Goal: Task Accomplishment & Management: Use online tool/utility

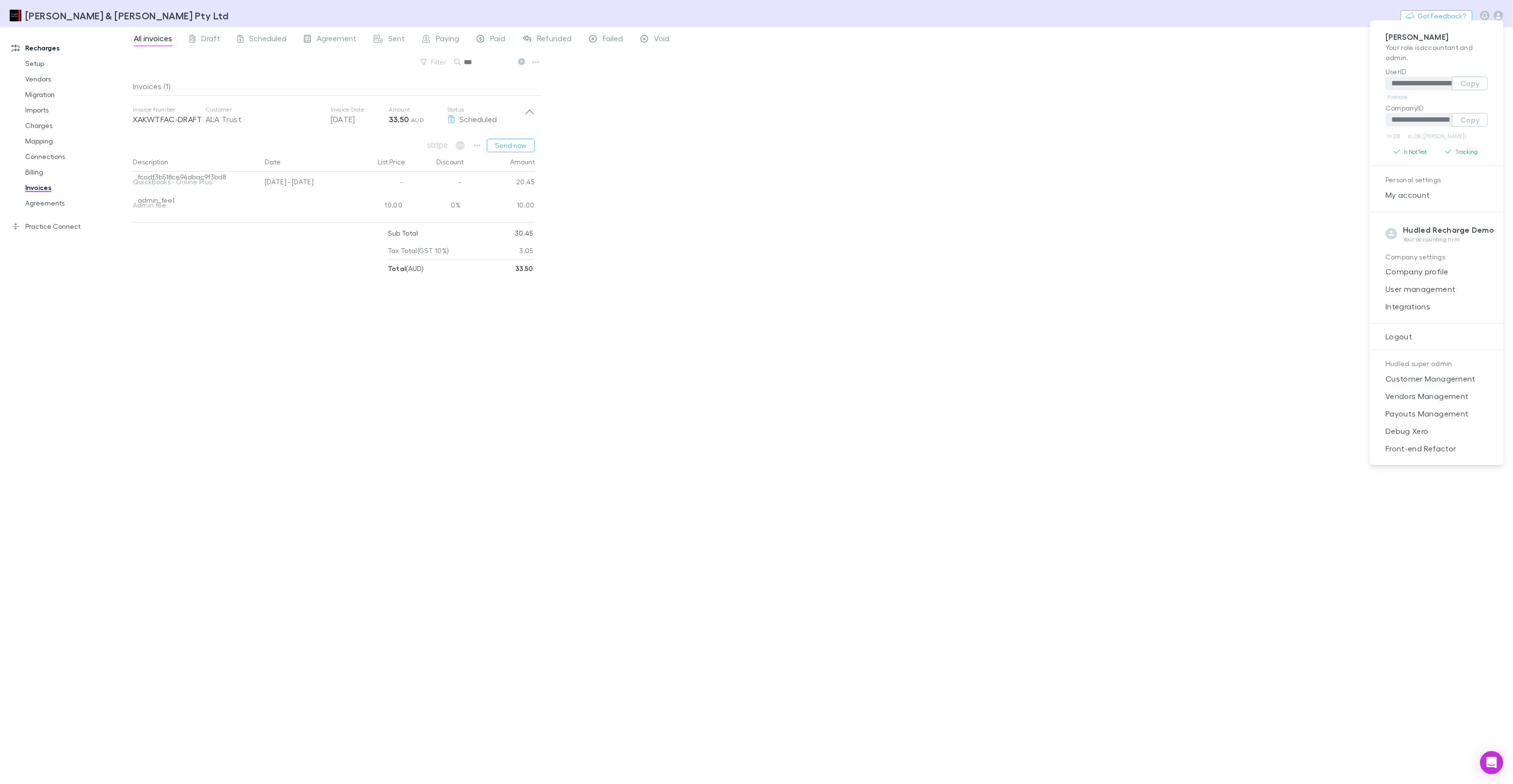
click at [184, 6] on div at bounding box center [757, 392] width 1513 height 784
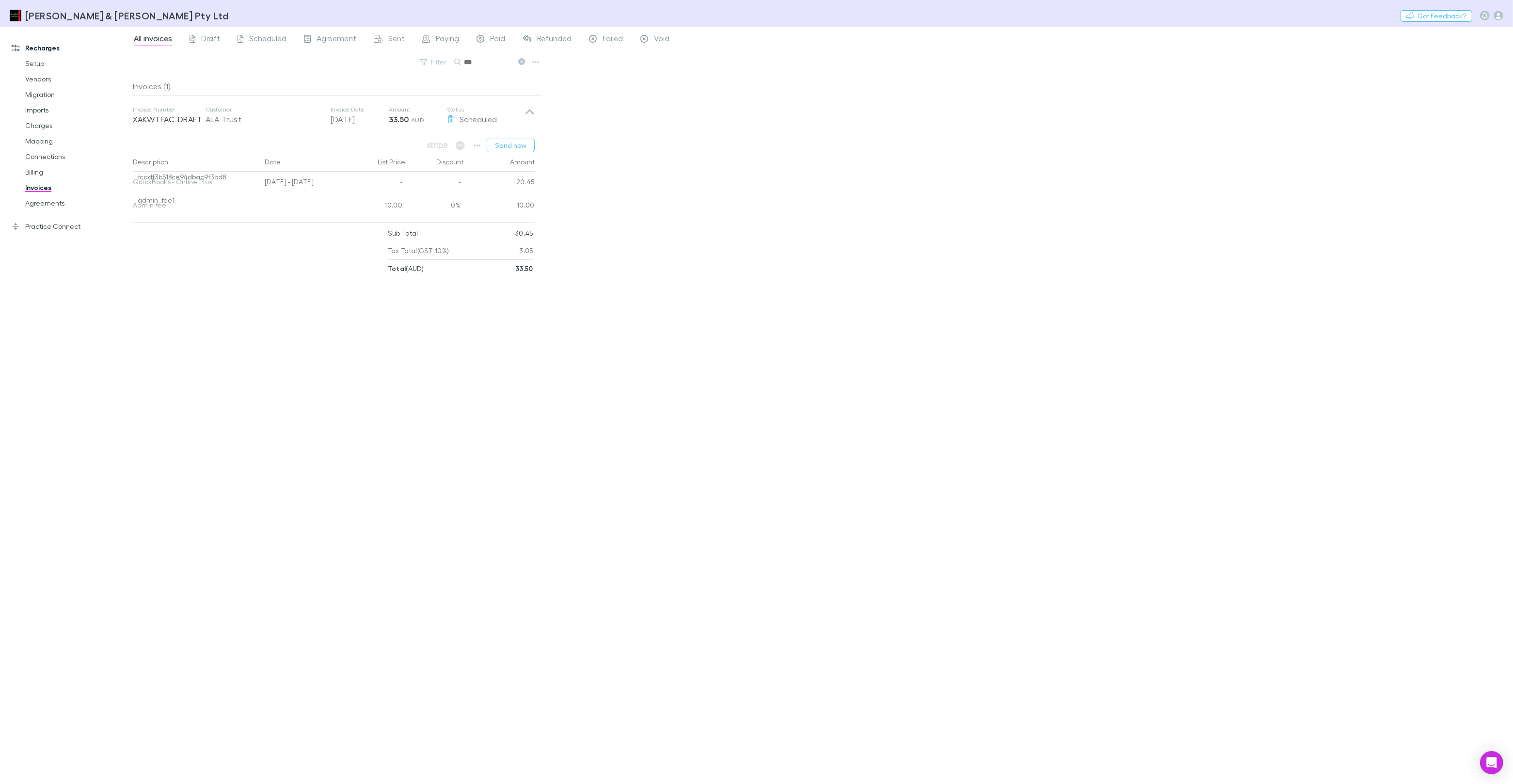
click at [188, 15] on div "**********" at bounding box center [757, 392] width 1513 height 784
click at [238, 15] on button "Switch company" at bounding box center [270, 16] width 64 height 12
type input "*****"
click at [184, 52] on p "Hales Douglass" at bounding box center [197, 58] width 60 height 12
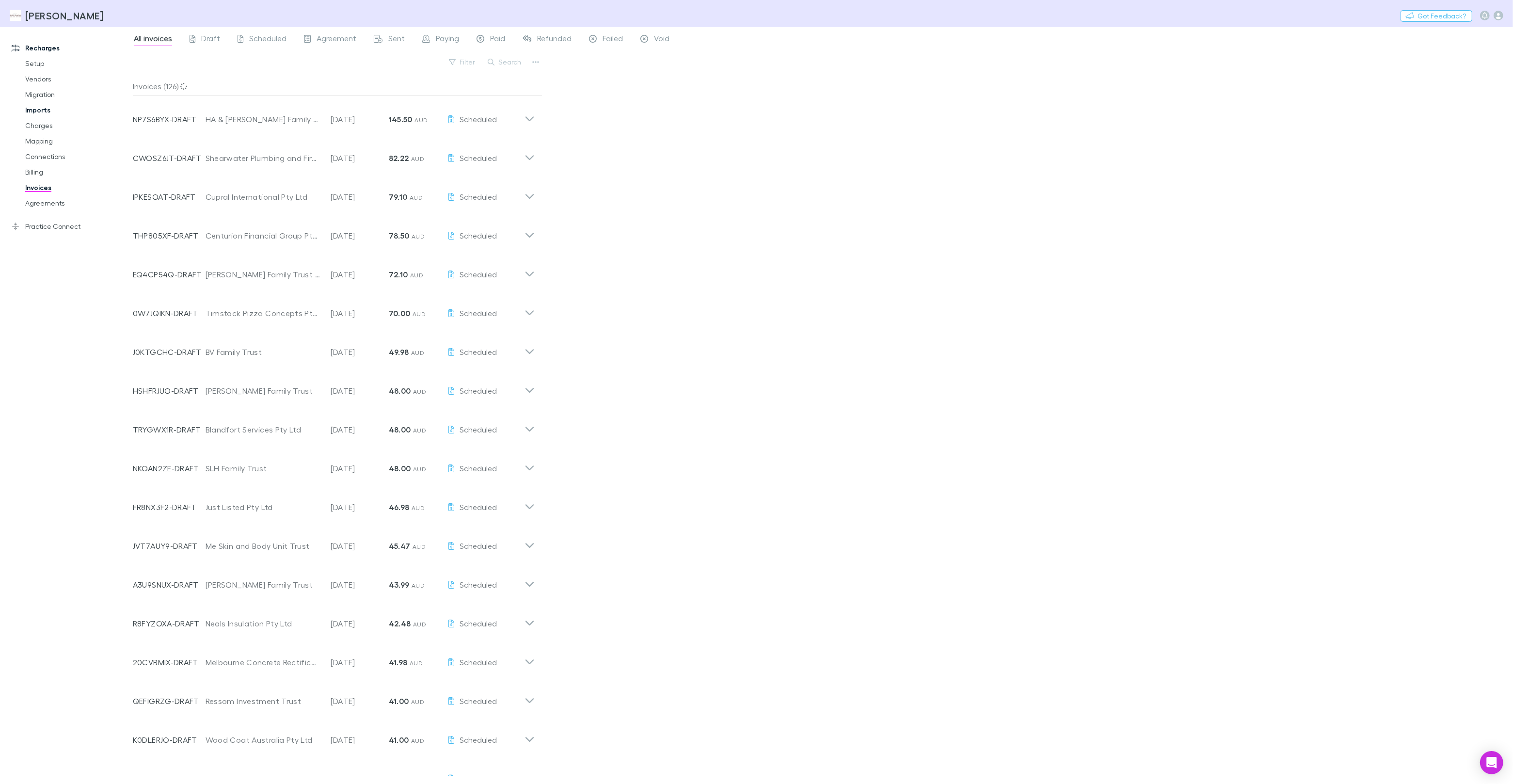
click at [42, 105] on link "Imports" at bounding box center [73, 110] width 115 height 15
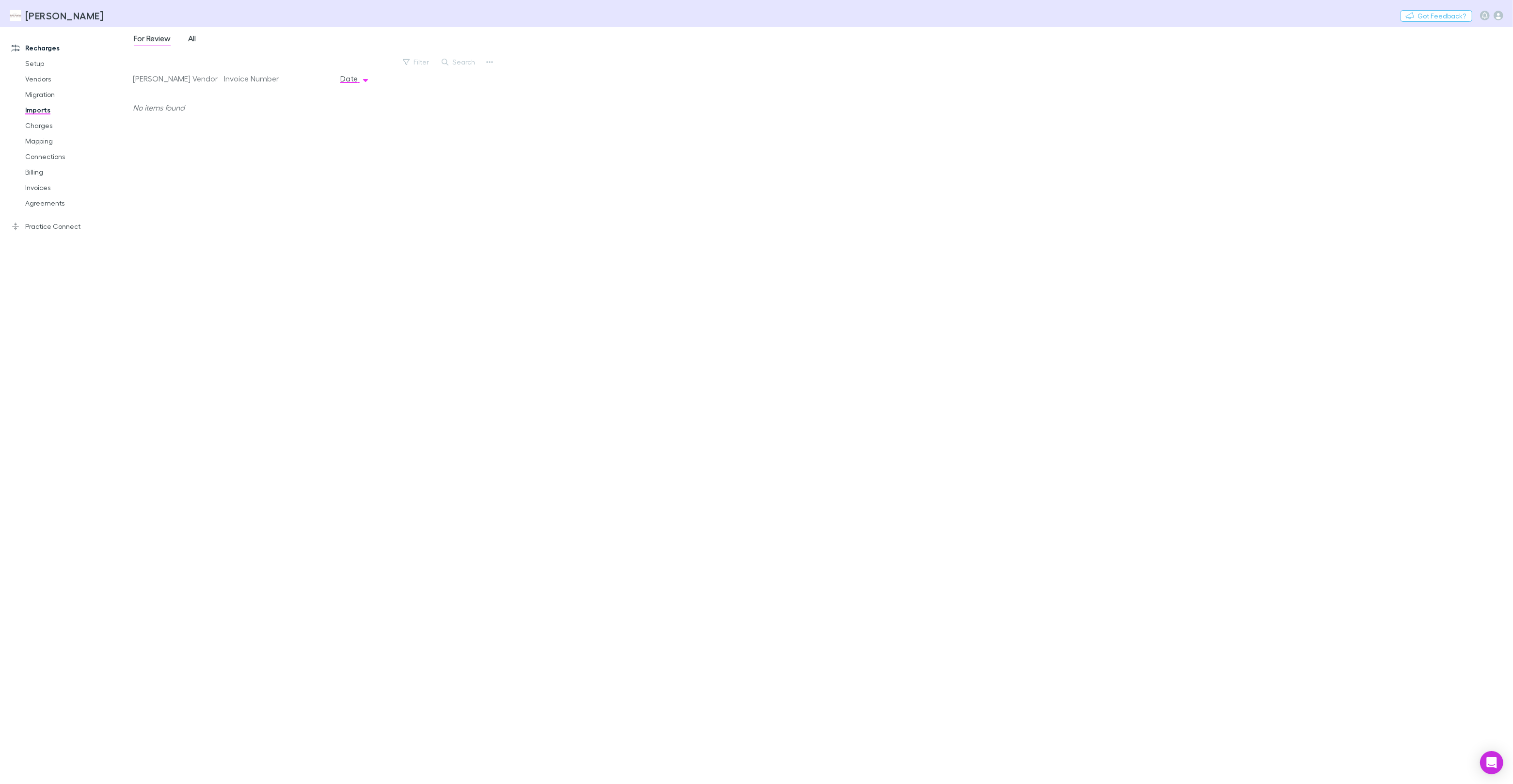
click at [197, 43] on link "All" at bounding box center [192, 39] width 10 height 15
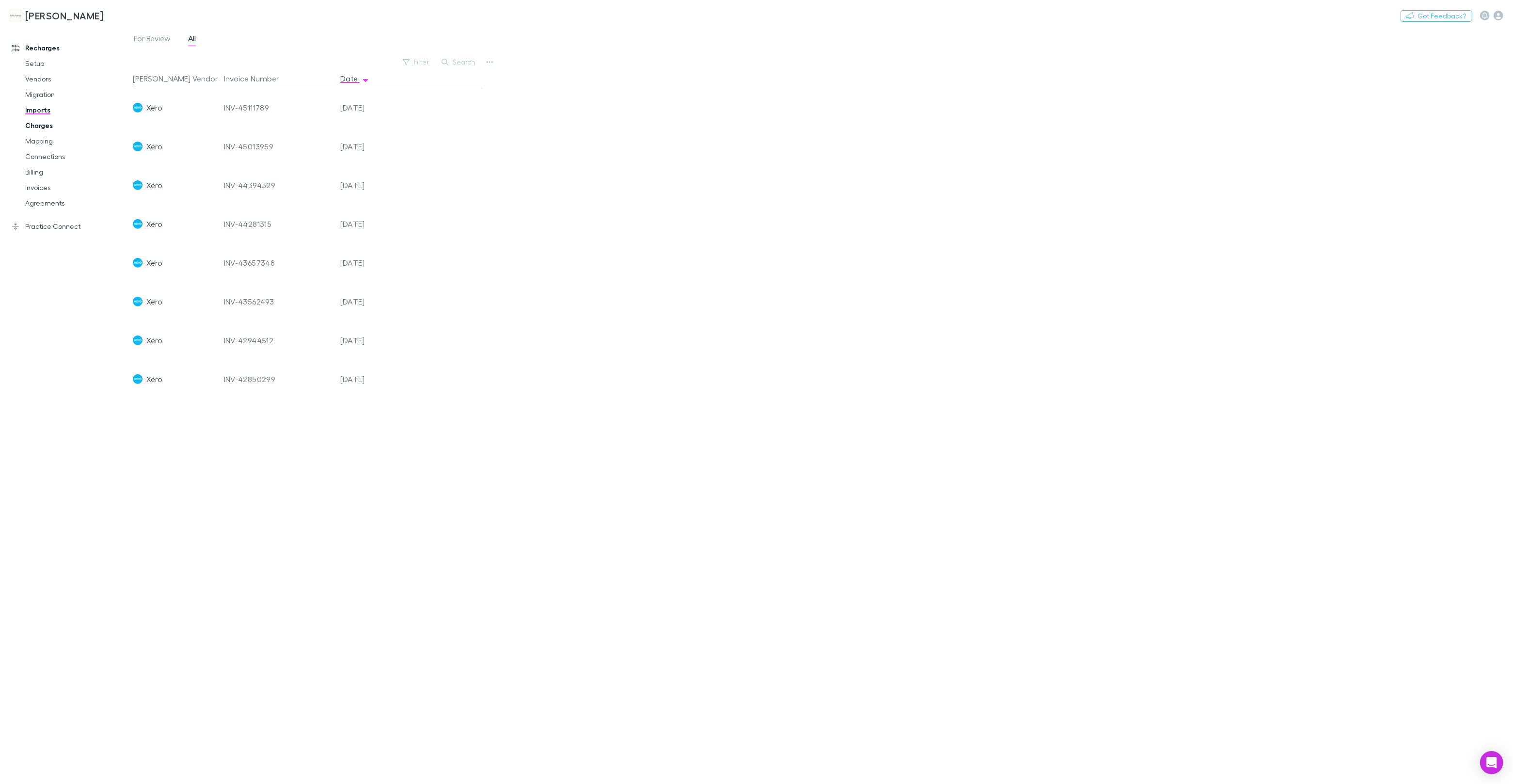
click at [49, 126] on link "Charges" at bounding box center [73, 126] width 115 height 15
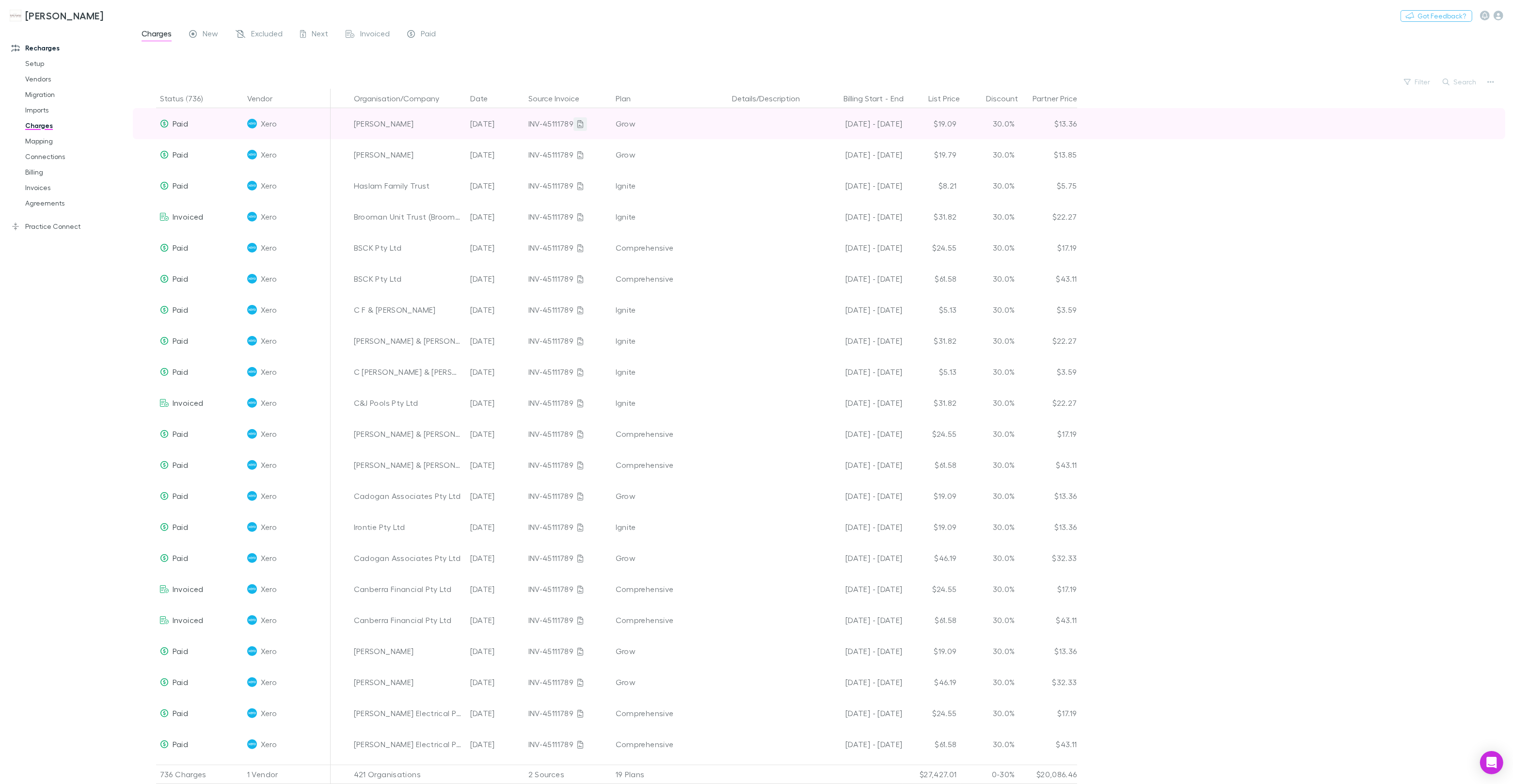
click at [581, 123] on icon at bounding box center [580, 124] width 6 height 8
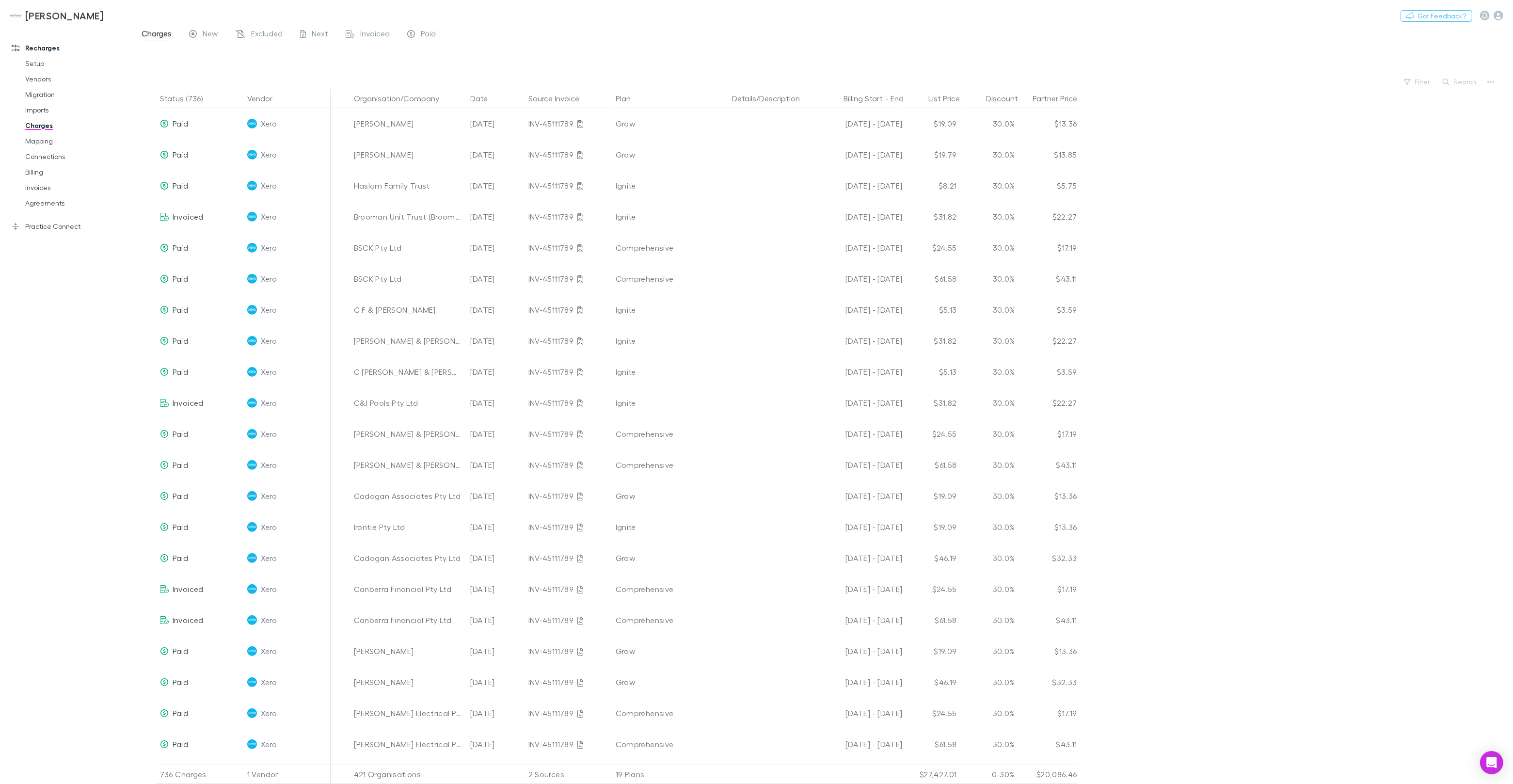
drag, startPoint x: 254, startPoint y: 32, endPoint x: 266, endPoint y: 39, distance: 13.9
click at [254, 32] on span "Excluded" at bounding box center [267, 35] width 32 height 12
drag, startPoint x: 1454, startPoint y: 80, endPoint x: 1465, endPoint y: 73, distance: 13.0
click at [1454, 80] on button "Search" at bounding box center [1460, 82] width 44 height 12
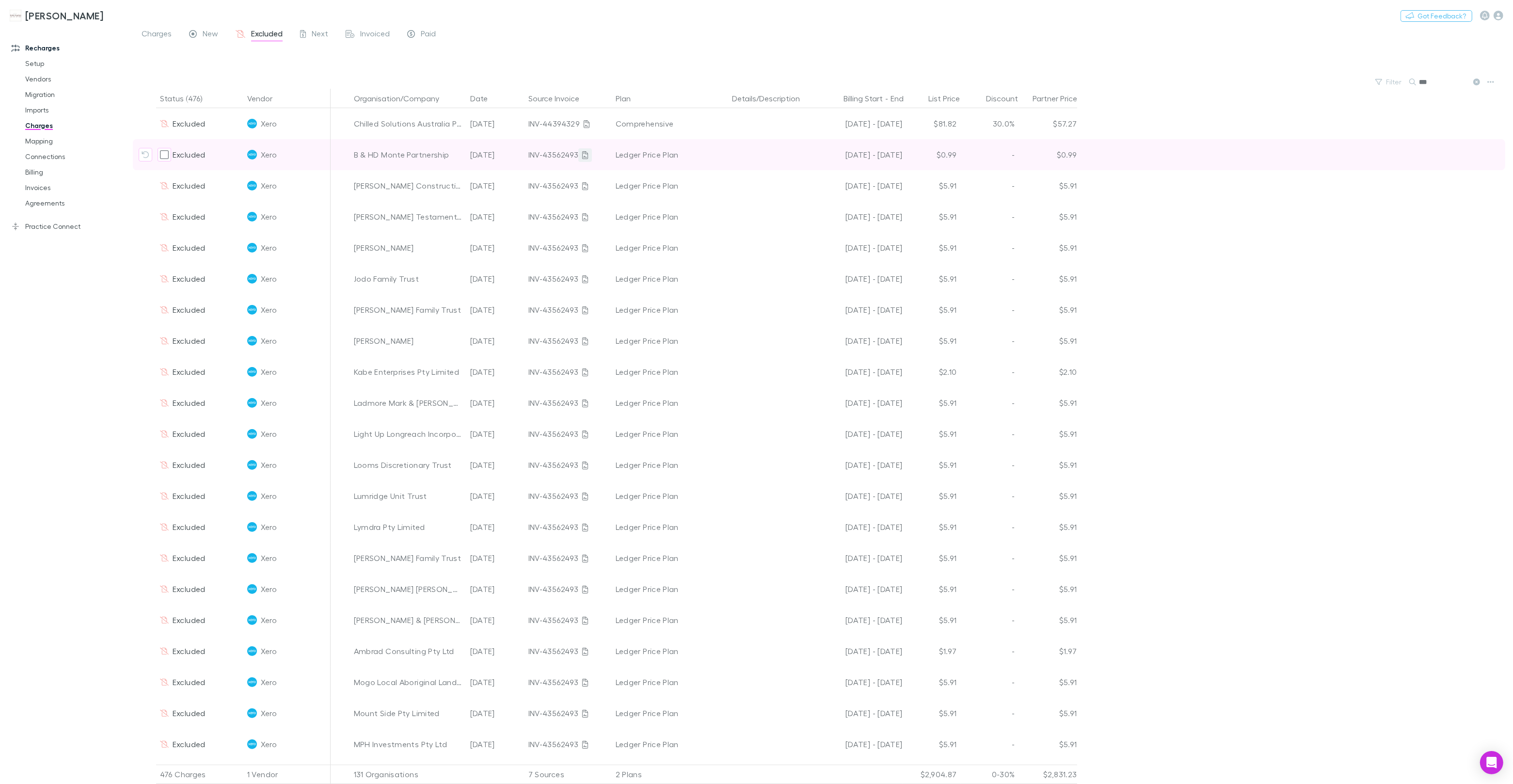
type input "***"
click at [587, 153] on icon at bounding box center [585, 155] width 6 height 8
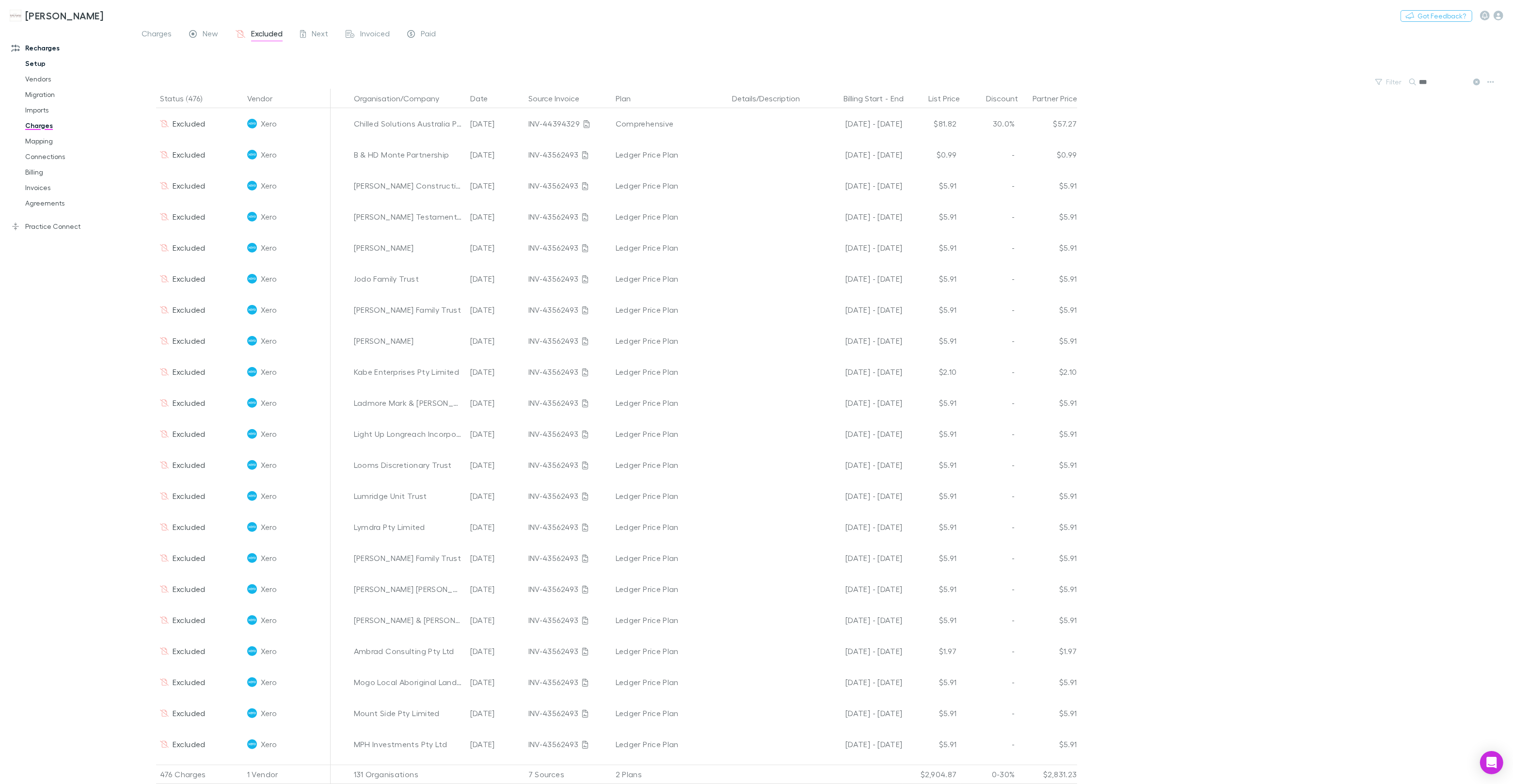
click at [19, 63] on link "Setup" at bounding box center [73, 63] width 115 height 15
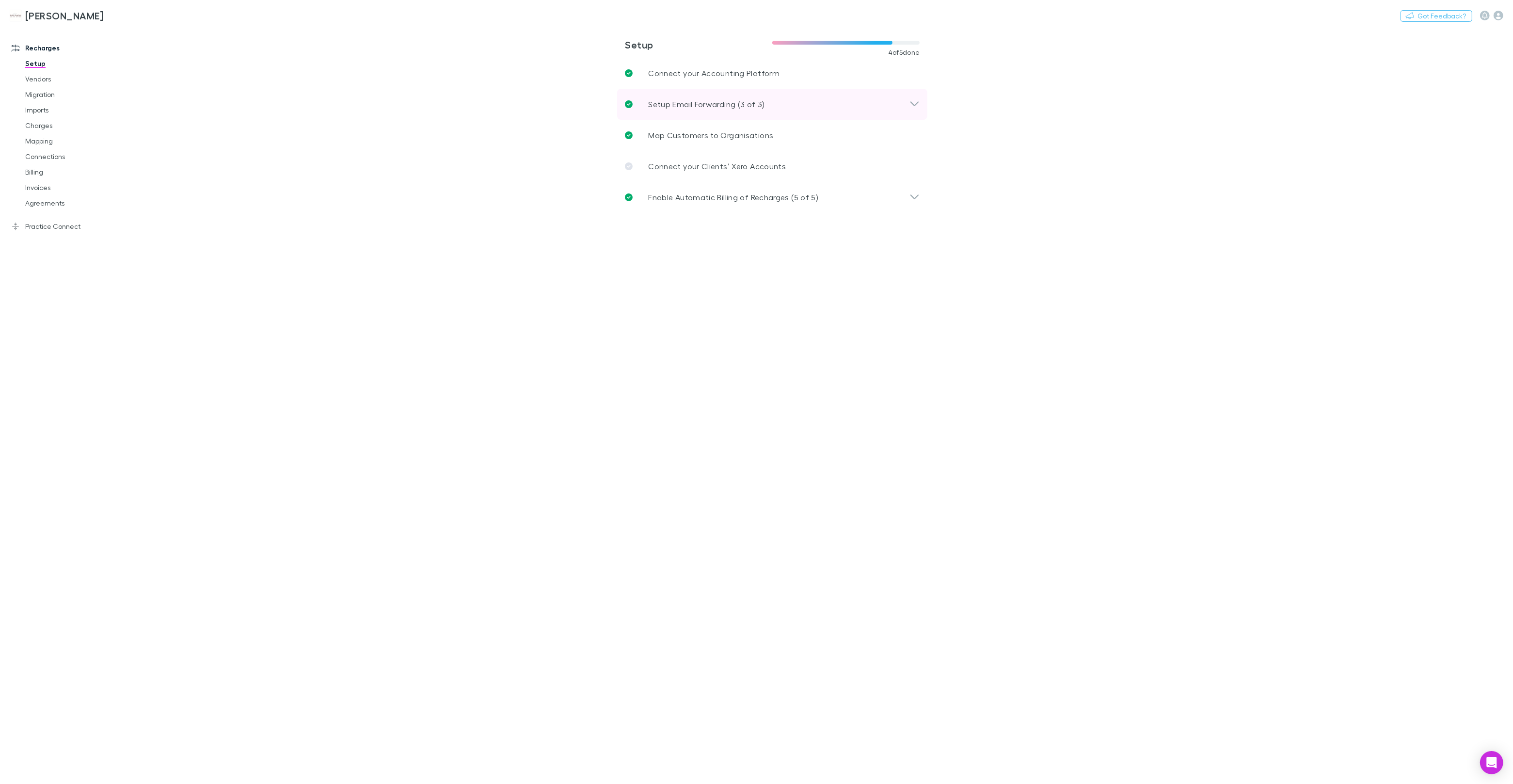
click at [651, 95] on div "Setup Email Forwarding (3 of 3)" at bounding box center [772, 104] width 310 height 31
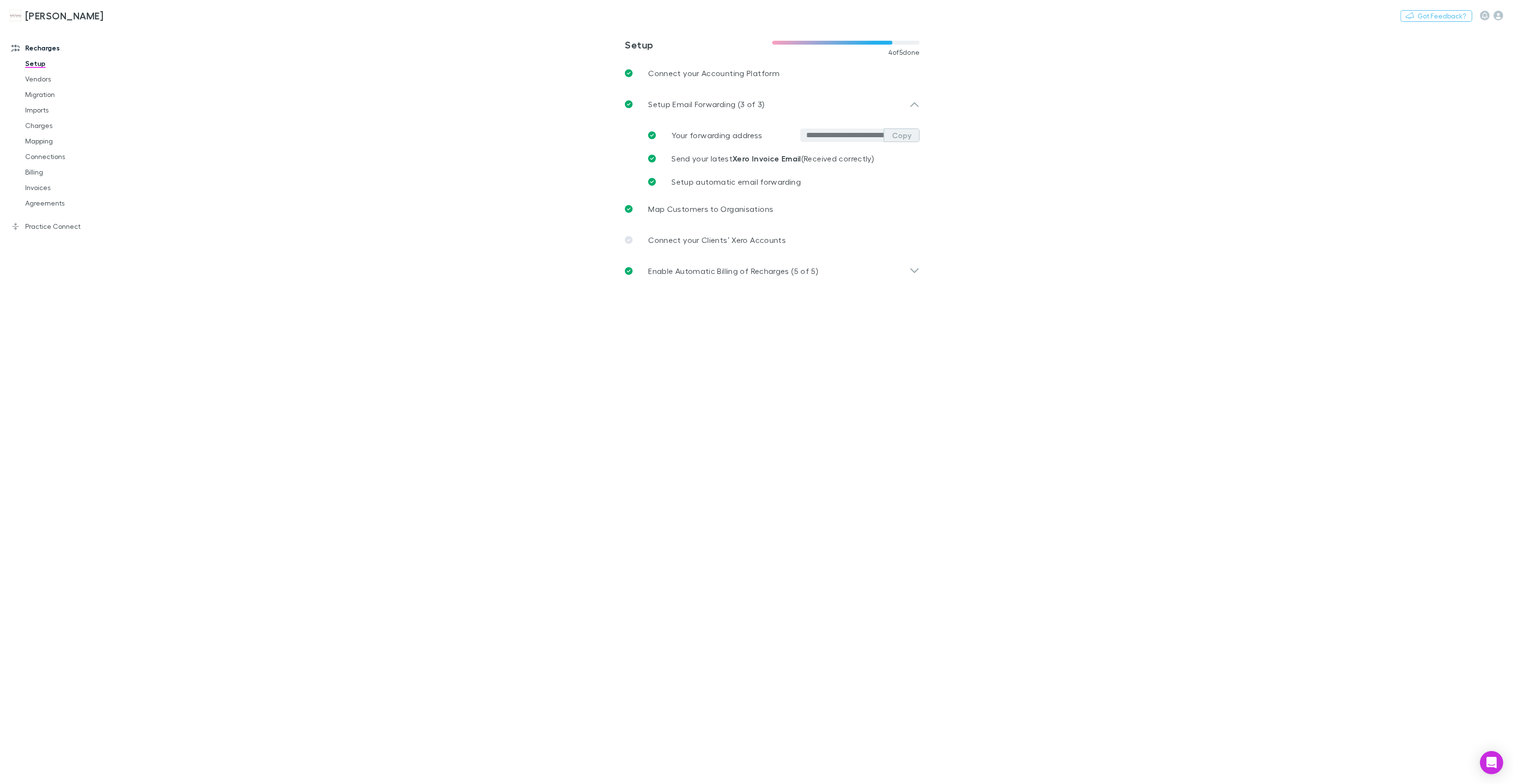
click at [906, 137] on button "Copy" at bounding box center [902, 135] width 36 height 14
click at [44, 115] on link "Imports" at bounding box center [73, 110] width 115 height 15
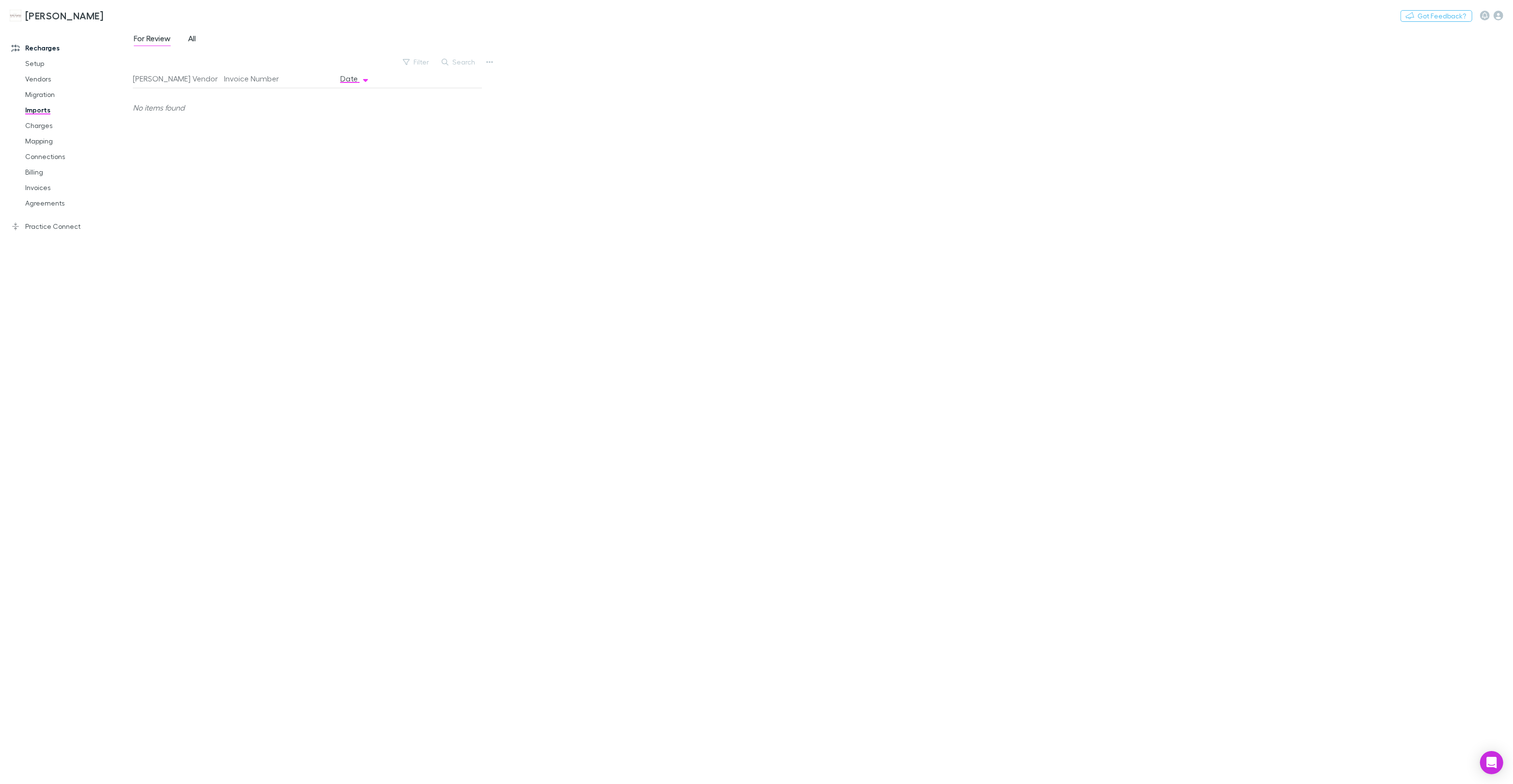
click at [185, 37] on div "For Review All" at bounding box center [169, 39] width 72 height 15
click at [189, 37] on span "All" at bounding box center [191, 39] width 8 height 12
drag, startPoint x: 67, startPoint y: 144, endPoint x: 62, endPoint y: 131, distance: 13.9
click at [66, 144] on link "Mapping" at bounding box center [73, 141] width 115 height 15
click at [130, 12] on button "Switch company" at bounding box center [144, 16] width 64 height 12
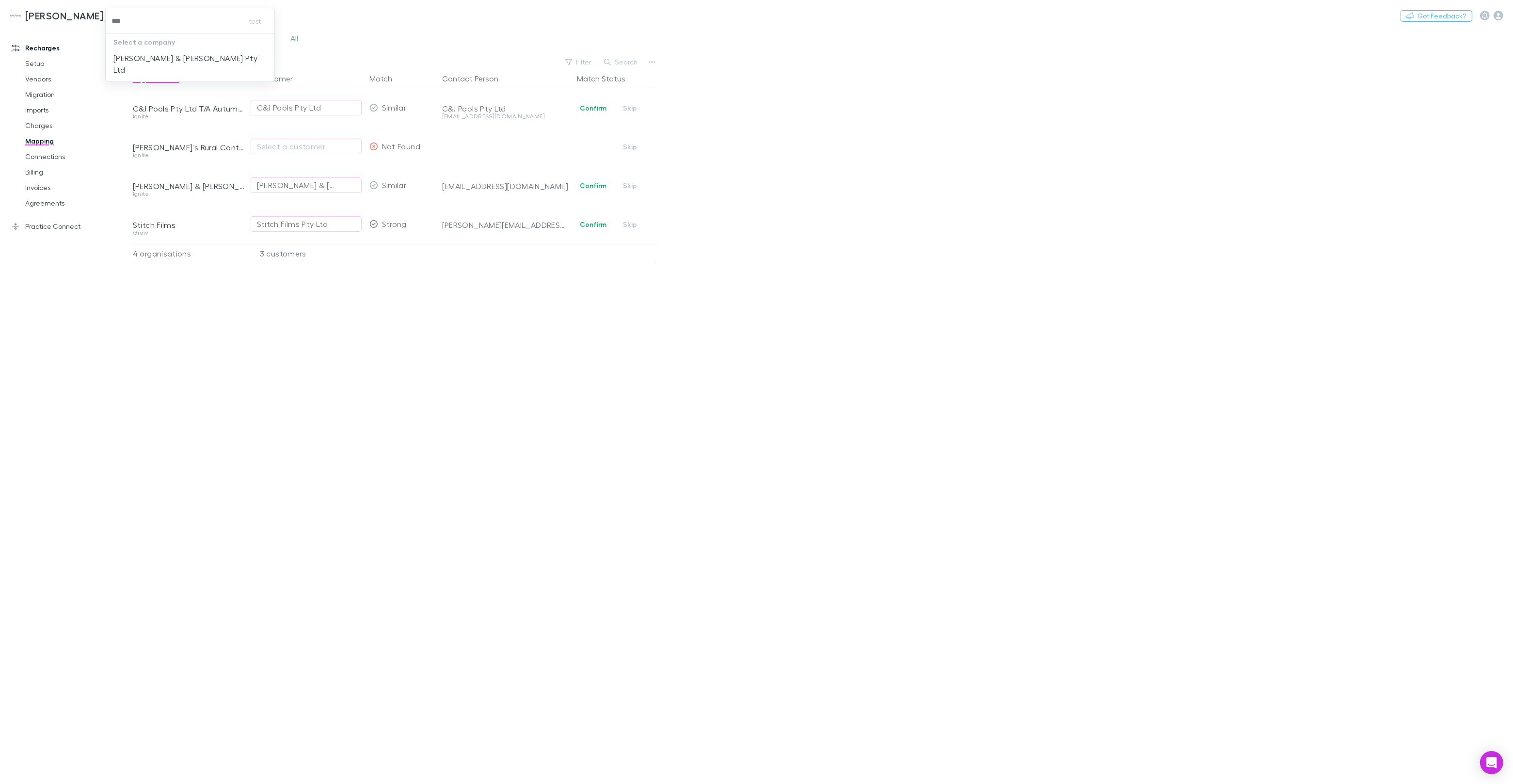
type input "****"
click at [201, 55] on p "[PERSON_NAME] & [PERSON_NAME] Pty Ltd" at bounding box center [190, 64] width 153 height 23
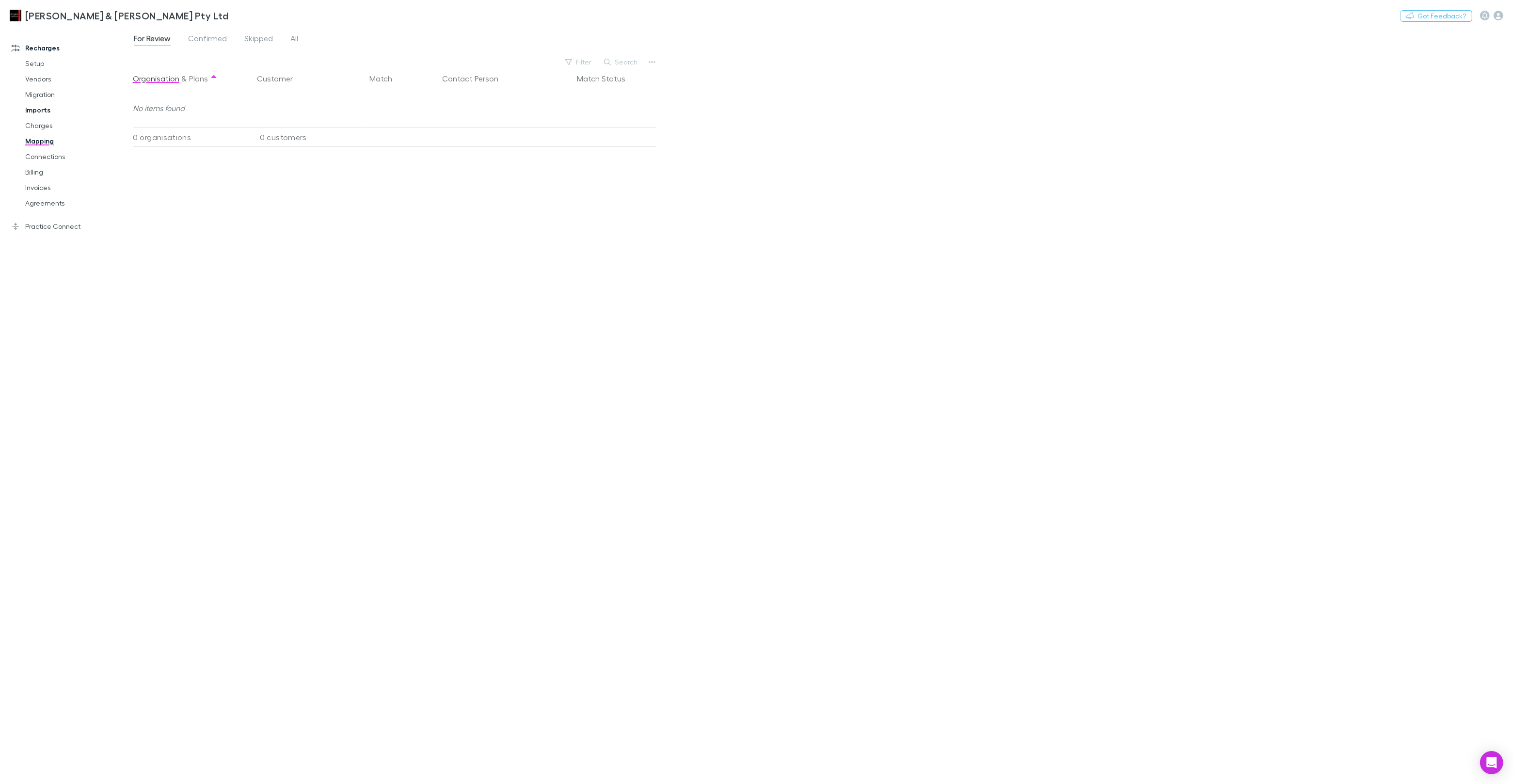
click at [46, 113] on link "Imports" at bounding box center [73, 110] width 115 height 15
click at [44, 123] on link "Charges" at bounding box center [73, 126] width 115 height 15
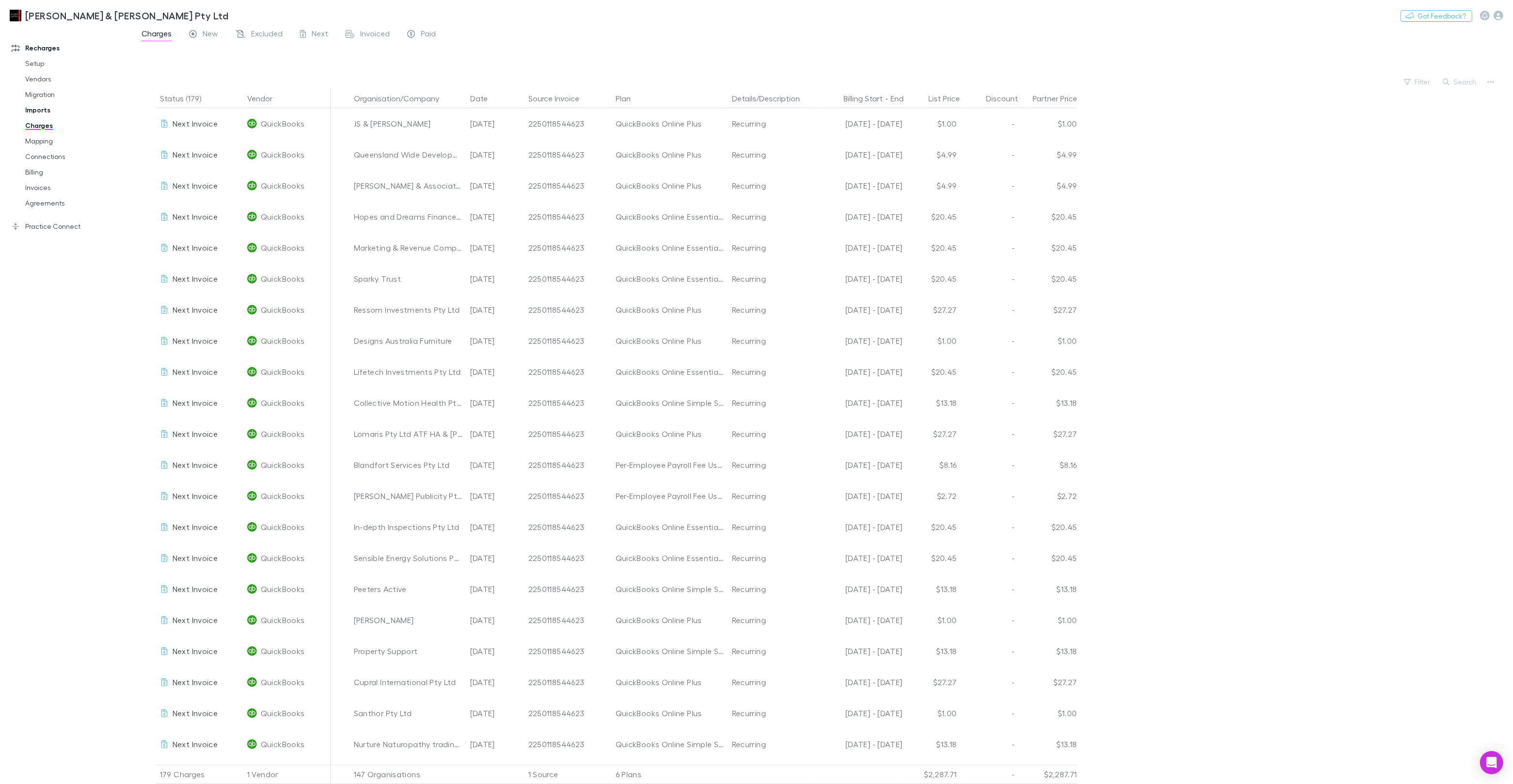
click at [43, 113] on link "Imports" at bounding box center [73, 110] width 115 height 15
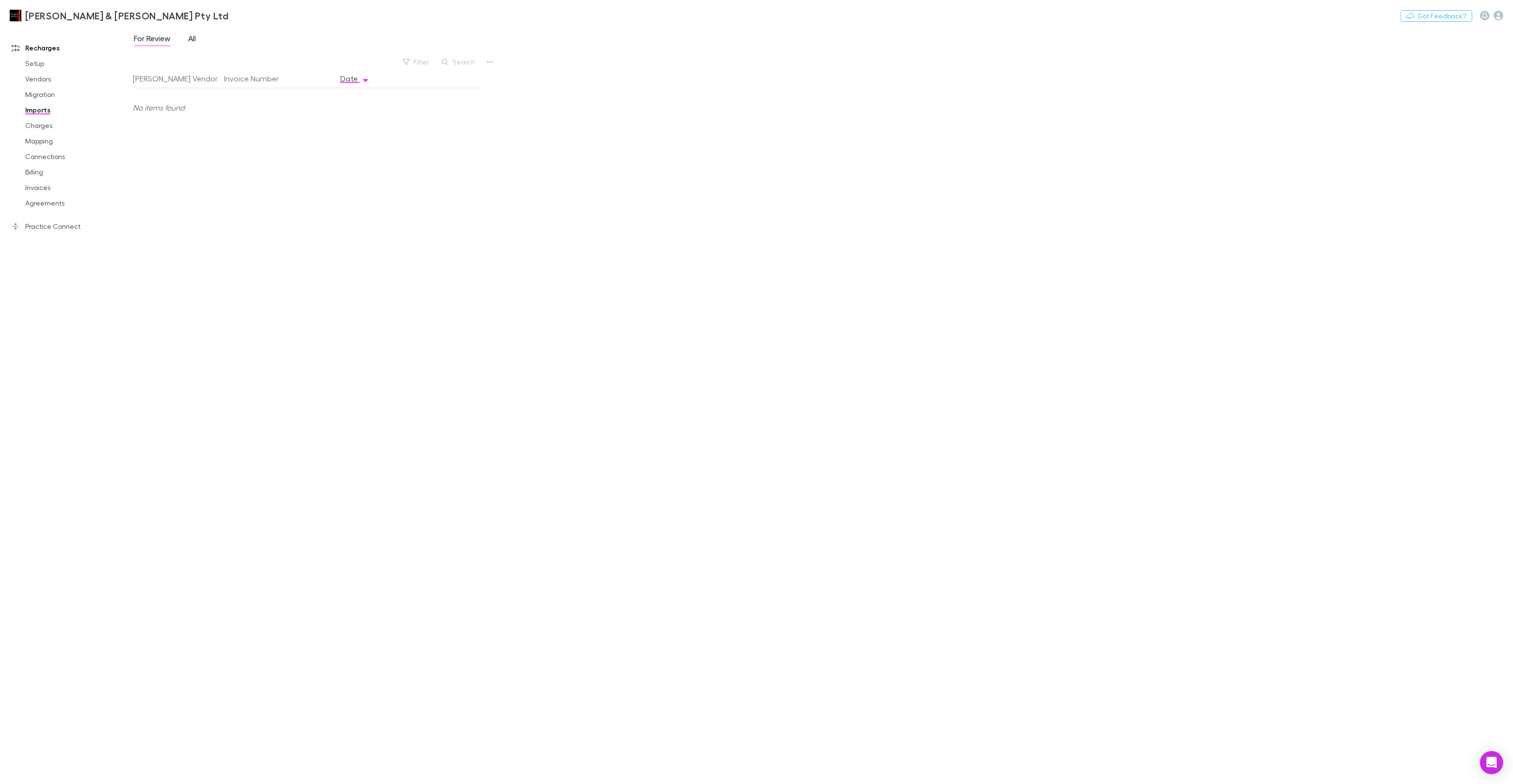
click at [193, 35] on span "All" at bounding box center [191, 39] width 8 height 12
click at [429, 149] on button "Download CSV" at bounding box center [433, 147] width 69 height 15
click at [412, 106] on button "Download CSV" at bounding box center [433, 109] width 69 height 15
click at [273, 105] on div "2250118544623" at bounding box center [278, 107] width 109 height 39
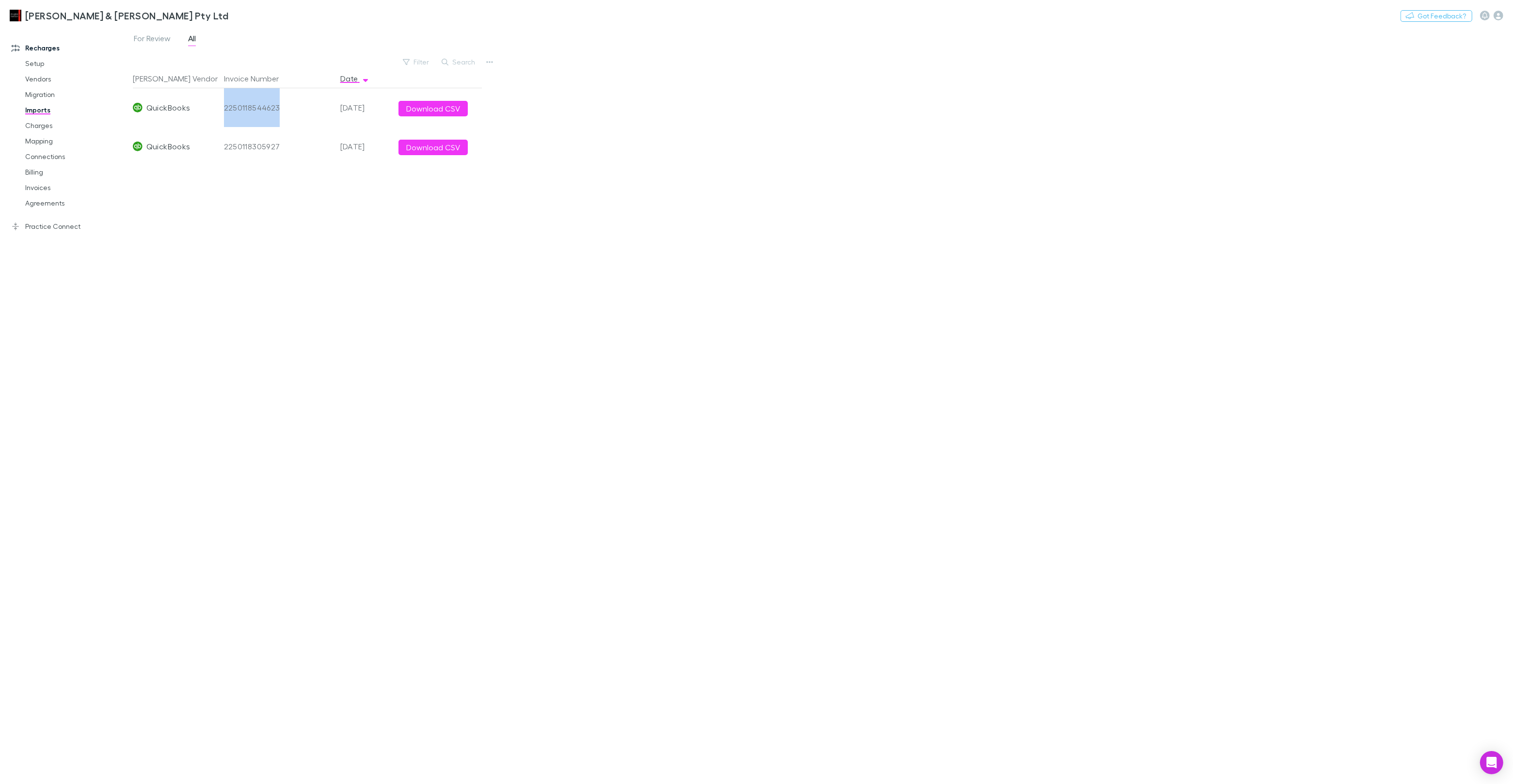
click at [273, 105] on div "2250118544623" at bounding box center [278, 107] width 109 height 39
drag, startPoint x: 68, startPoint y: 230, endPoint x: 123, endPoint y: 231, distance: 55.0
click at [68, 230] on link "Practice Connect" at bounding box center [66, 226] width 129 height 15
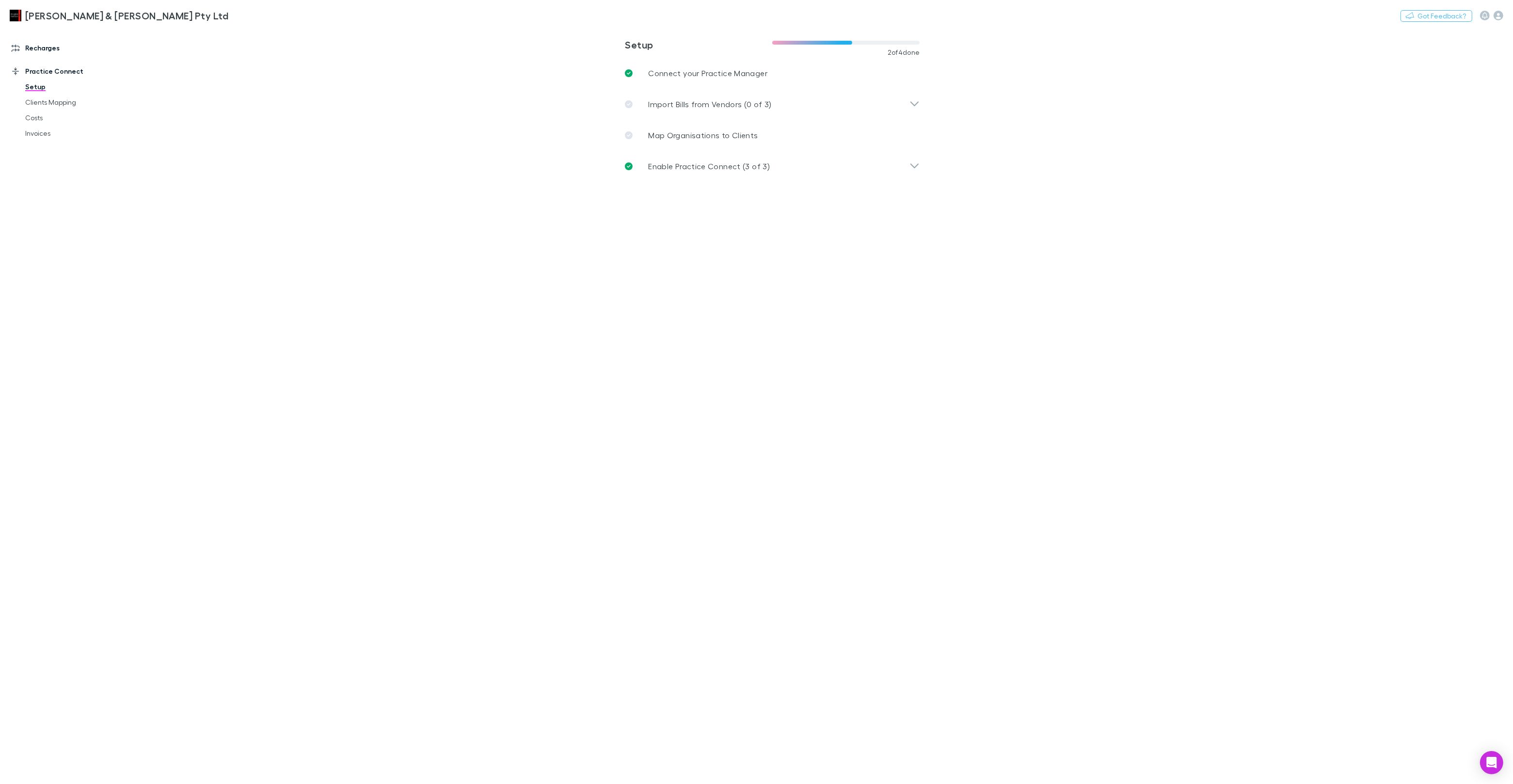
click at [43, 43] on link "Recharges" at bounding box center [66, 48] width 129 height 15
click at [43, 113] on link "Imports" at bounding box center [73, 110] width 115 height 15
click at [196, 38] on span "All" at bounding box center [191, 39] width 8 height 12
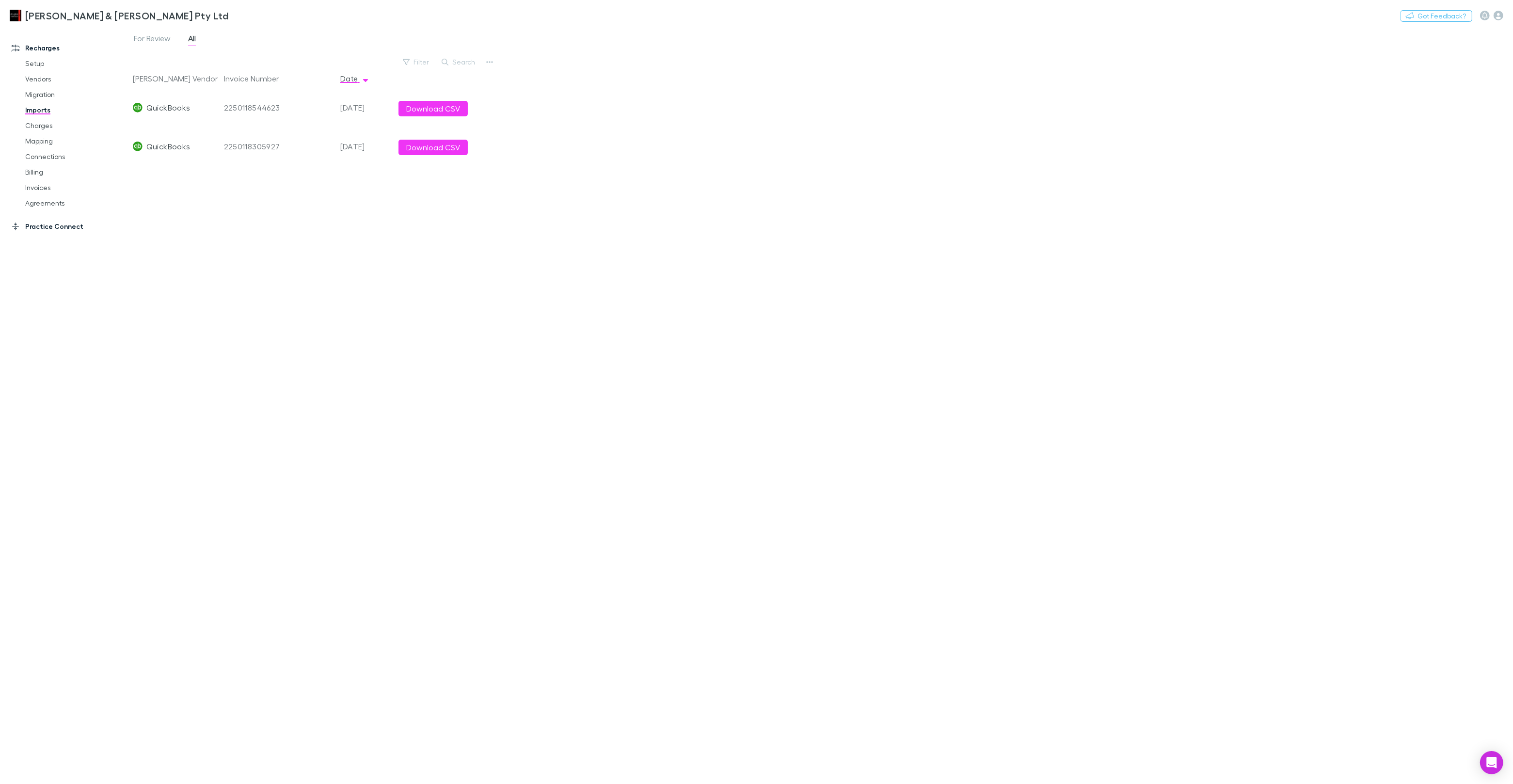
click at [54, 224] on link "Practice Connect" at bounding box center [66, 226] width 129 height 15
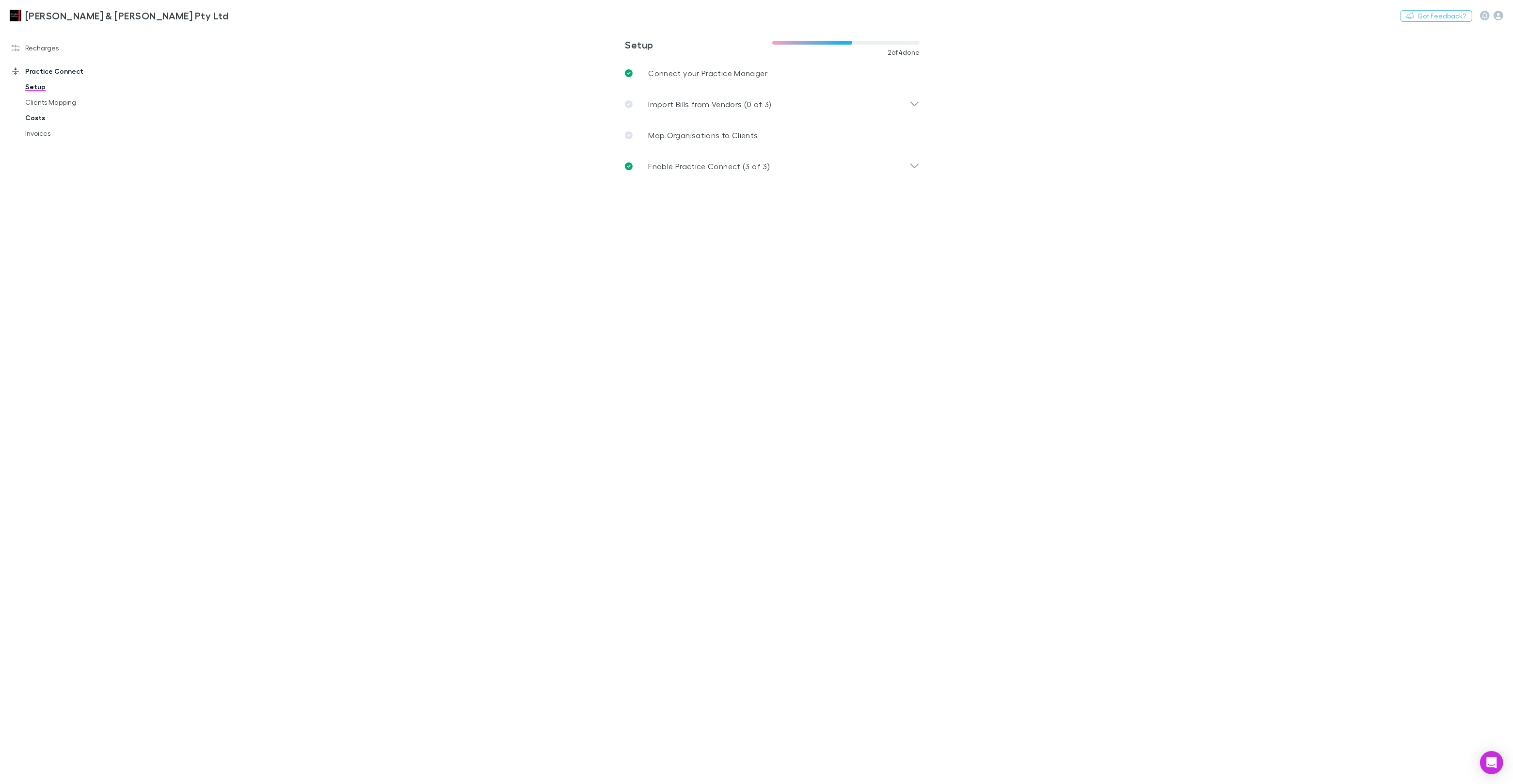
click at [29, 122] on link "Costs" at bounding box center [73, 117] width 115 height 15
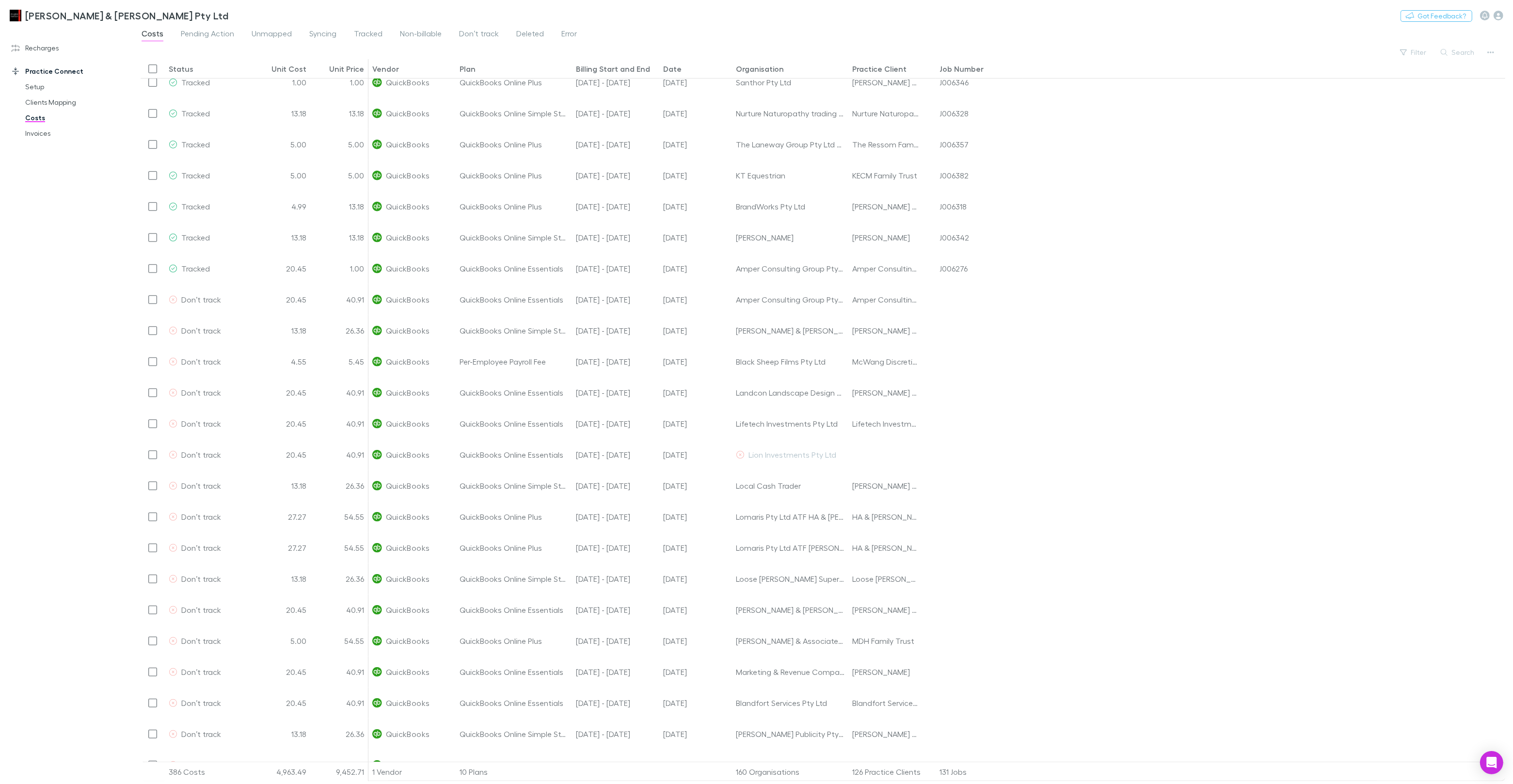
scroll to position [687, 0]
click at [58, 49] on link "Recharges" at bounding box center [66, 48] width 129 height 15
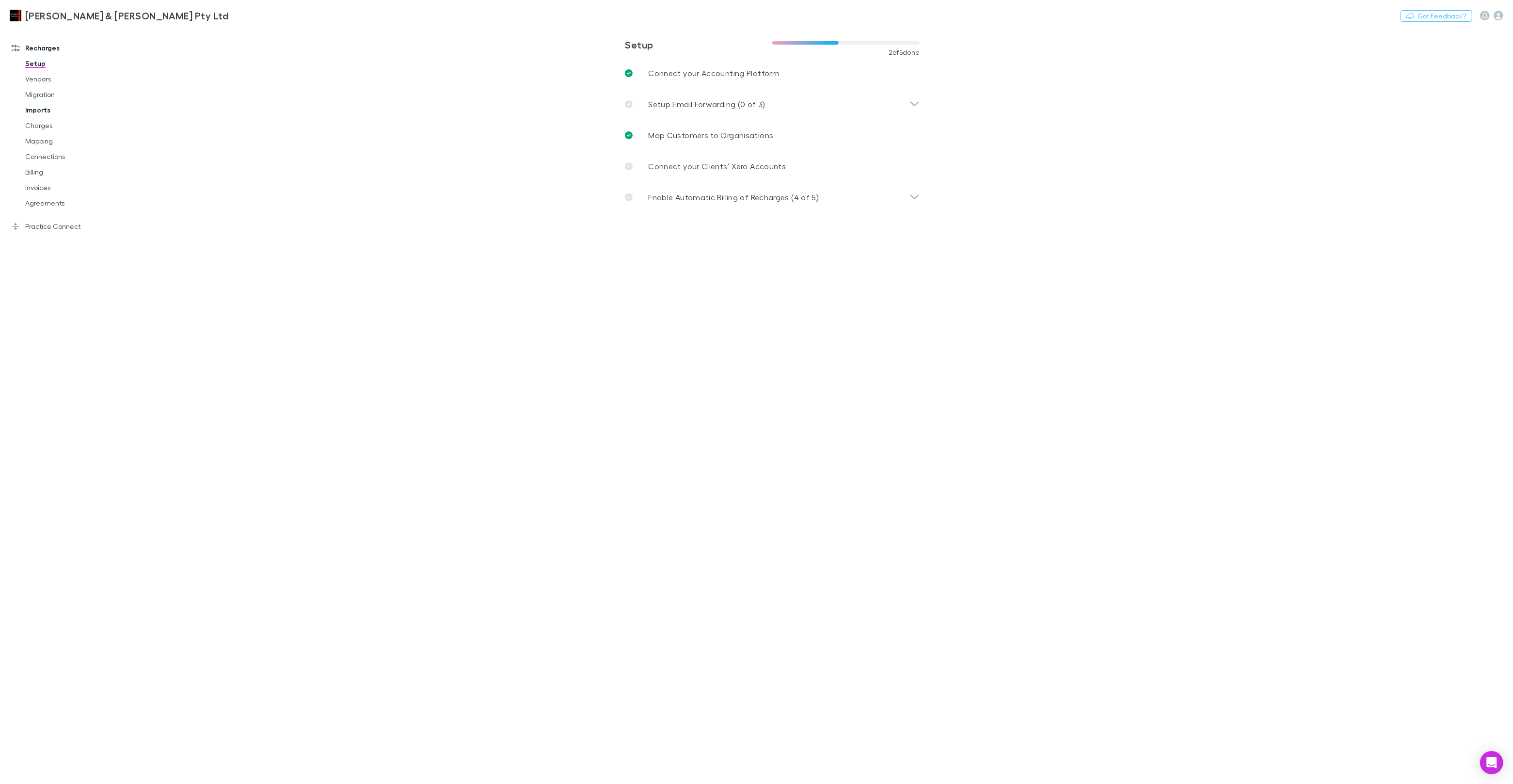
click at [49, 112] on link "Imports" at bounding box center [73, 110] width 115 height 15
click at [195, 35] on span "All" at bounding box center [191, 39] width 8 height 12
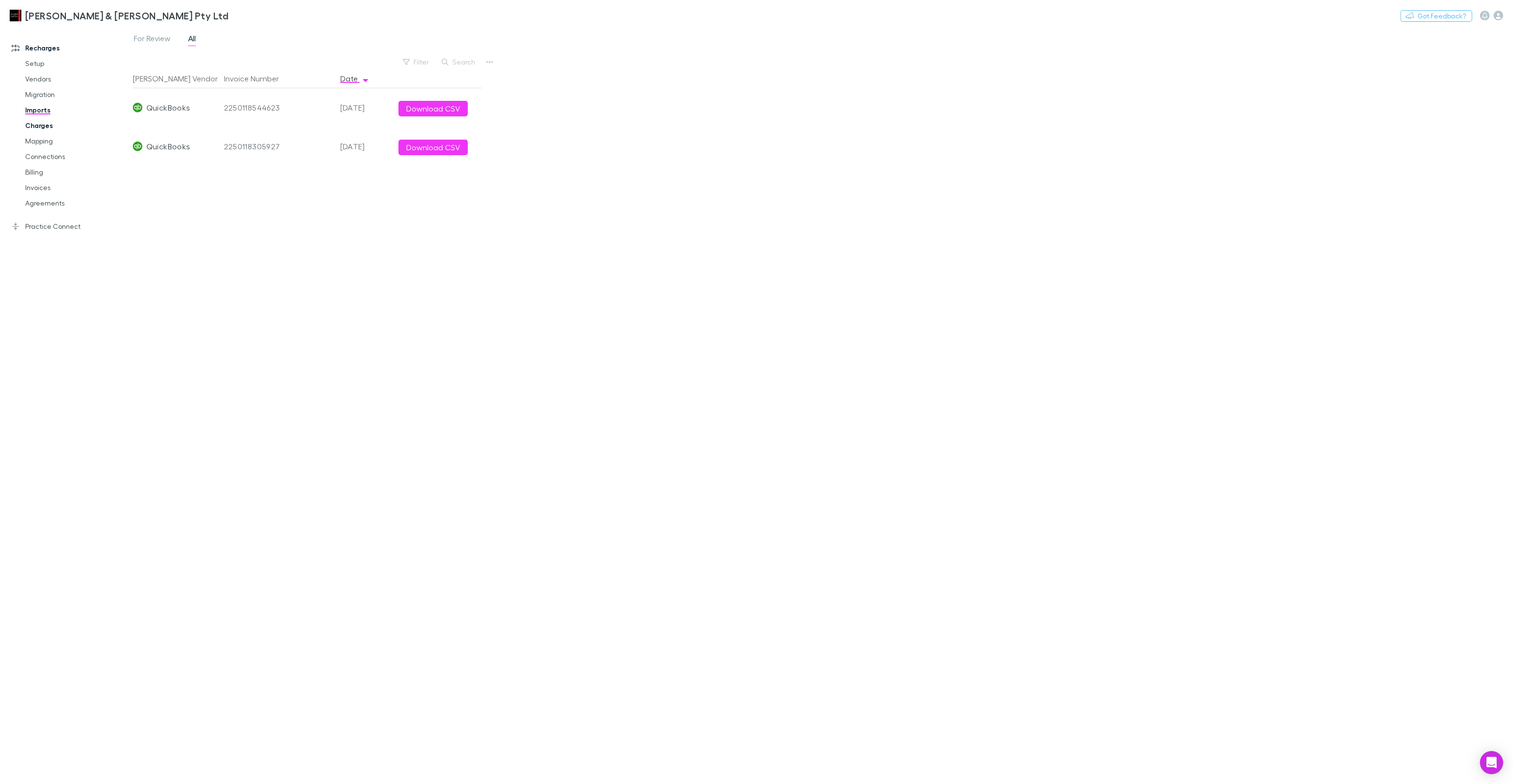
click at [46, 126] on link "Charges" at bounding box center [73, 126] width 115 height 15
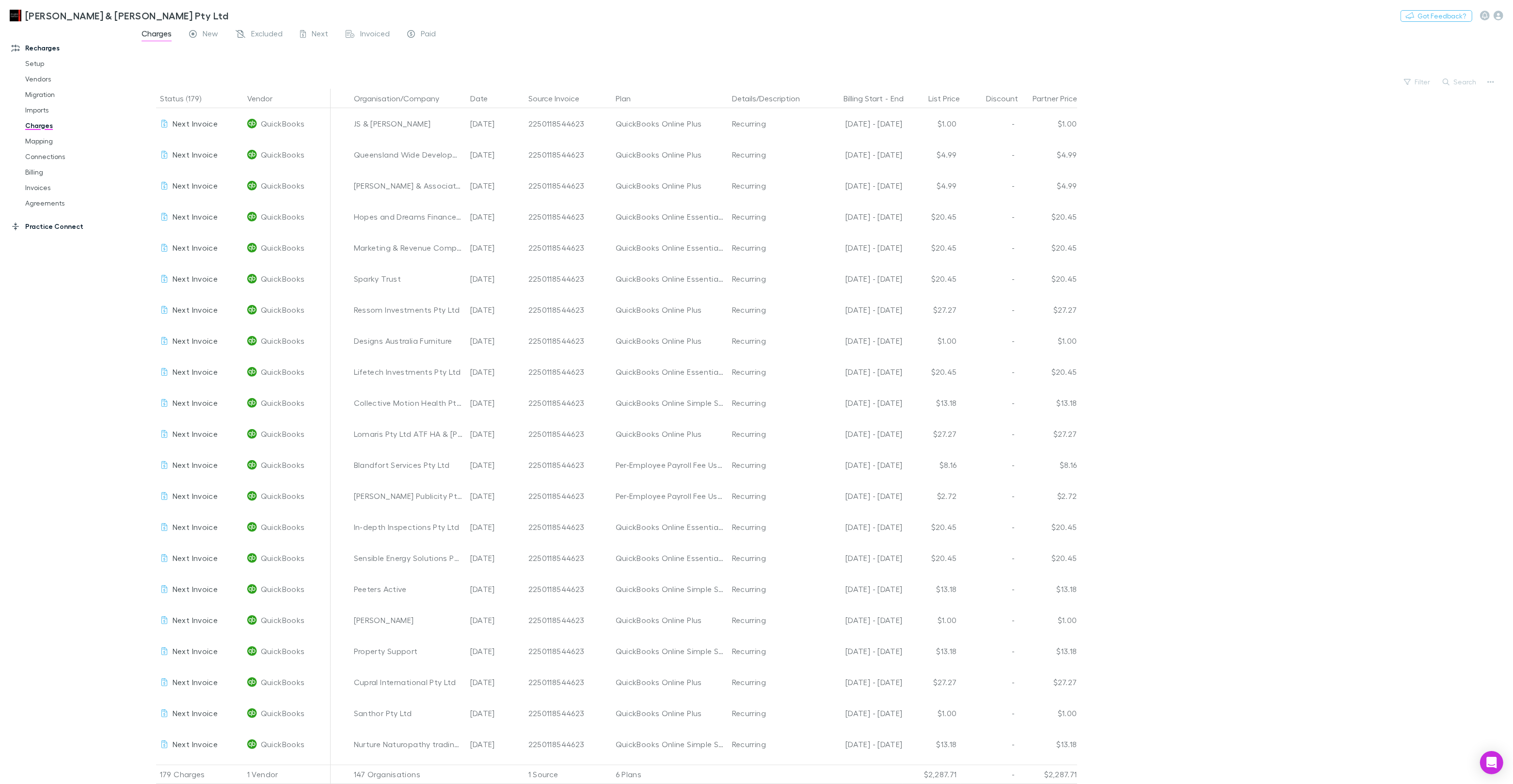
drag, startPoint x: 68, startPoint y: 237, endPoint x: 68, endPoint y: 231, distance: 6.0
click at [68, 237] on div "Recharges Setup Vendors Migration Imports Charges Mapping Connections Billing I…" at bounding box center [66, 399] width 133 height 738
click at [67, 226] on link "Practice Connect" at bounding box center [66, 226] width 129 height 15
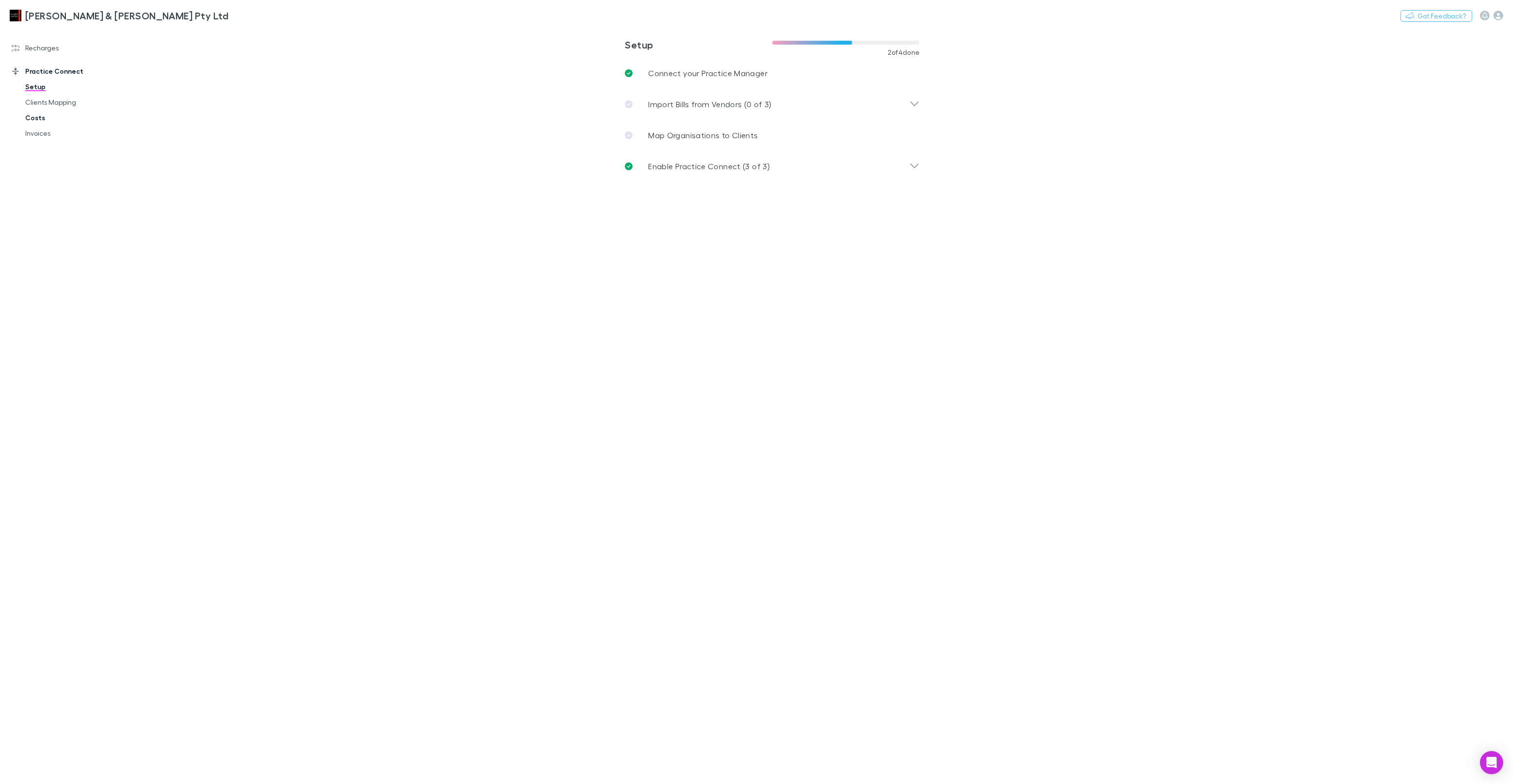
click at [39, 119] on link "Costs" at bounding box center [73, 117] width 115 height 15
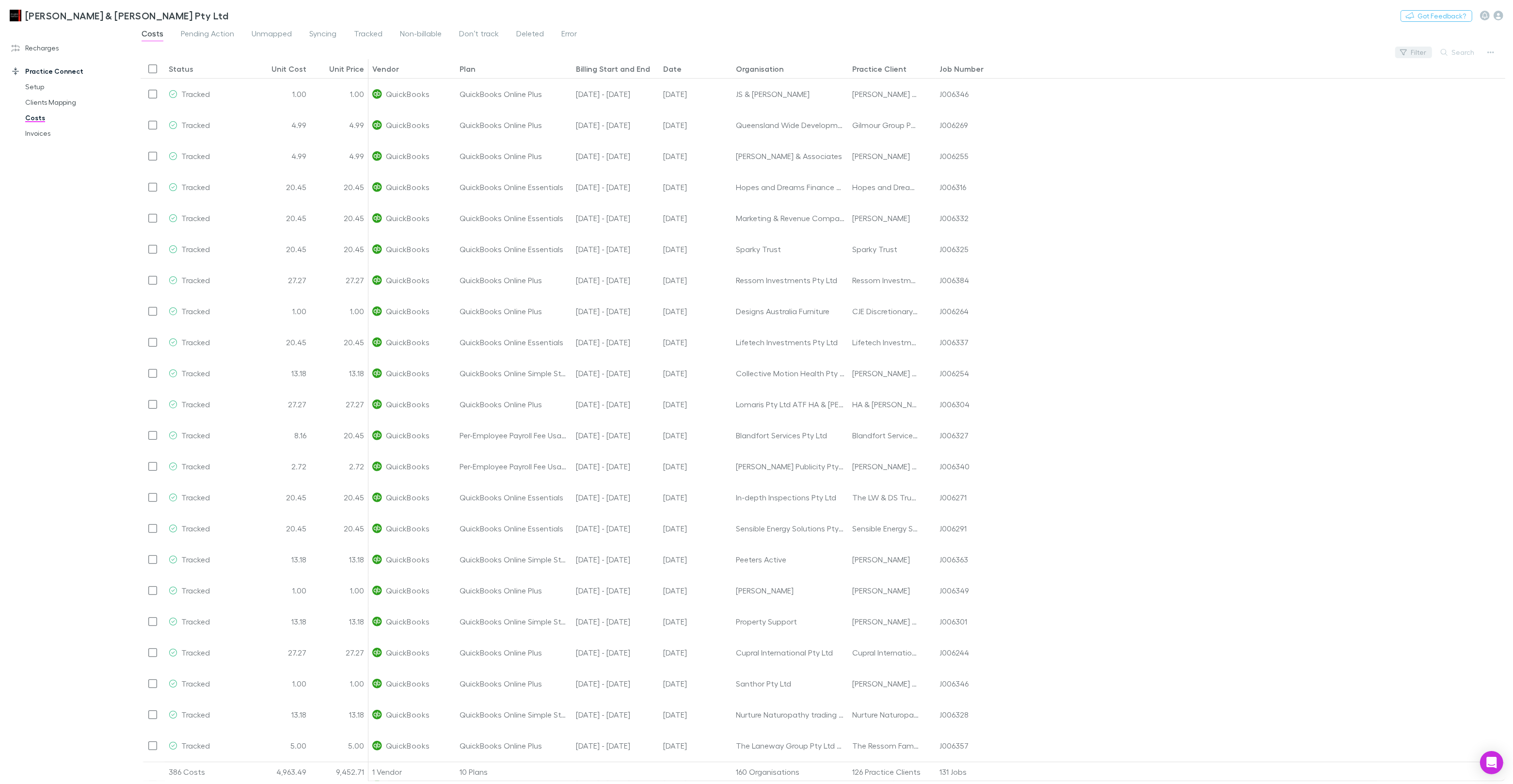
click at [1422, 53] on button "Filter" at bounding box center [1413, 52] width 37 height 12
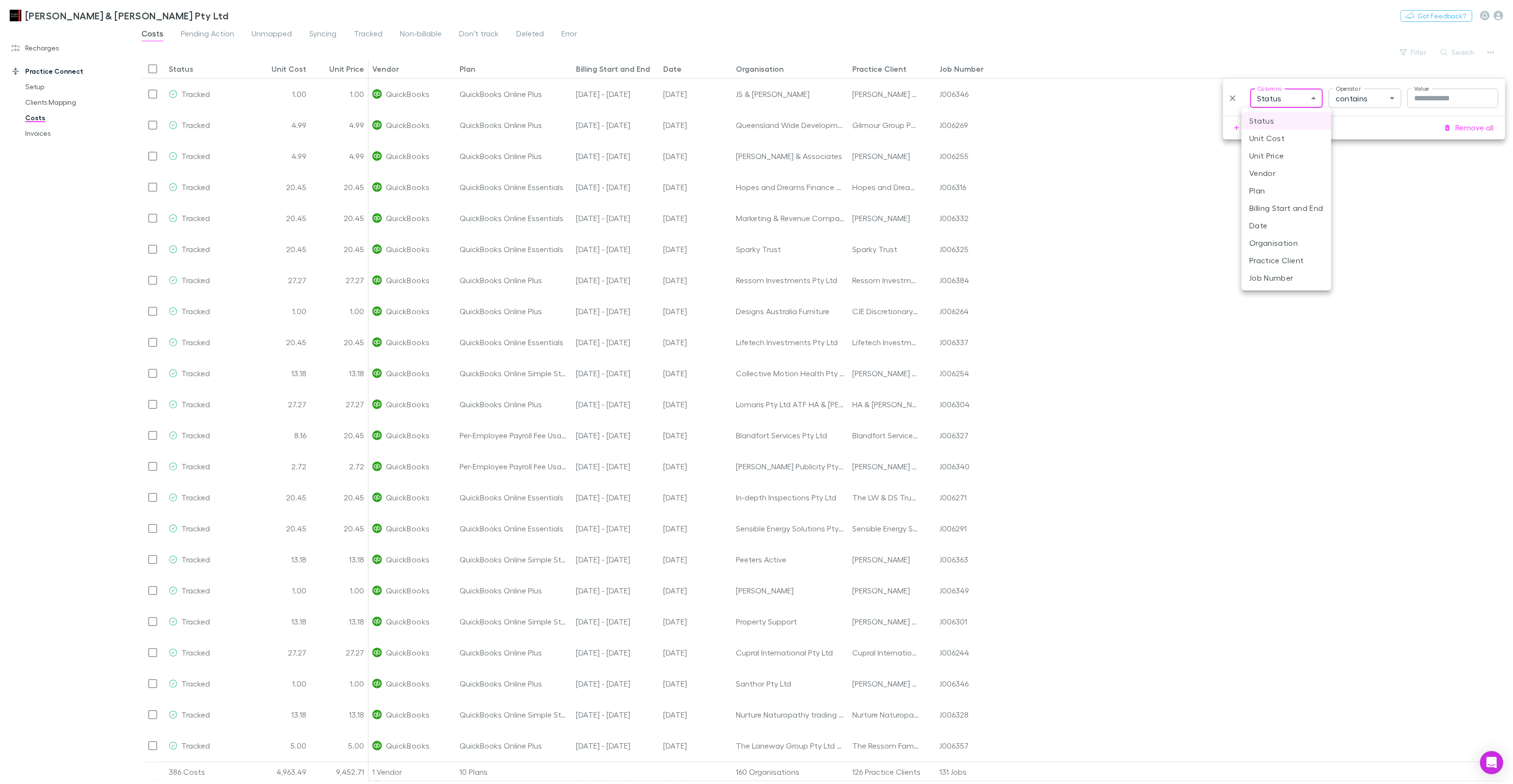
click at [1294, 92] on body "[PERSON_NAME] & [PERSON_NAME] Pty Ltd Switch company Nothing Got Feedback? Rech…" at bounding box center [757, 392] width 1513 height 784
click at [1268, 224] on li "Date" at bounding box center [1286, 226] width 90 height 18
type input "*******"
type input "**"
click at [1420, 96] on input "Value" at bounding box center [1453, 98] width 92 height 19
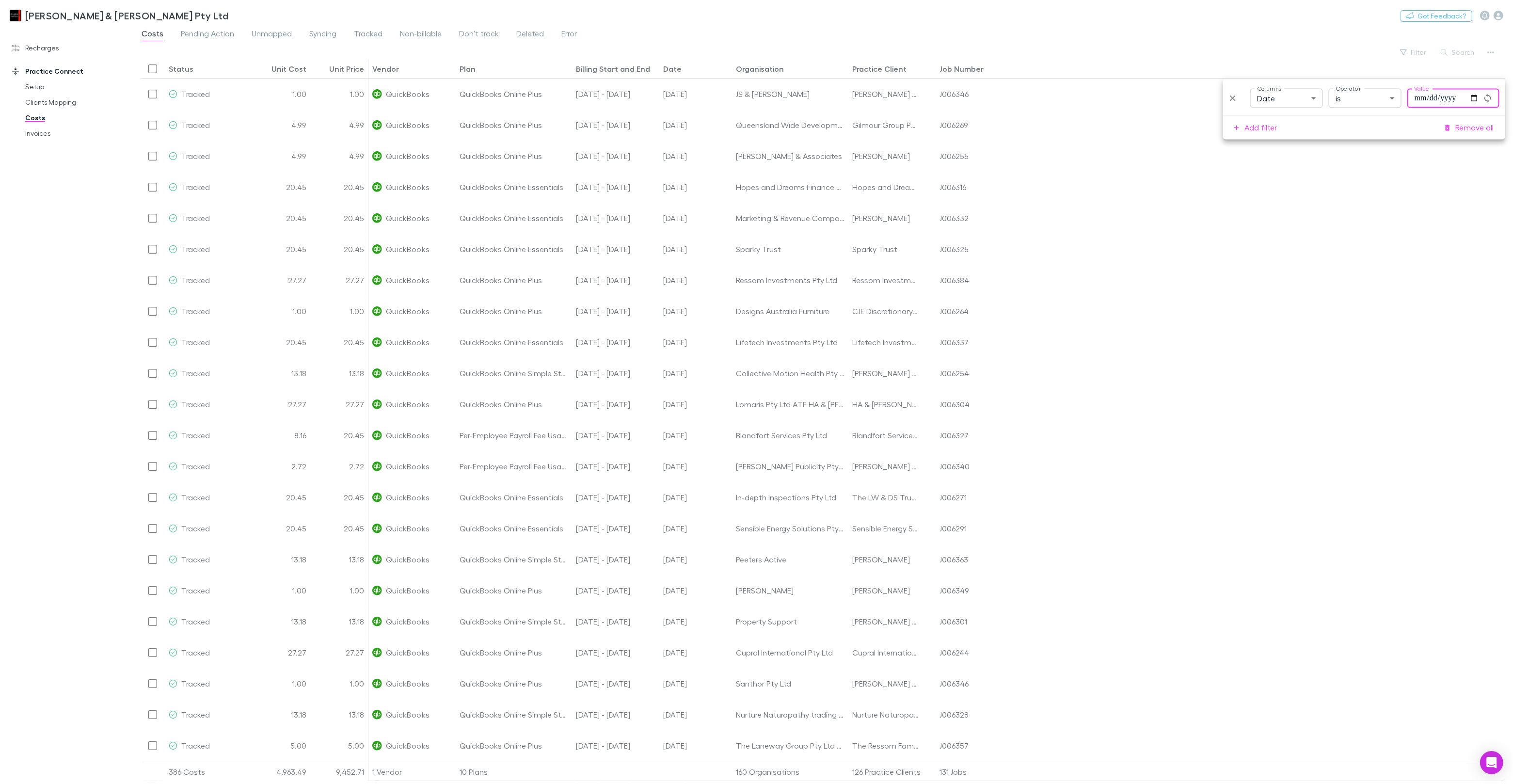
type input "**********"
click at [1090, 49] on div "Filter Search" at bounding box center [822, 52] width 1364 height 14
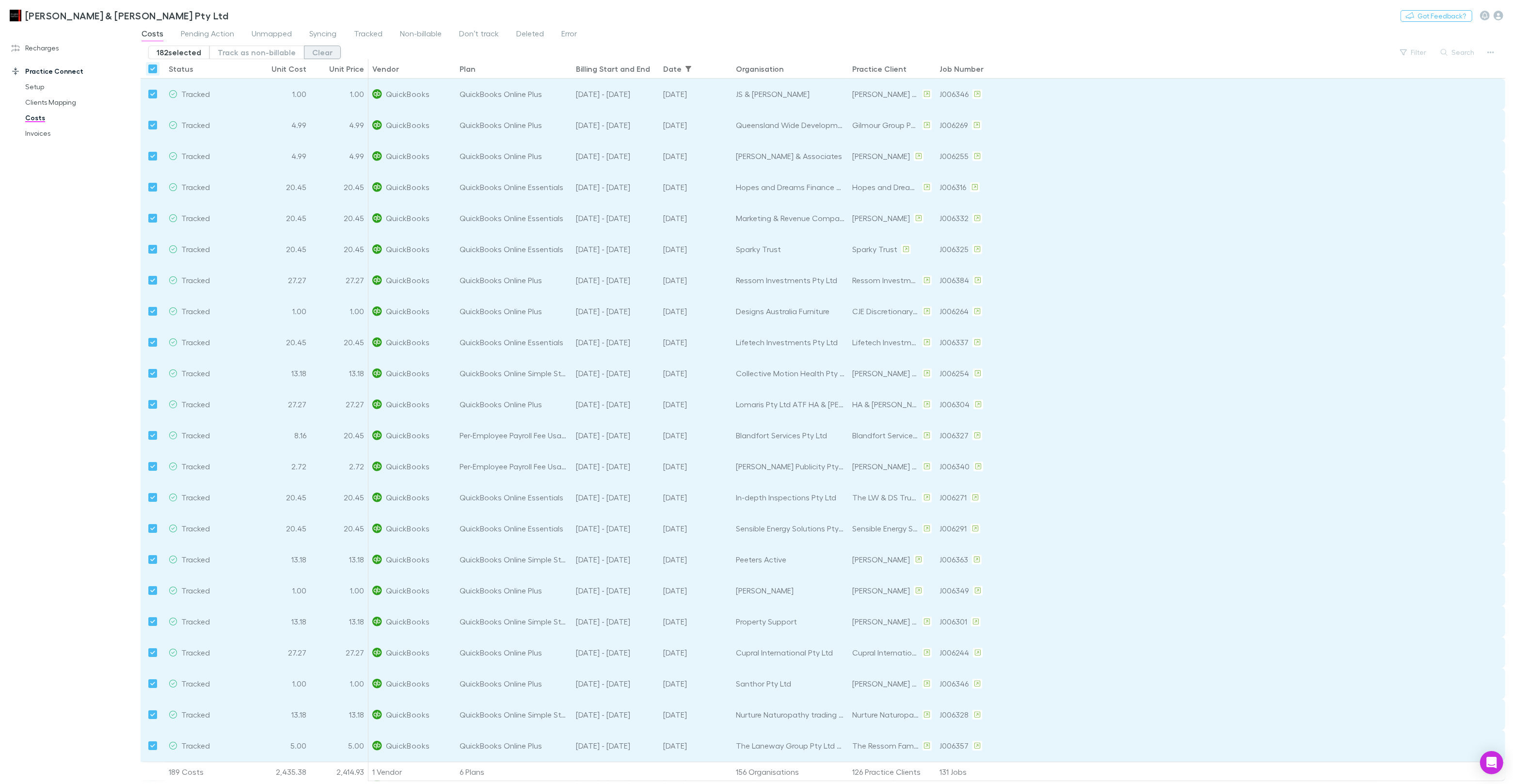
click at [328, 55] on button "Clear" at bounding box center [322, 52] width 37 height 14
click at [200, 68] on icon "Sort" at bounding box center [200, 66] width 5 height 3
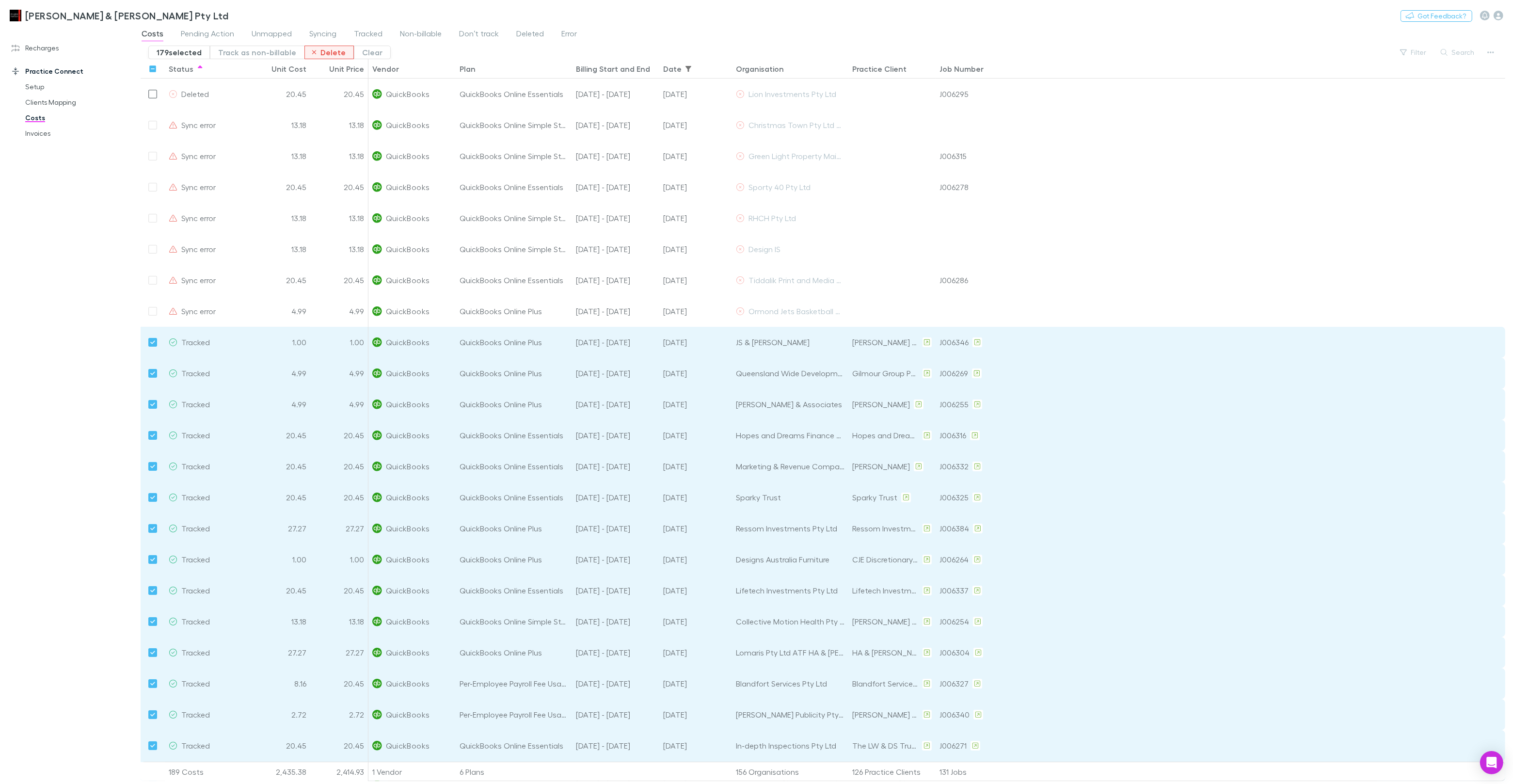
click at [331, 51] on button "Delete" at bounding box center [329, 52] width 50 height 14
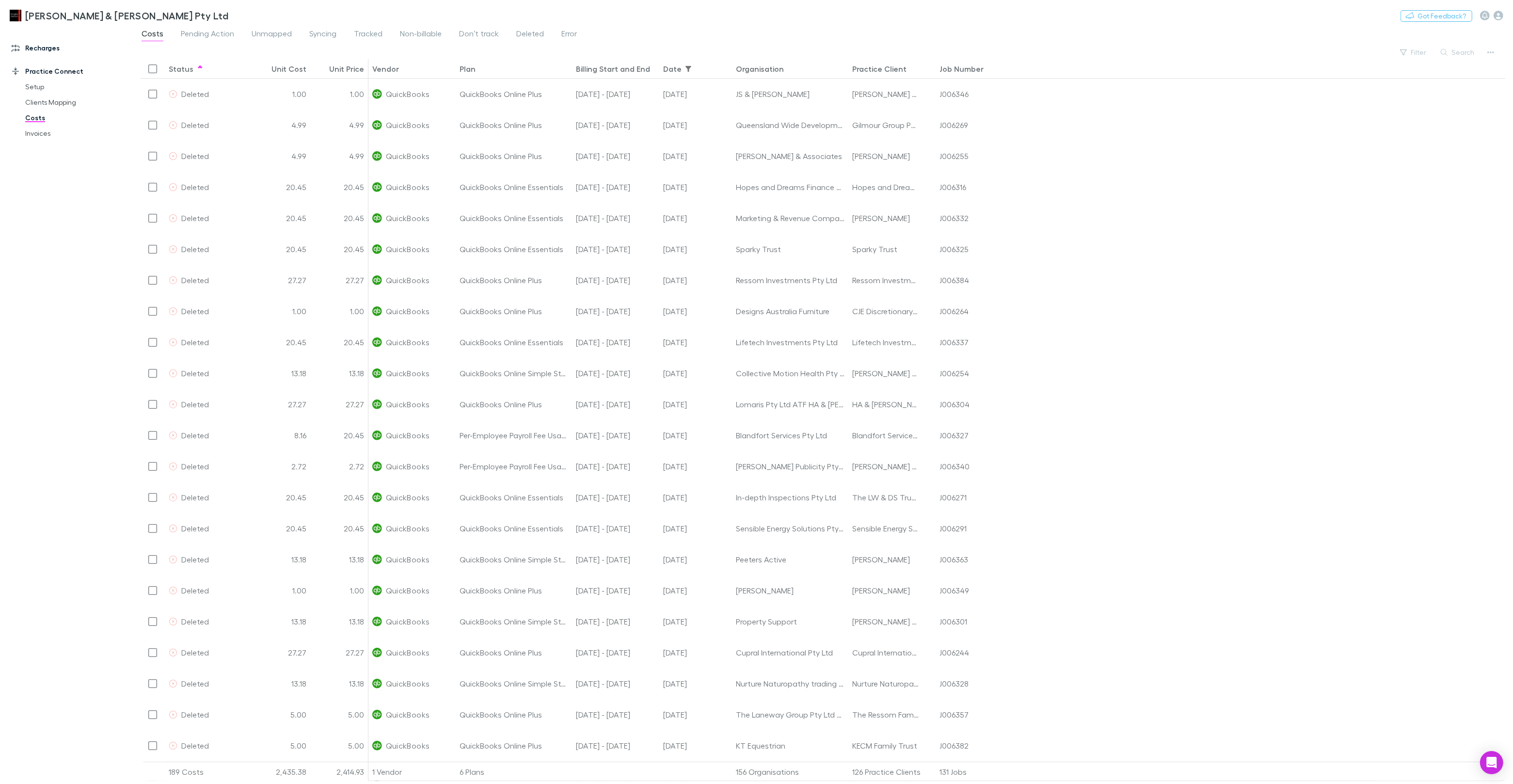
click at [42, 47] on link "Recharges" at bounding box center [66, 48] width 129 height 15
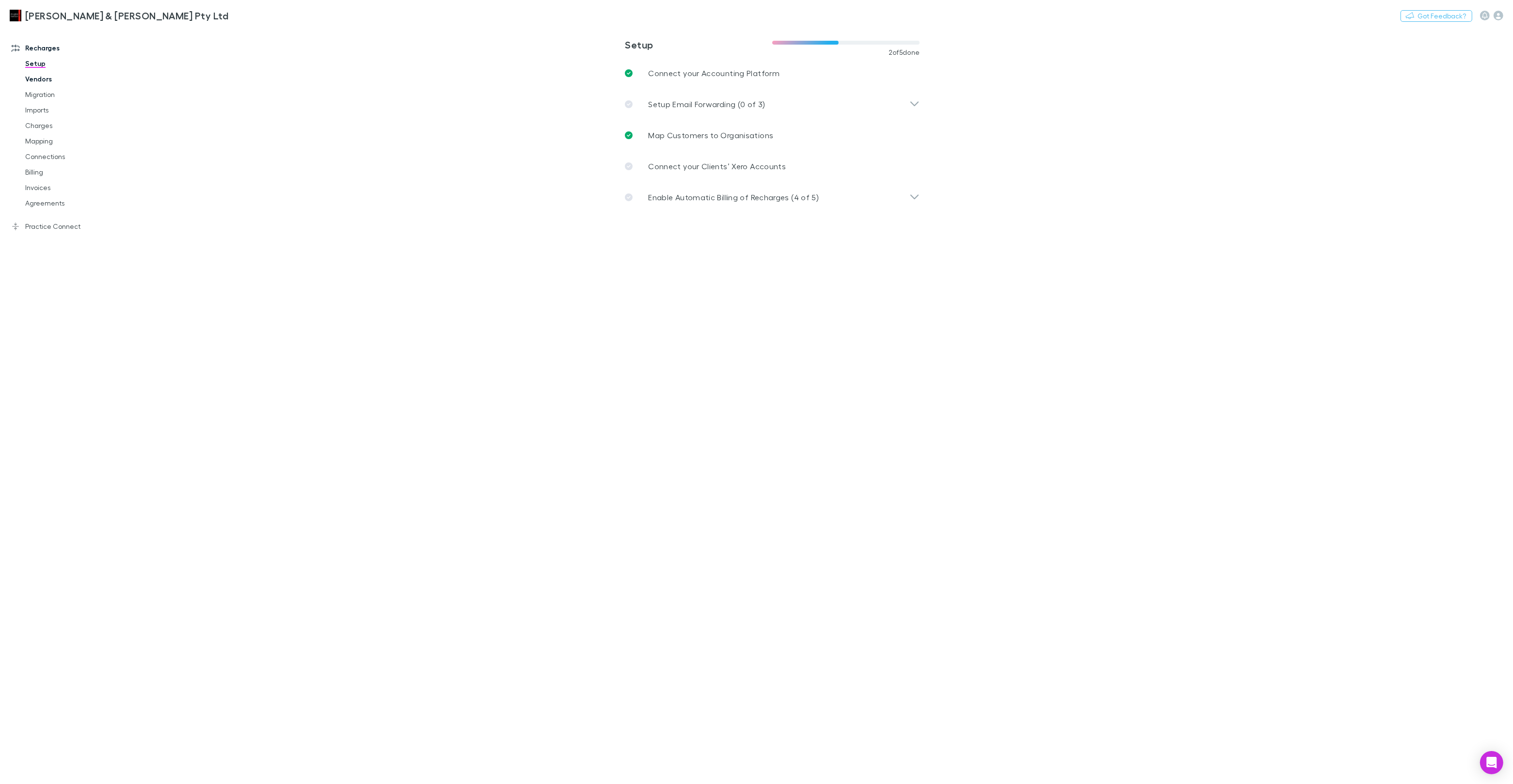
click at [43, 81] on link "Vendors" at bounding box center [73, 79] width 115 height 15
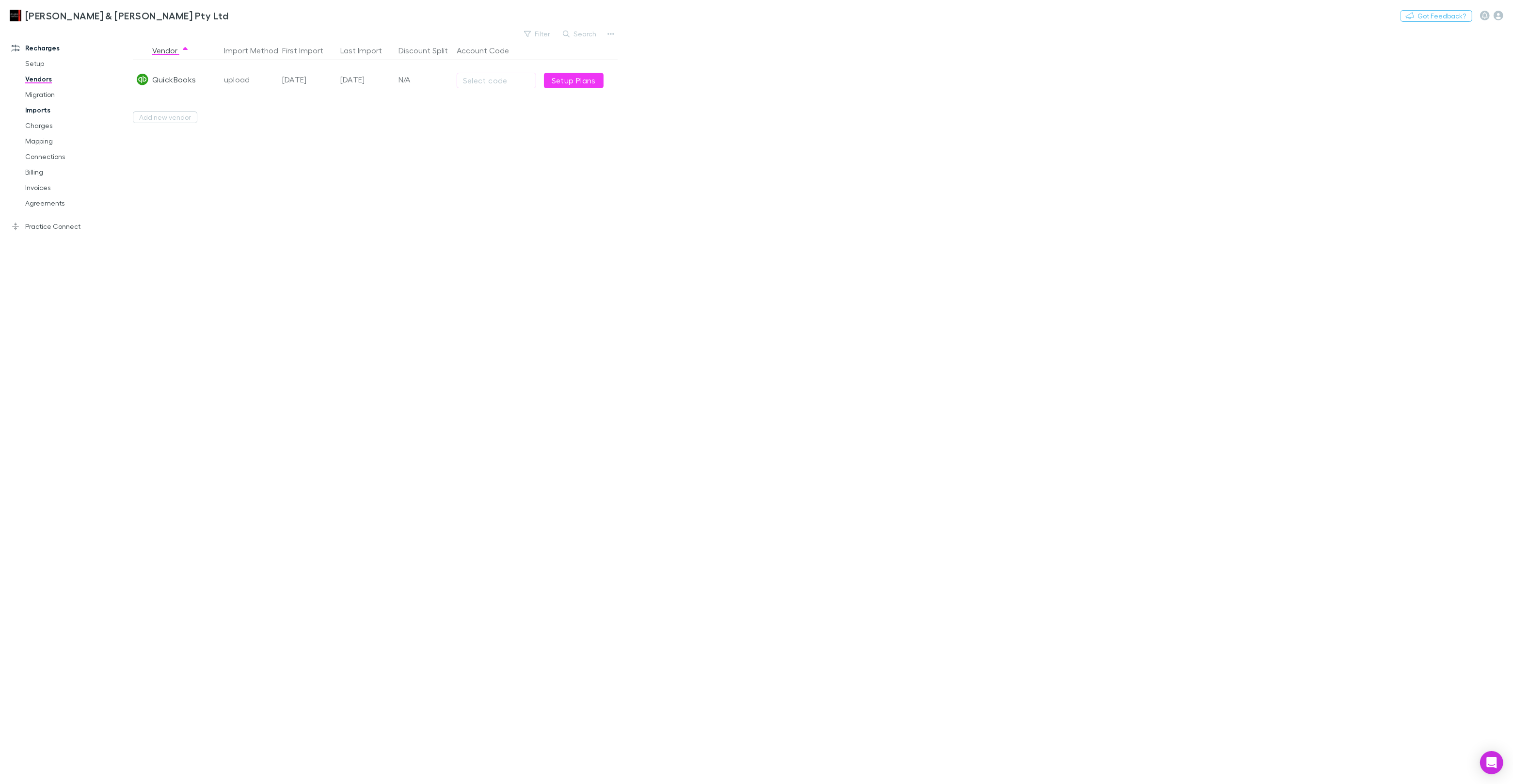
click at [53, 109] on link "Imports" at bounding box center [73, 110] width 115 height 15
click at [190, 41] on span "All" at bounding box center [191, 39] width 8 height 12
click at [265, 112] on div "2250118544623" at bounding box center [278, 107] width 109 height 39
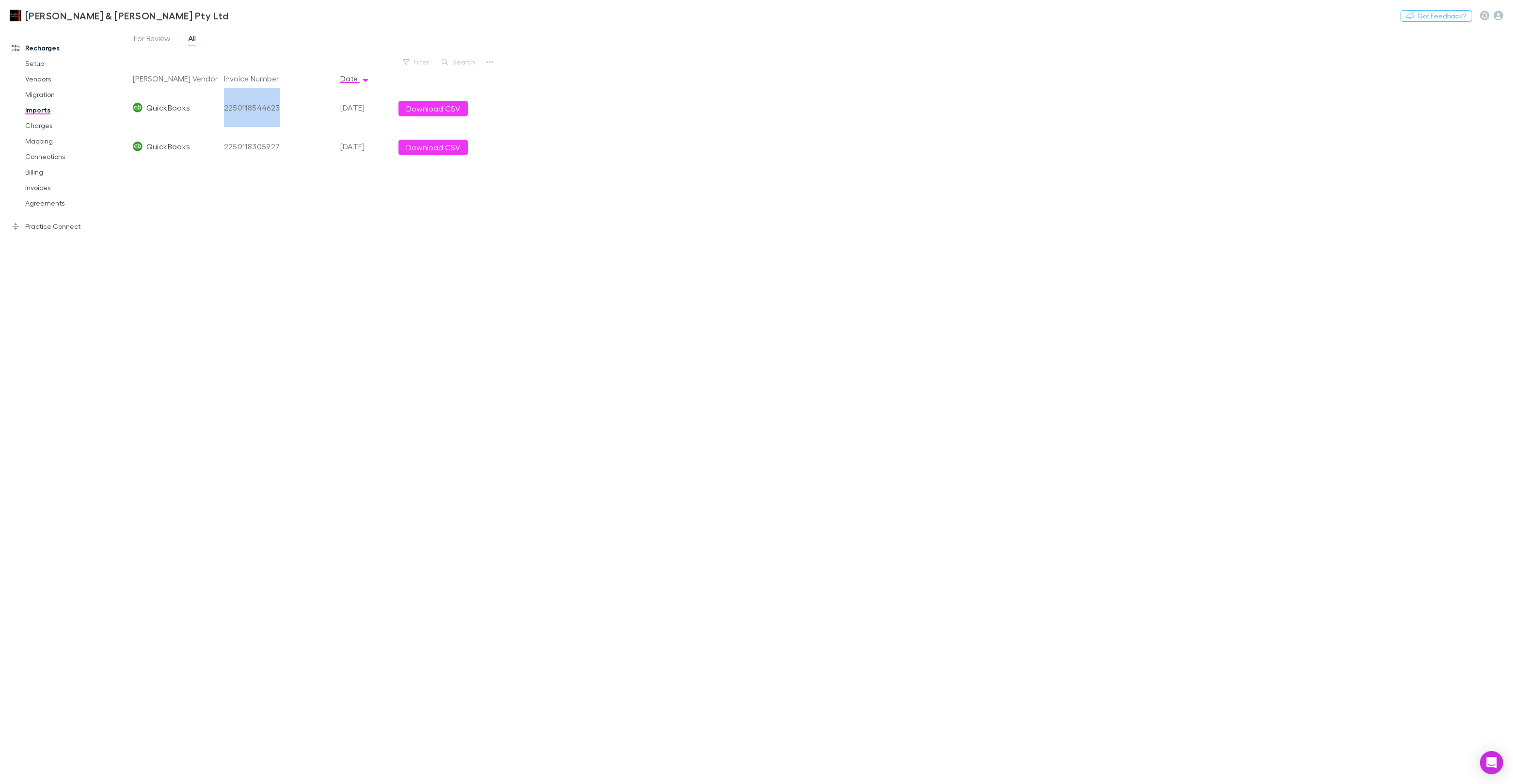
click at [265, 112] on div "2250118544623" at bounding box center [278, 107] width 109 height 39
copy div "2250118544623"
click at [49, 125] on link "Charges" at bounding box center [73, 126] width 115 height 15
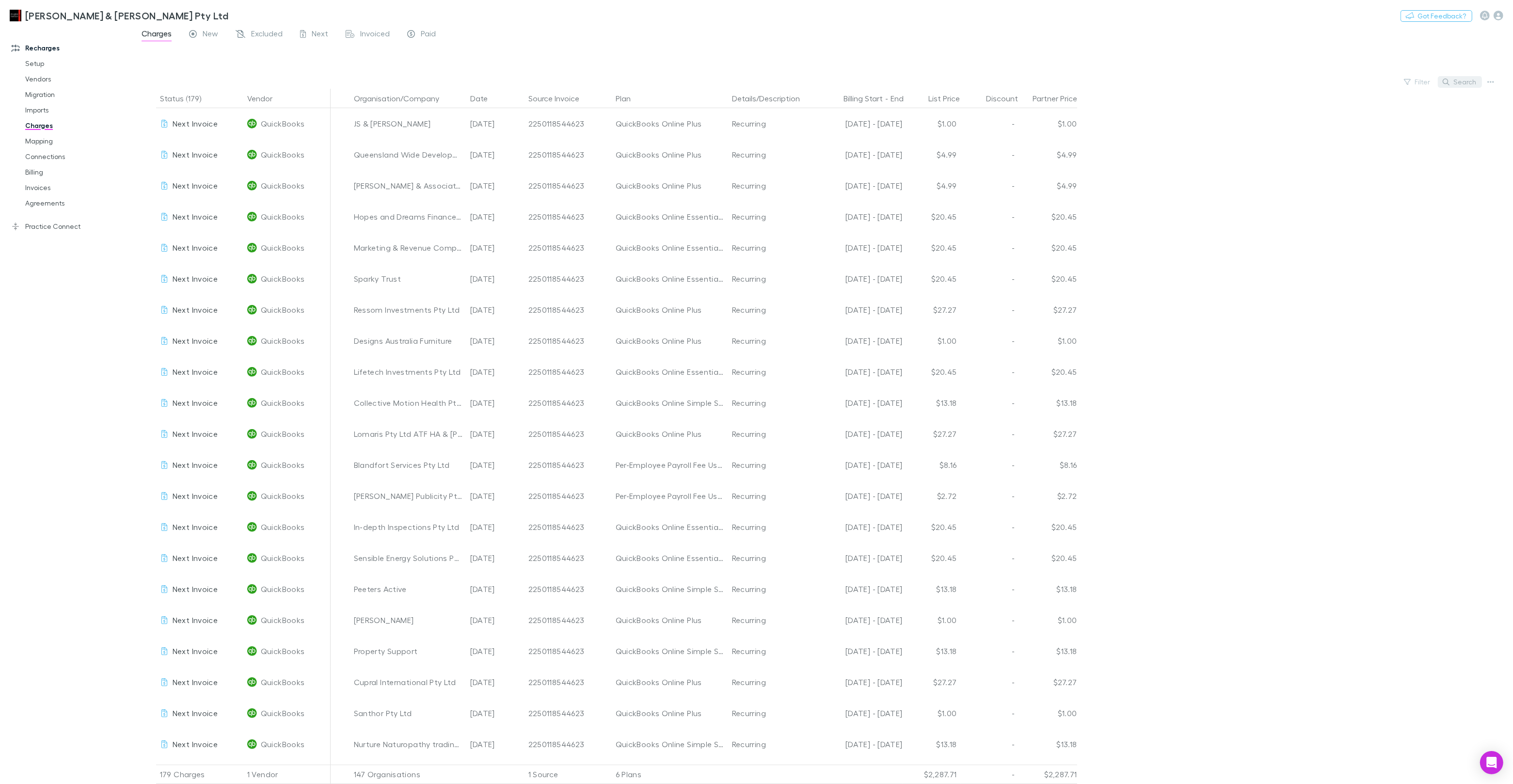
click at [1466, 82] on button "Search" at bounding box center [1460, 82] width 44 height 12
paste input "**********"
type input "**********"
click at [266, 32] on span "Excluded" at bounding box center [267, 35] width 32 height 12
click at [216, 37] on span "New" at bounding box center [210, 35] width 15 height 12
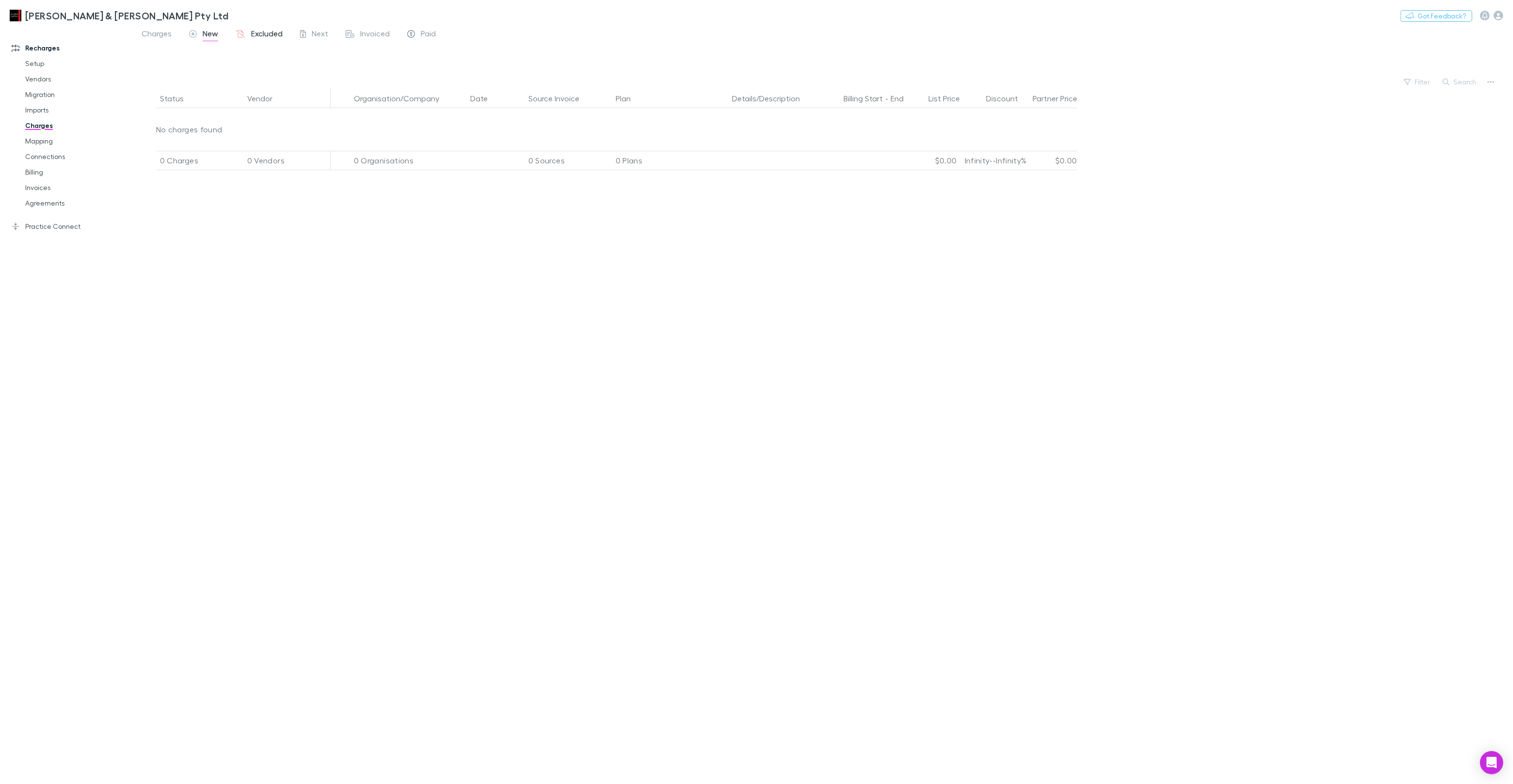
click at [264, 35] on span "Excluded" at bounding box center [267, 35] width 32 height 12
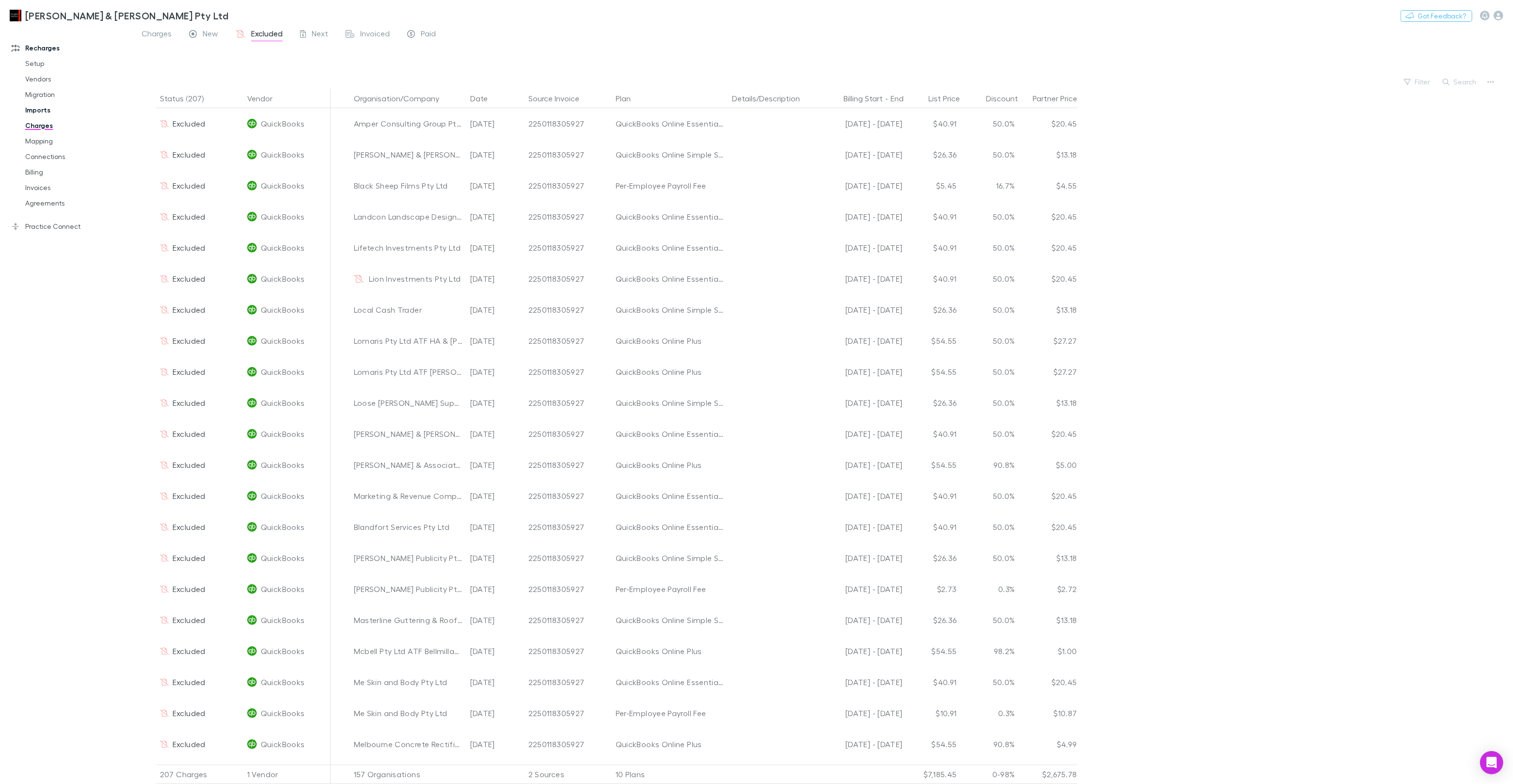
click at [38, 110] on link "Imports" at bounding box center [73, 110] width 115 height 15
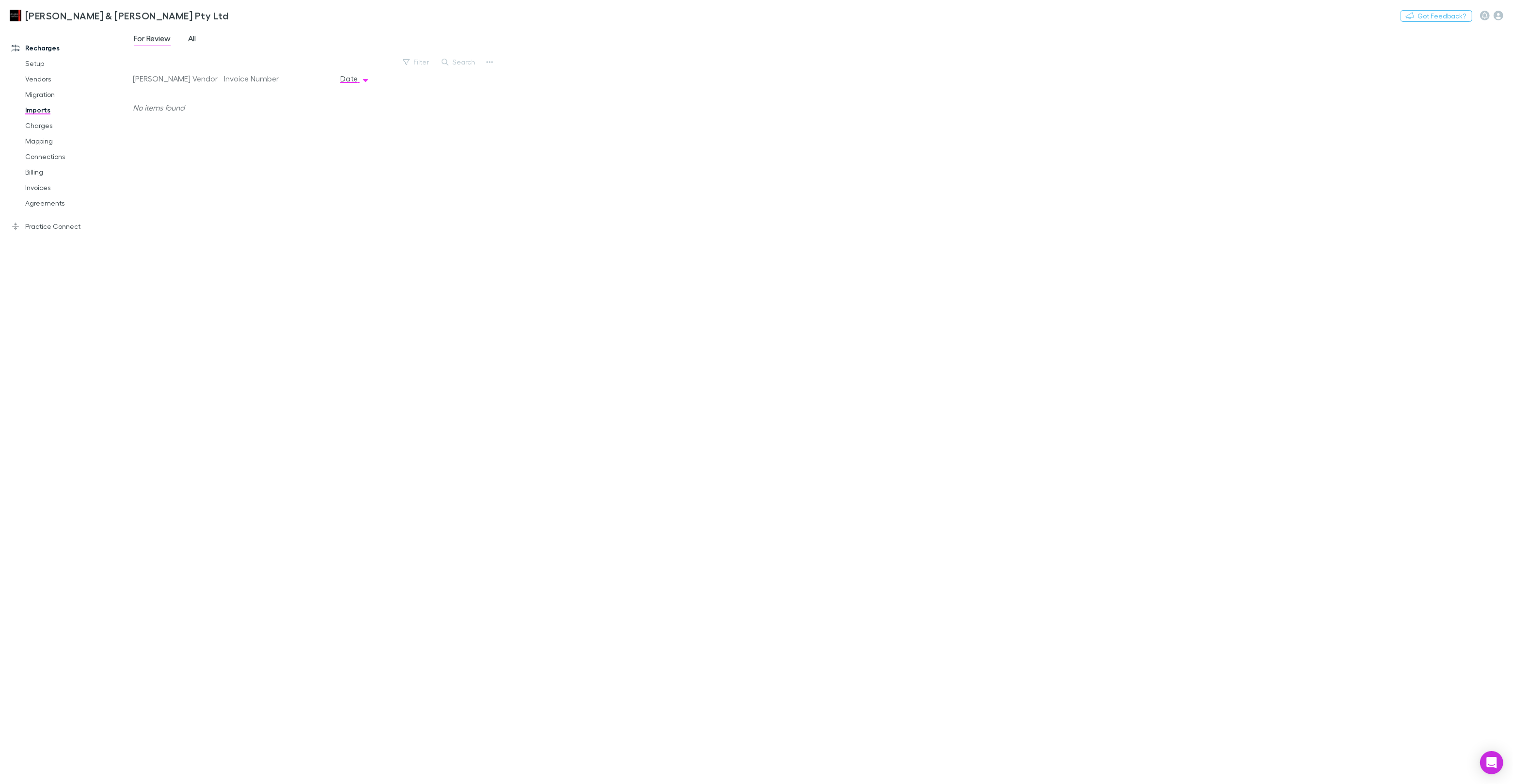
click at [190, 40] on span "All" at bounding box center [191, 39] width 8 height 12
click at [46, 129] on link "Charges" at bounding box center [73, 126] width 115 height 15
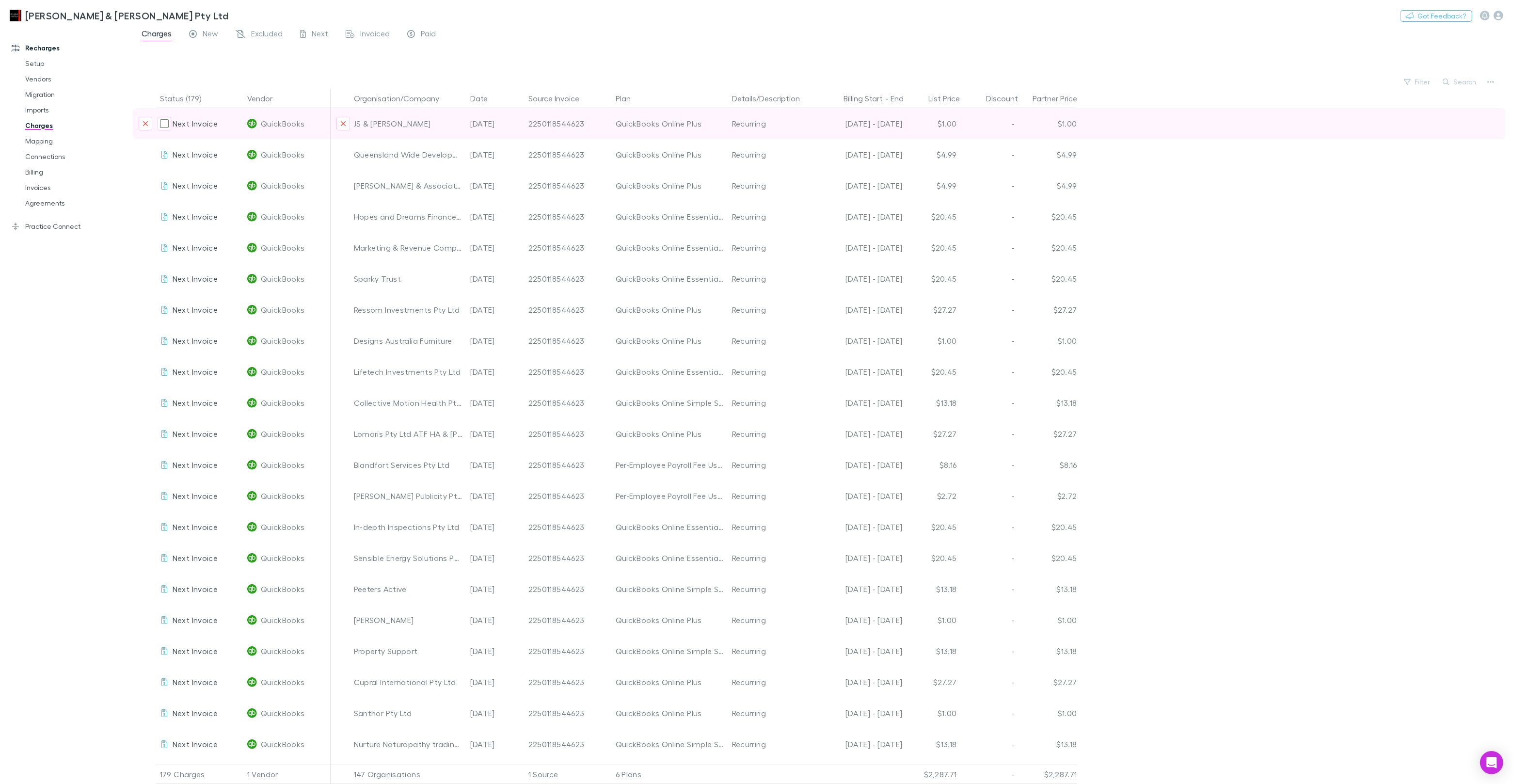
click at [547, 126] on div "2250118544623" at bounding box center [568, 123] width 79 height 31
copy div "2250118544623"
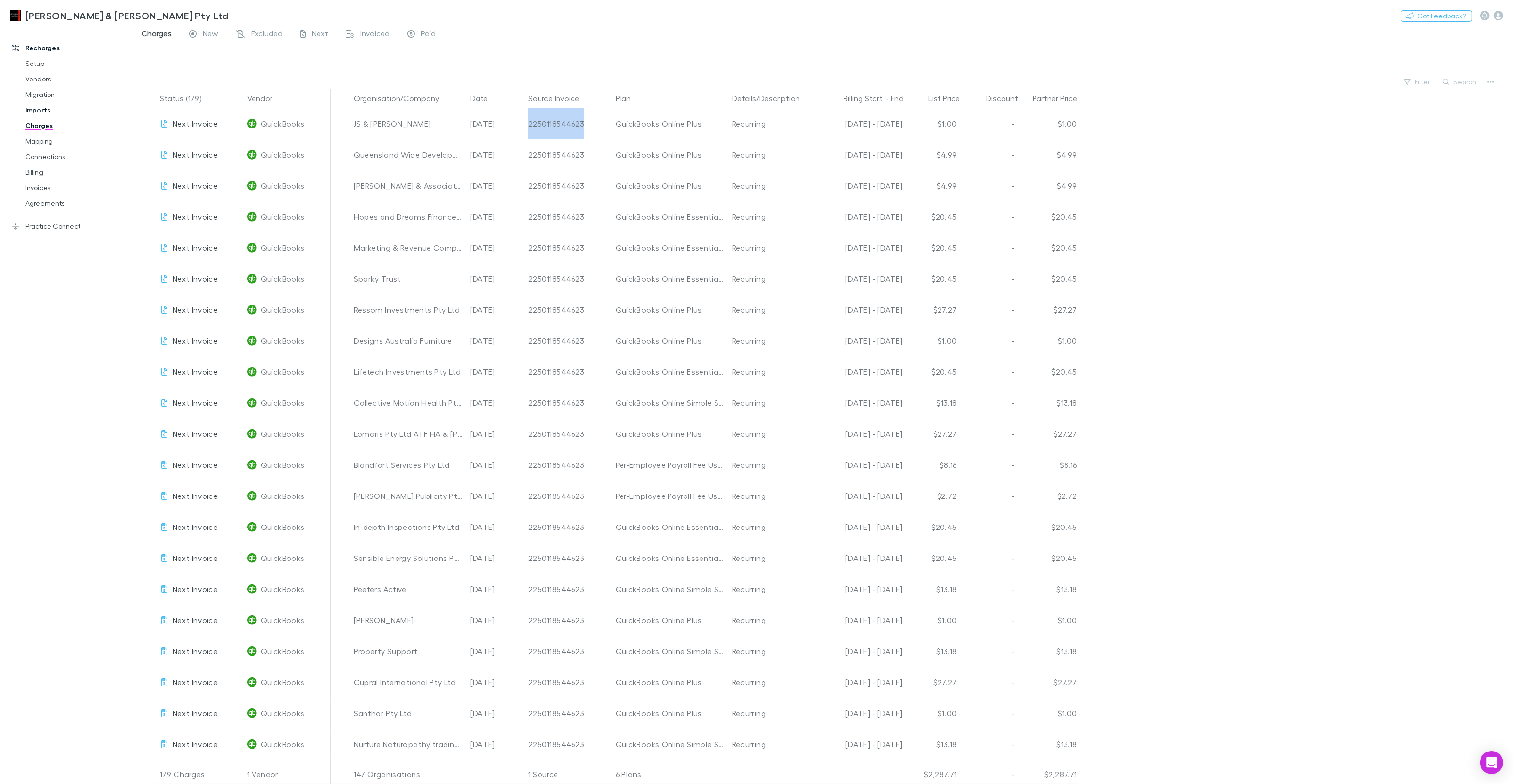
click at [49, 109] on link "Imports" at bounding box center [73, 110] width 115 height 15
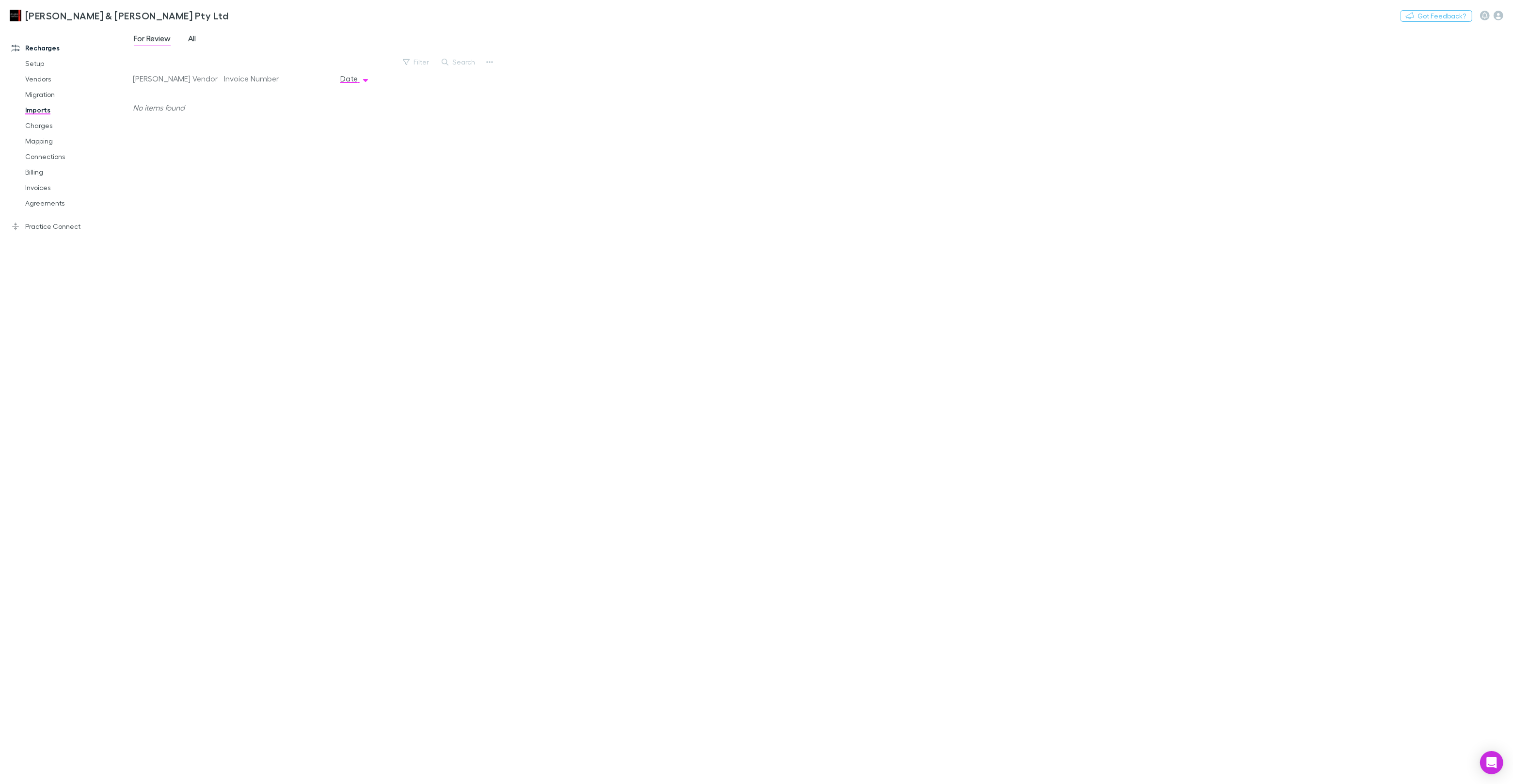
click at [197, 33] on link "All" at bounding box center [192, 39] width 10 height 15
click at [246, 192] on div "[PERSON_NAME] Vendor Invoice Number Date QuickBooks 2250118544623 [DATE] Downlo…" at bounding box center [307, 422] width 349 height 707
click at [258, 107] on div "2250118544623" at bounding box center [278, 107] width 109 height 39
copy div "2250118544623"
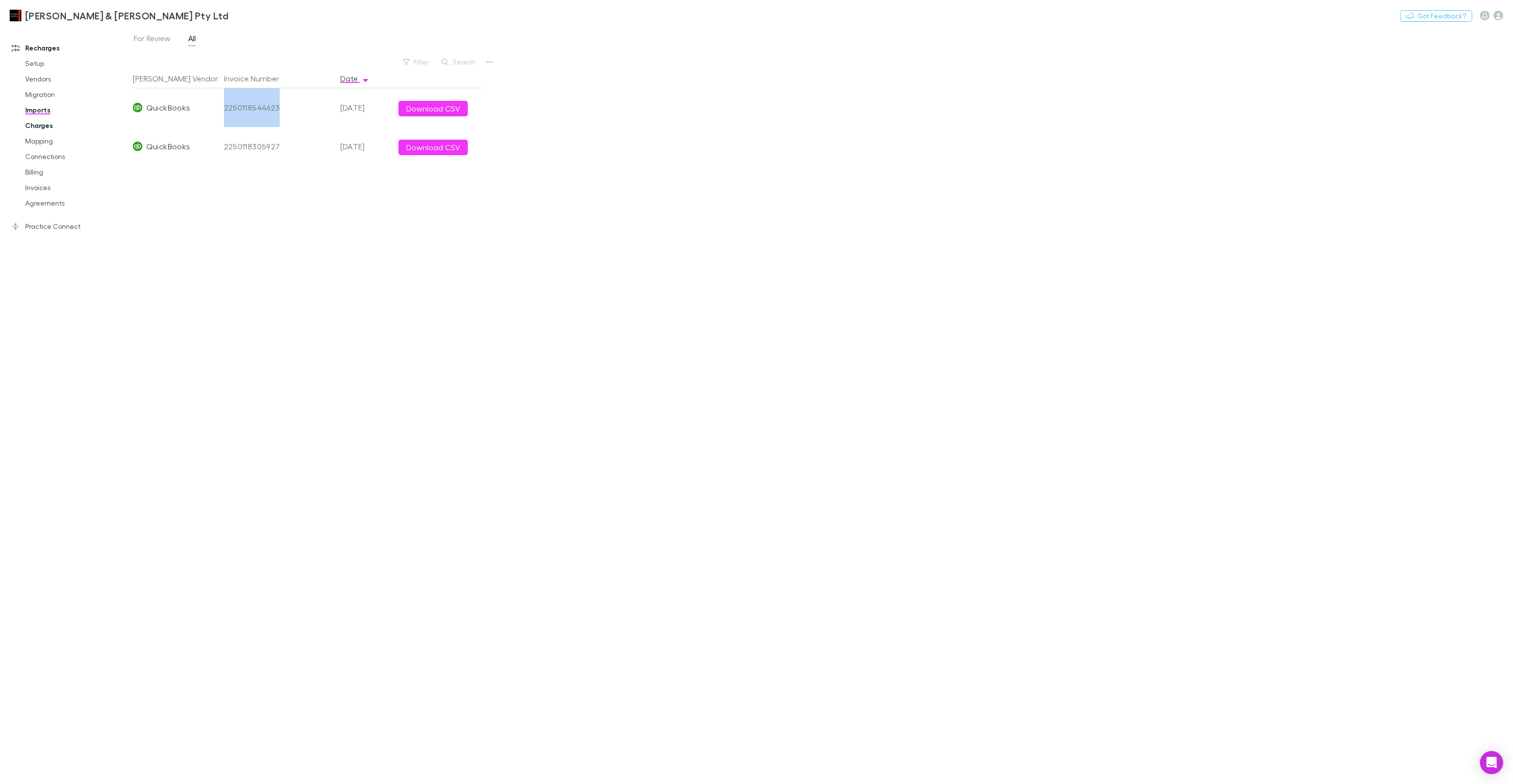
click at [47, 123] on link "Charges" at bounding box center [73, 126] width 115 height 15
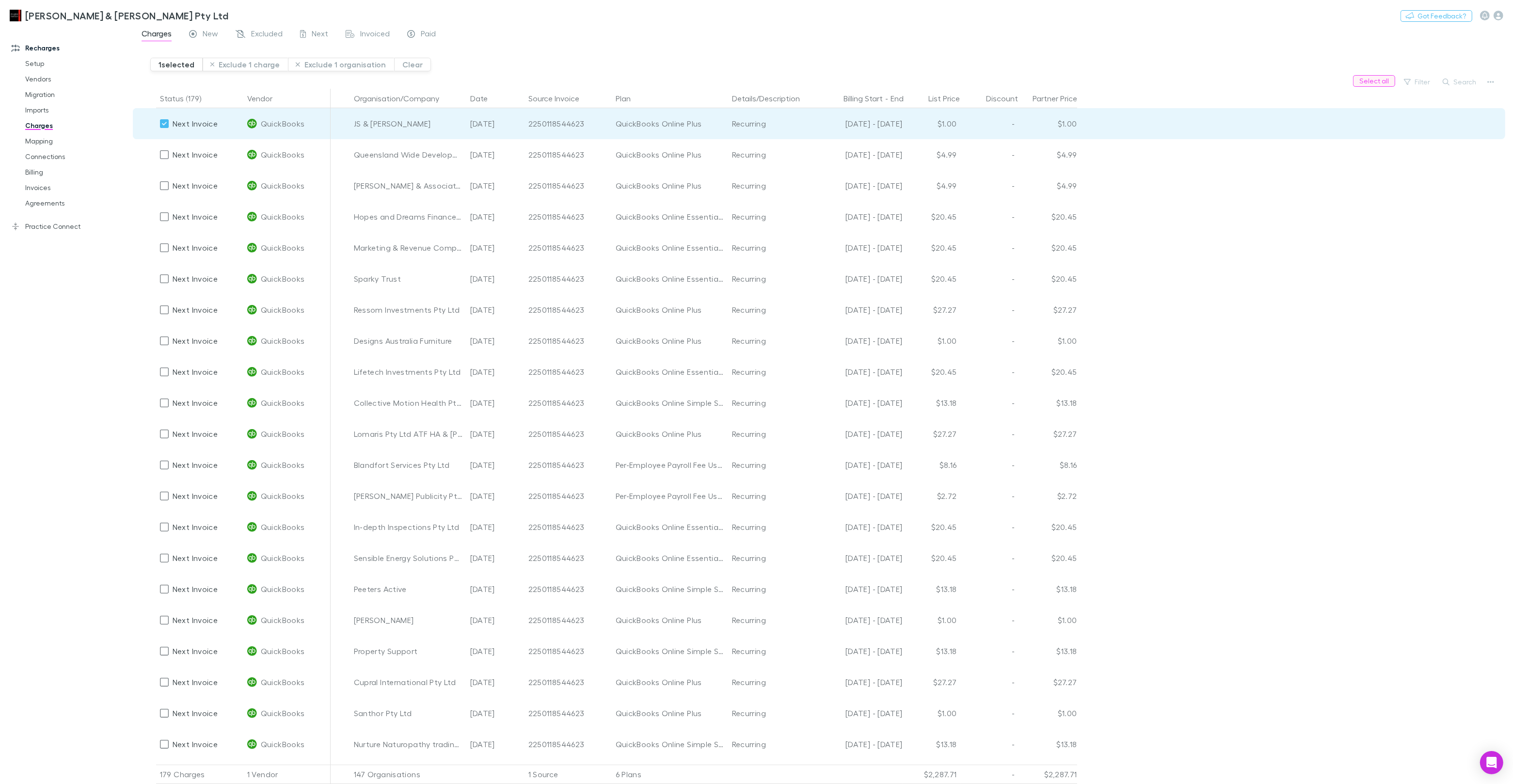
click at [1369, 85] on button "Select all" at bounding box center [1374, 81] width 42 height 12
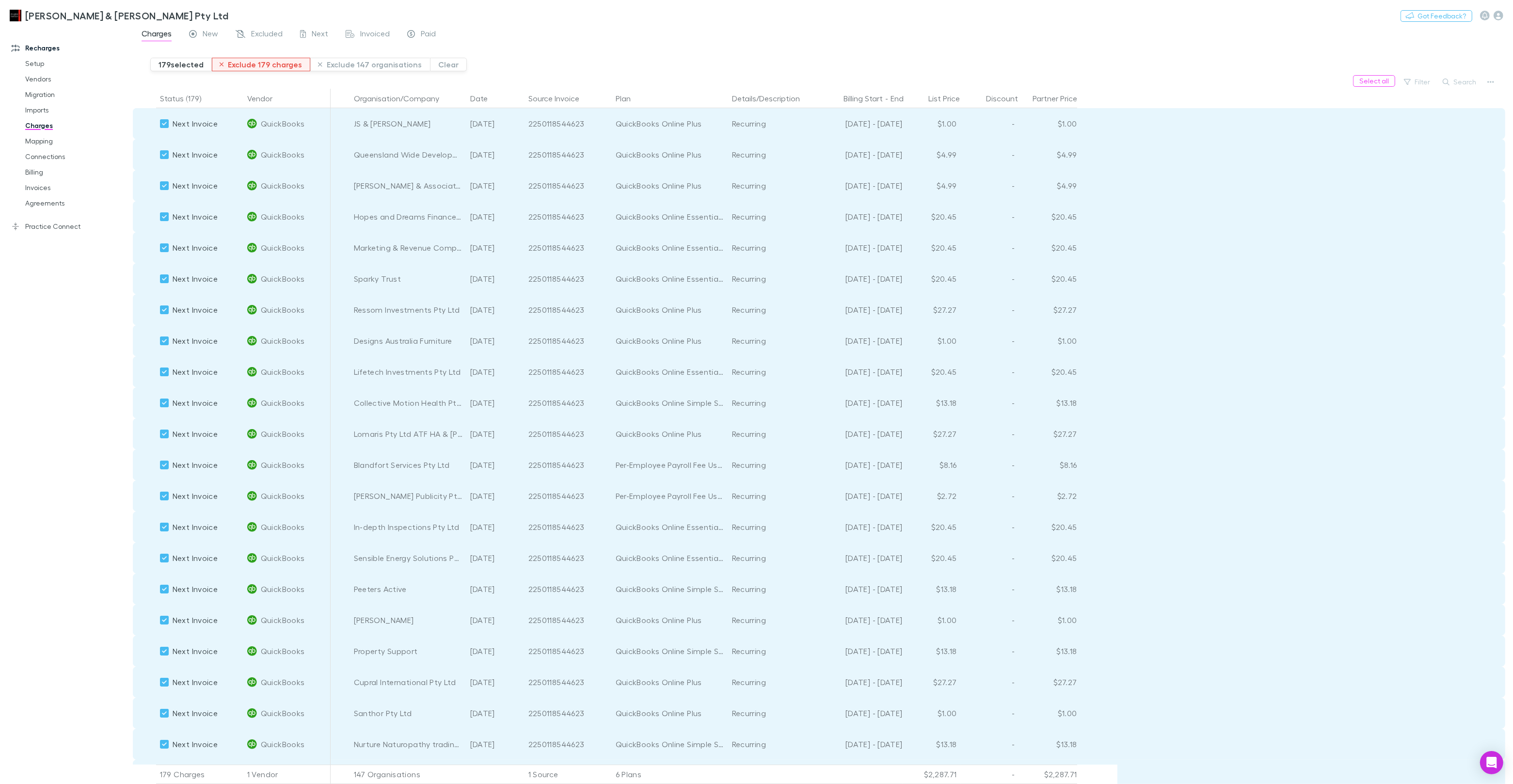
click at [260, 63] on button "Exclude 179 charges" at bounding box center [261, 64] width 99 height 14
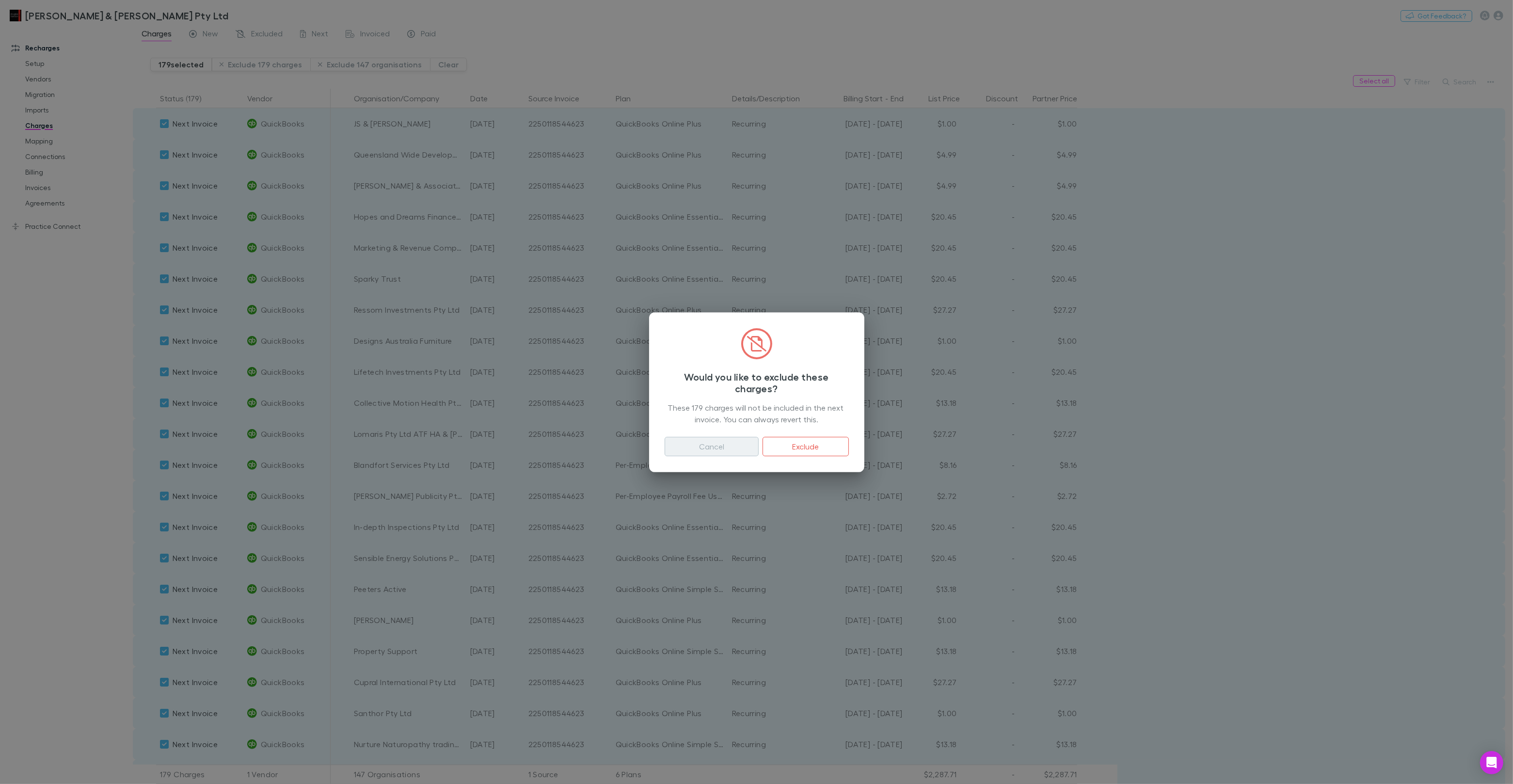
click at [715, 439] on button "Cancel" at bounding box center [712, 446] width 95 height 19
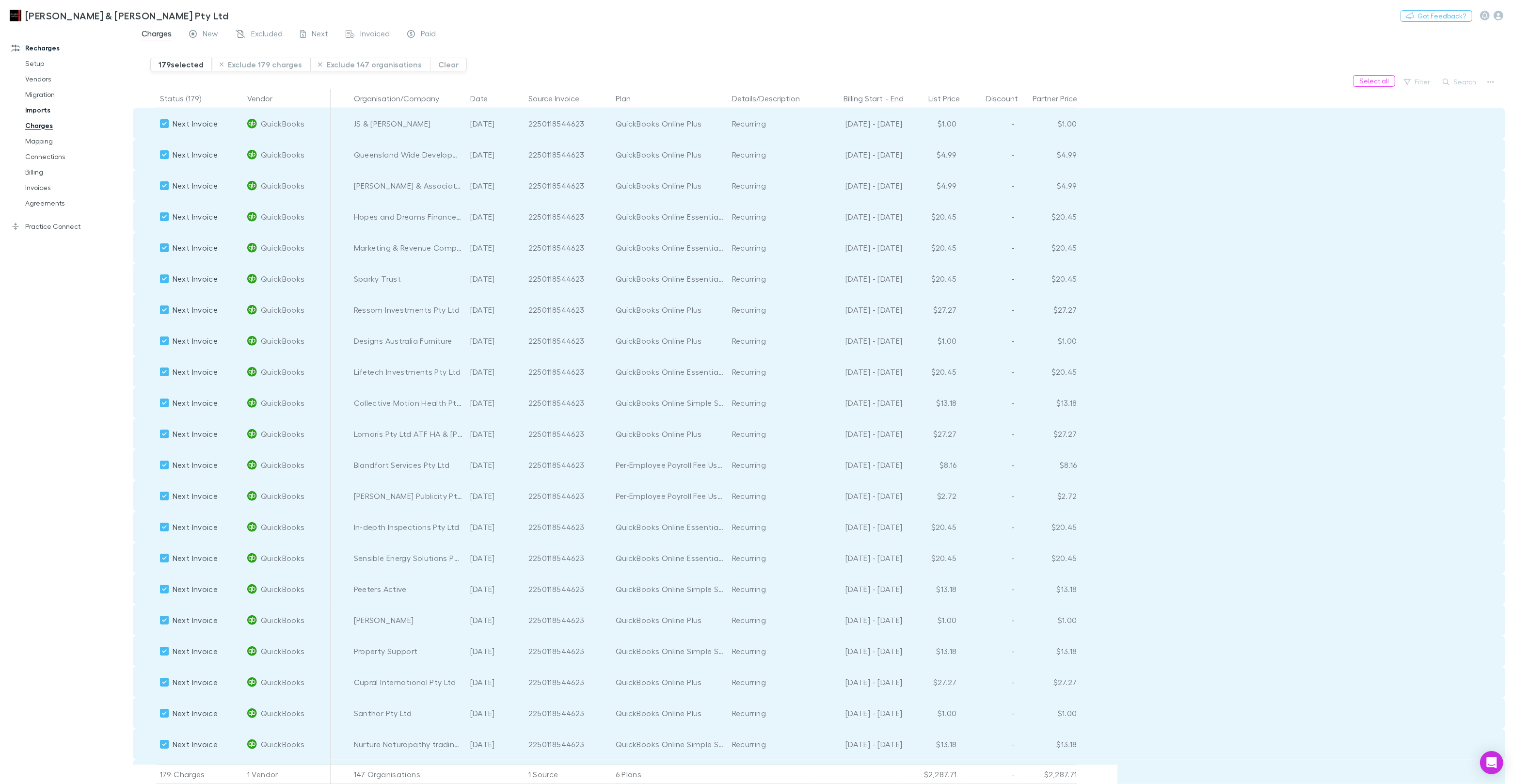
click at [43, 107] on link "Imports" at bounding box center [73, 110] width 115 height 15
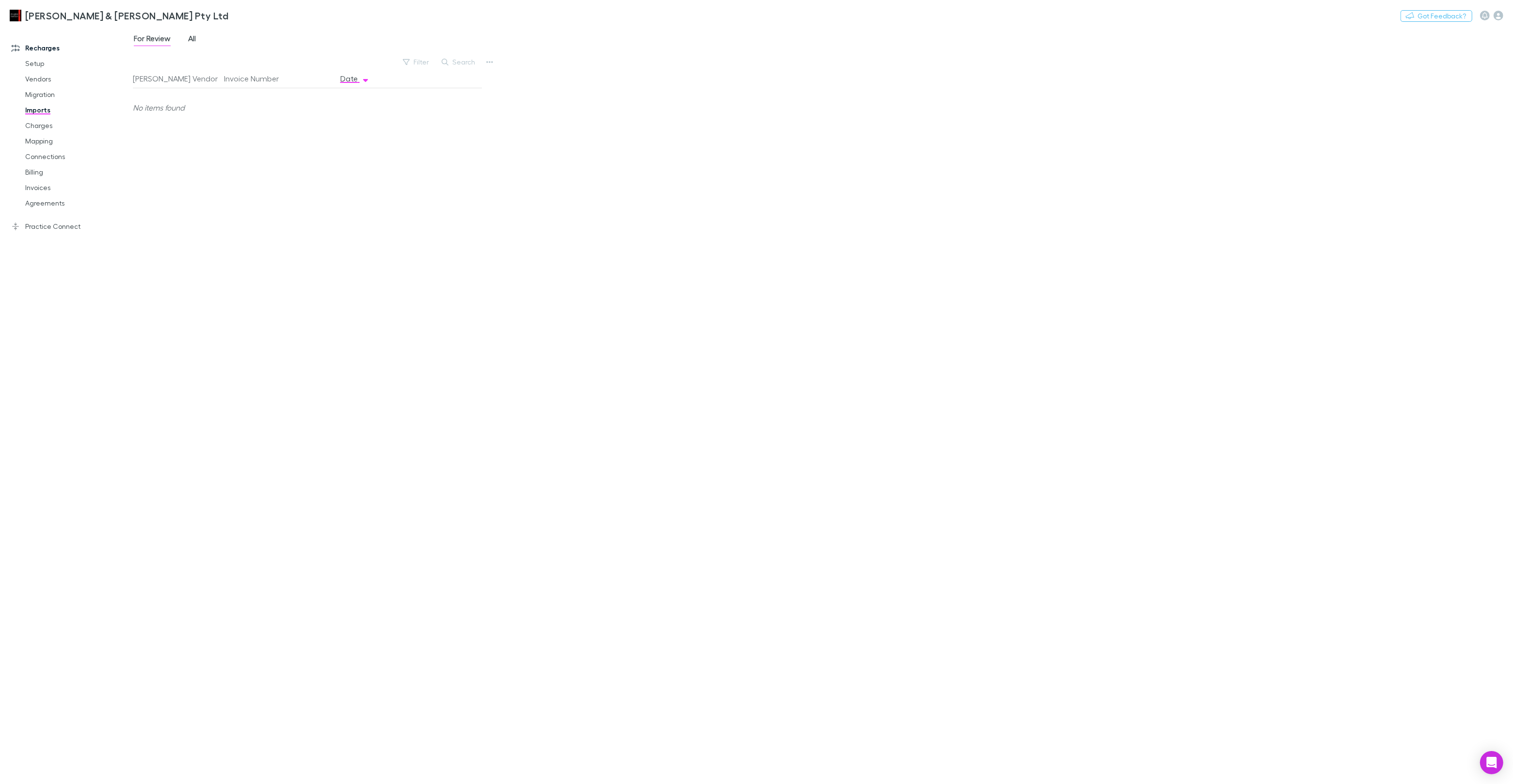
click at [194, 46] on link "All" at bounding box center [192, 39] width 10 height 15
drag, startPoint x: 173, startPoint y: 250, endPoint x: 187, endPoint y: 245, distance: 14.9
click at [173, 250] on div "[PERSON_NAME] Vendor Invoice Number Date QuickBooks 2250118544623 [DATE] Downlo…" at bounding box center [307, 422] width 349 height 707
click at [418, 105] on button "Download CSV" at bounding box center [433, 109] width 69 height 15
click at [271, 107] on div "2250118544623" at bounding box center [278, 107] width 109 height 39
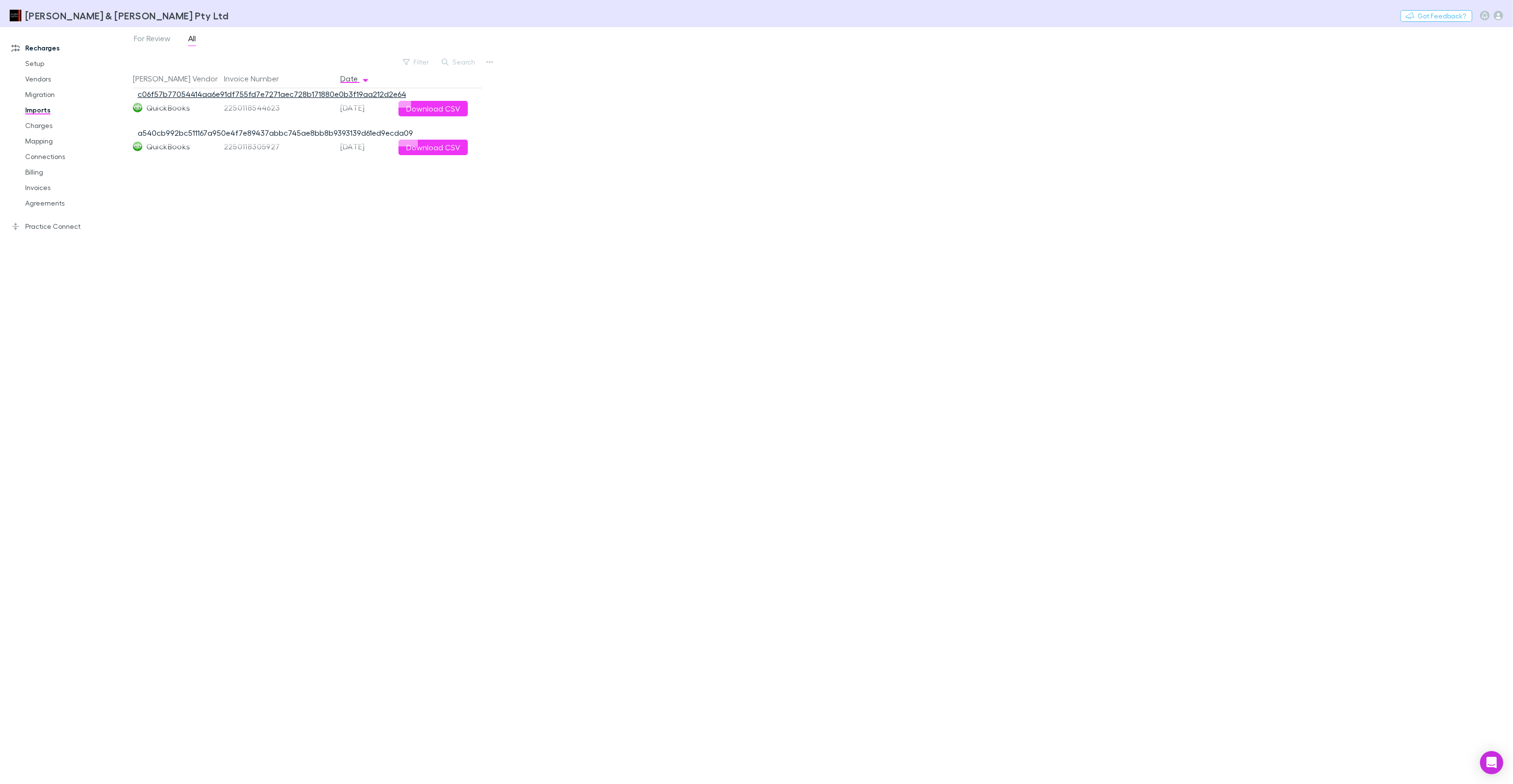
click at [280, 93] on link "c06f57b77054414aa6e91df755fd7e7271aec728b171880e0b3f19aa212d2e64" at bounding box center [271, 94] width 268 height 9
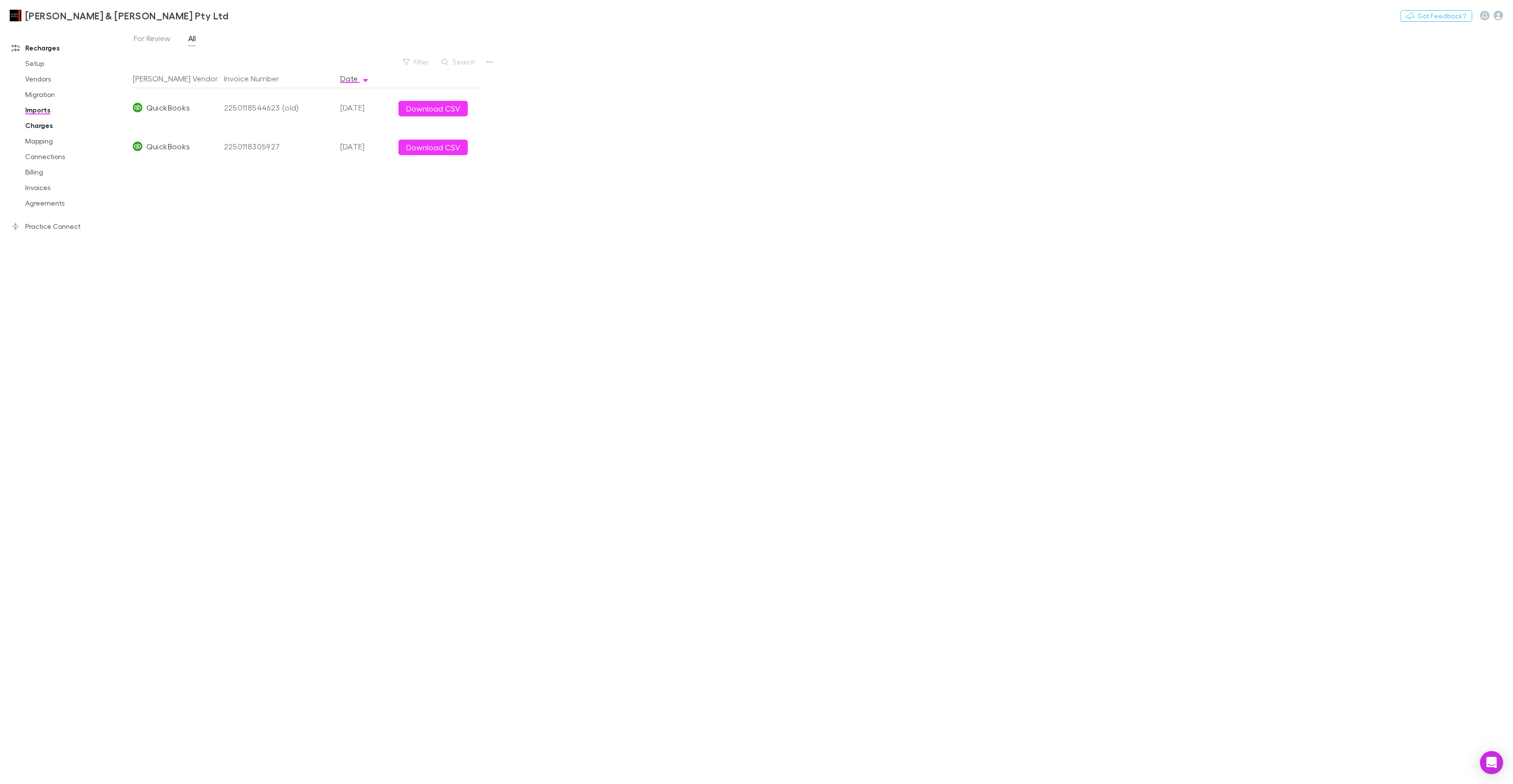
click at [38, 127] on link "Charges" at bounding box center [73, 126] width 115 height 15
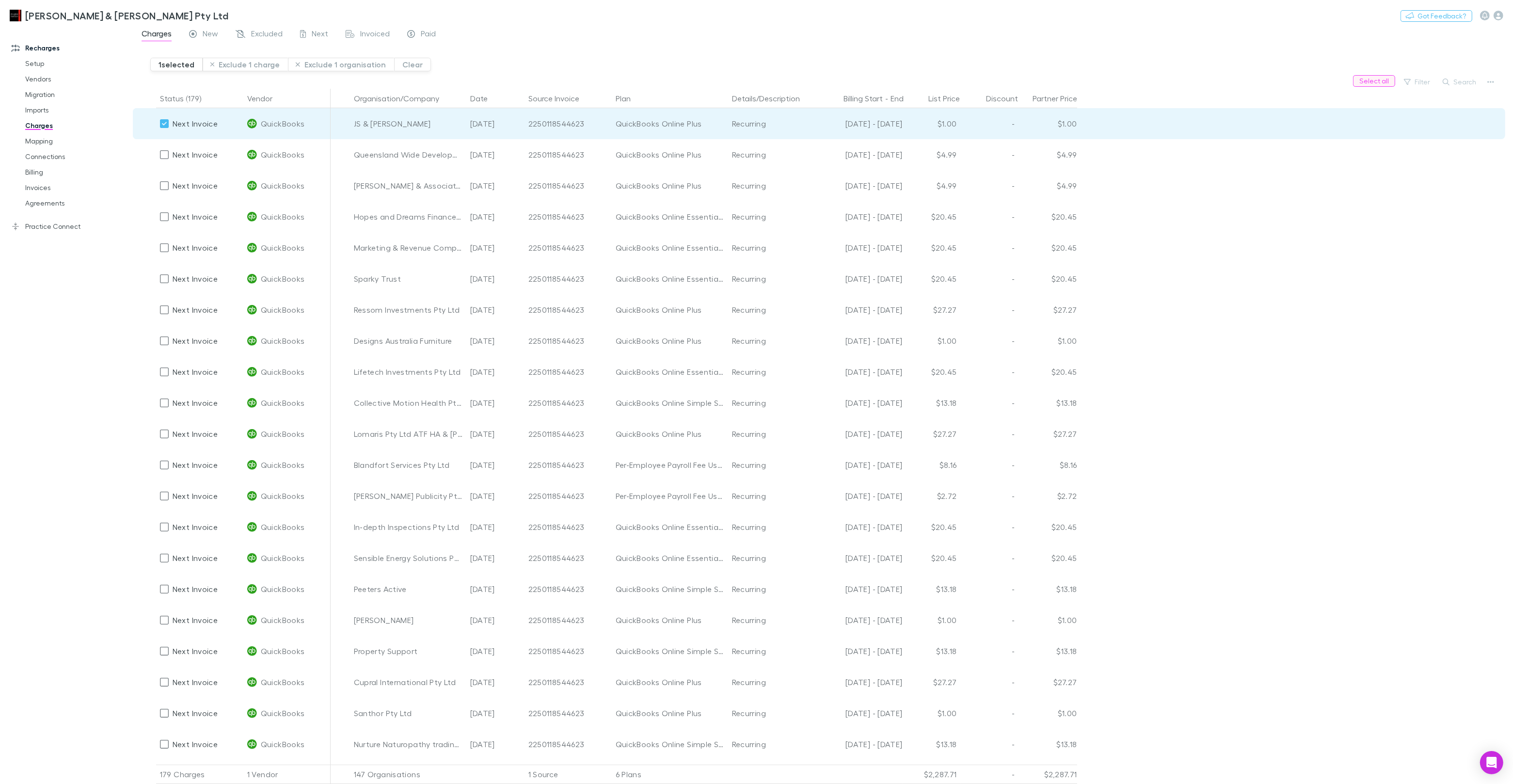
click at [1392, 79] on button "Select all" at bounding box center [1374, 81] width 42 height 12
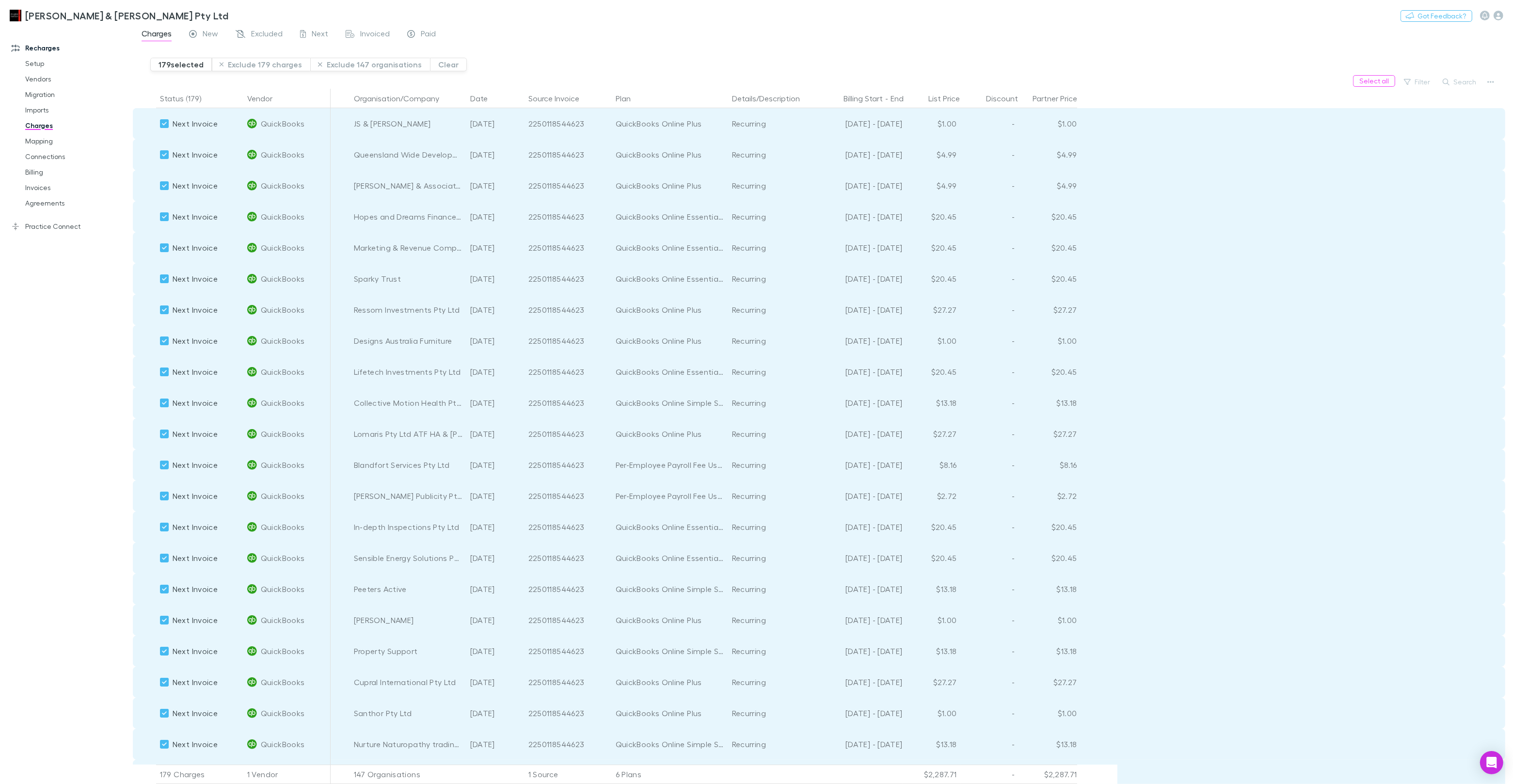
click at [71, 343] on div "Recharges Setup Vendors Migration Imports Charges Mapping Connections Billing I…" at bounding box center [66, 399] width 133 height 738
click at [340, 64] on button "Exclude 147 organisations" at bounding box center [370, 64] width 120 height 14
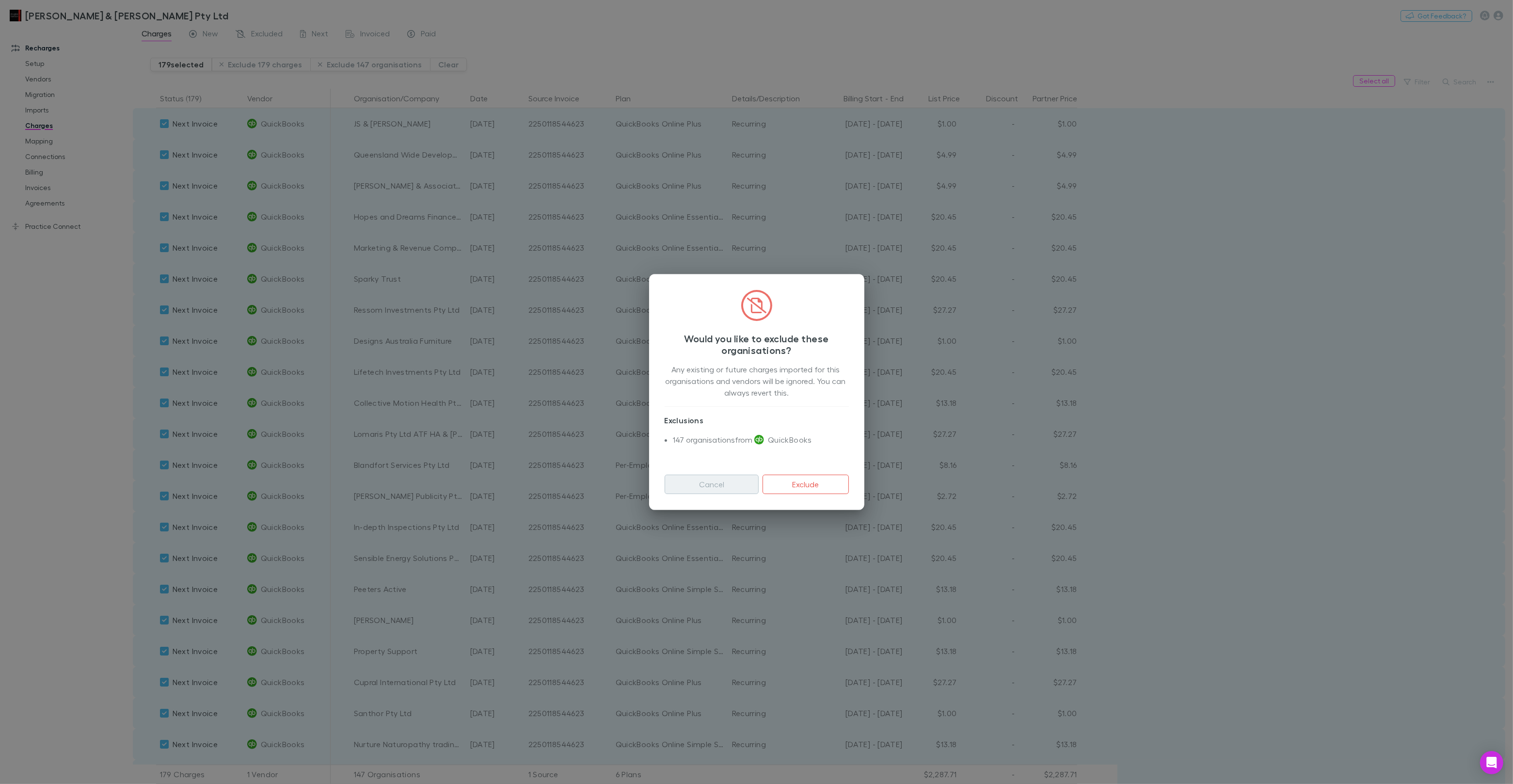
click at [706, 479] on button "Cancel" at bounding box center [712, 484] width 95 height 19
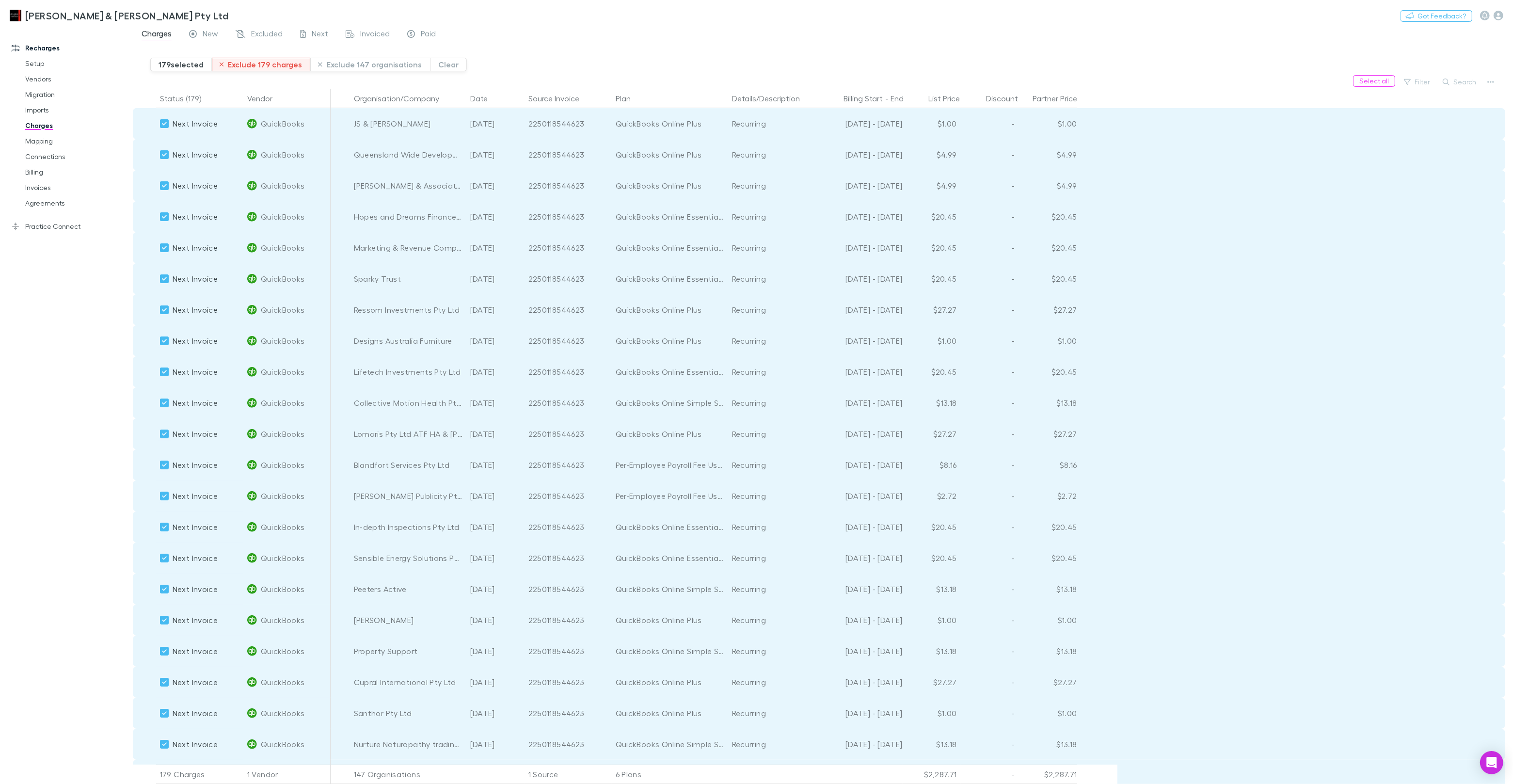
click at [246, 65] on button "Exclude 179 charges" at bounding box center [261, 64] width 99 height 14
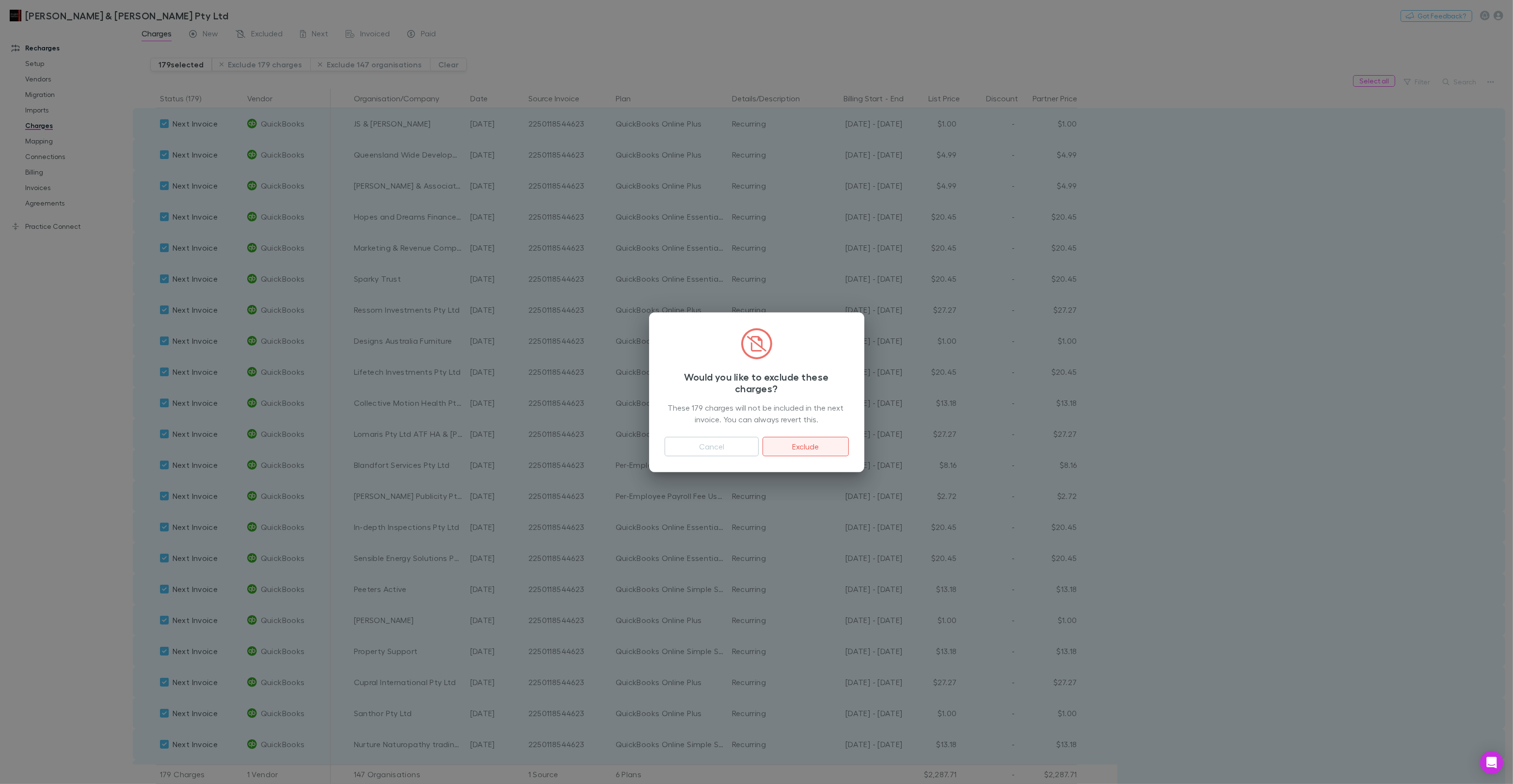
click at [792, 440] on button "Exclude" at bounding box center [805, 446] width 86 height 19
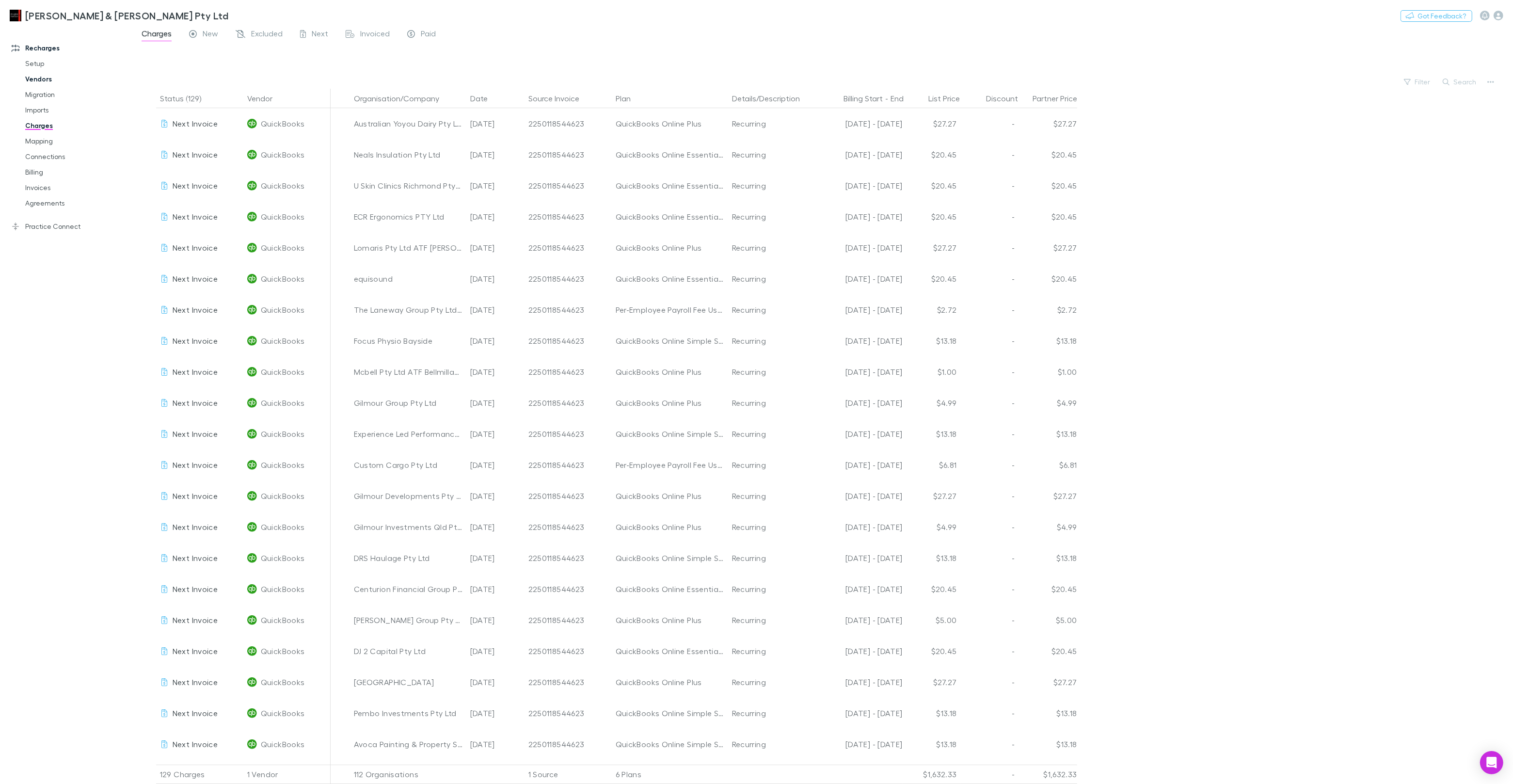
click at [40, 79] on link "Vendors" at bounding box center [73, 79] width 115 height 15
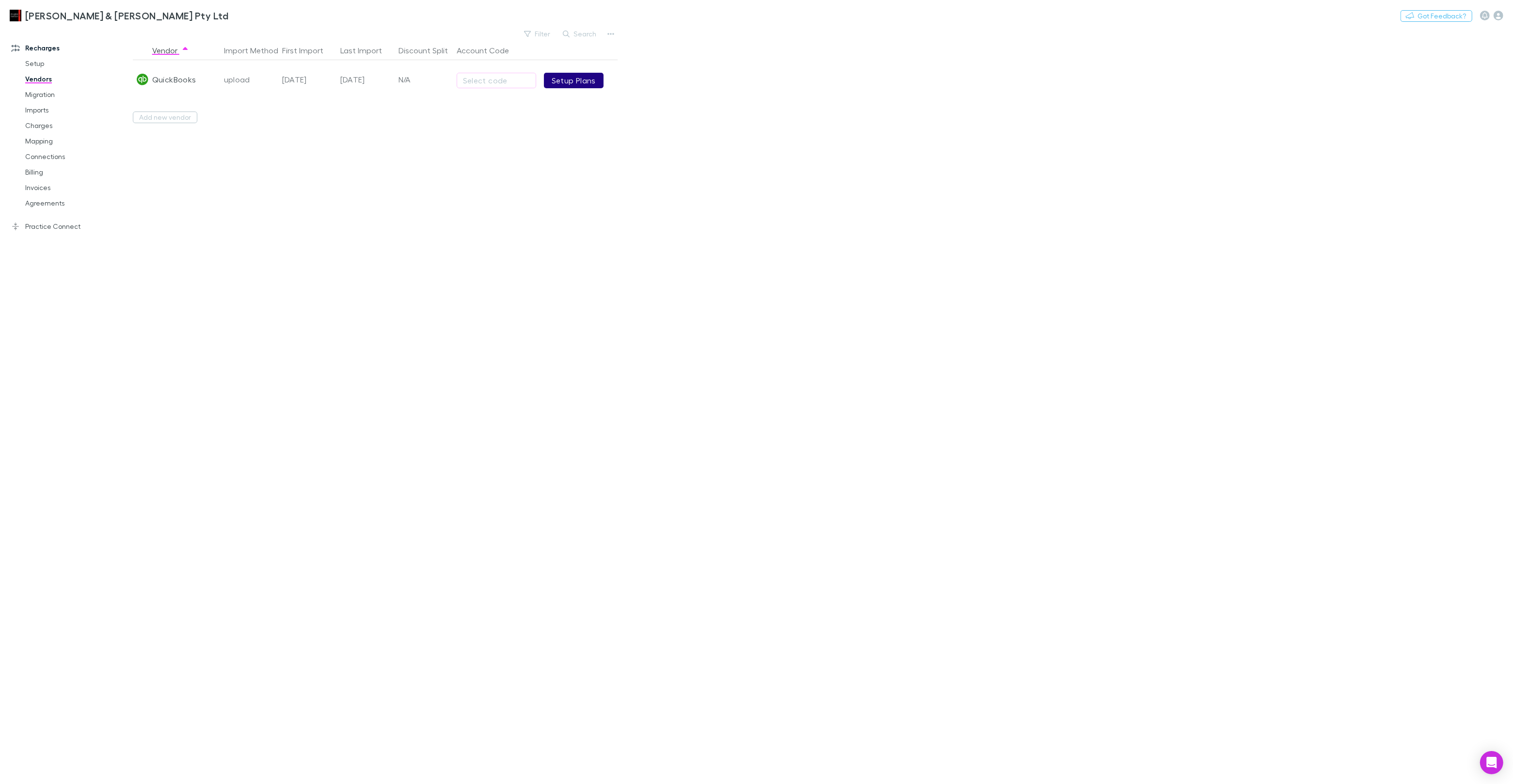
click at [556, 85] on link "Setup Plans" at bounding box center [574, 80] width 60 height 15
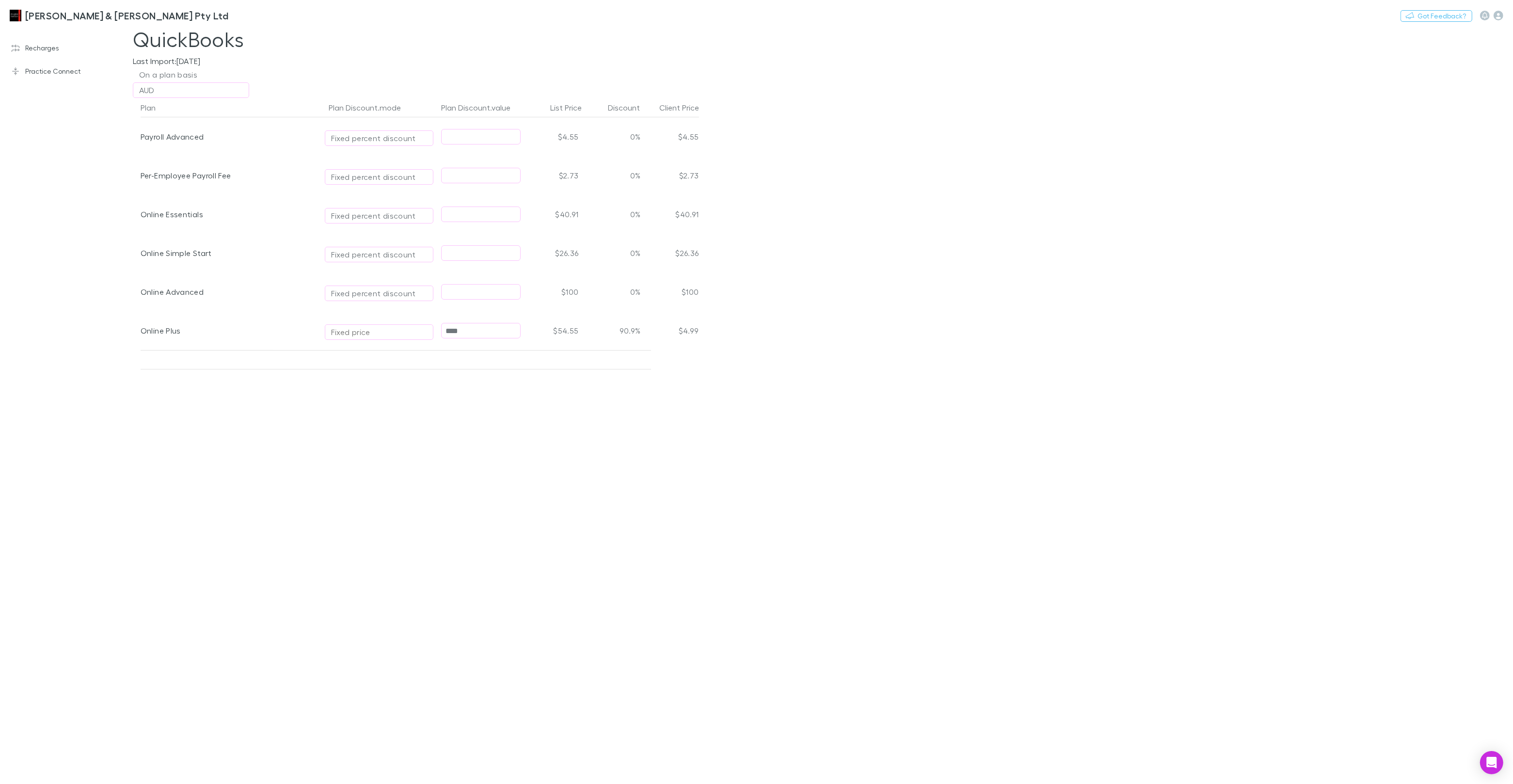
click at [404, 329] on div "Fixed price" at bounding box center [379, 332] width 96 height 12
click at [422, 380] on li "Fixed percent discount" at bounding box center [409, 386] width 169 height 15
type input "**********"
click at [35, 16] on h3 "[PERSON_NAME] & [PERSON_NAME] Pty Ltd" at bounding box center [127, 16] width 203 height 12
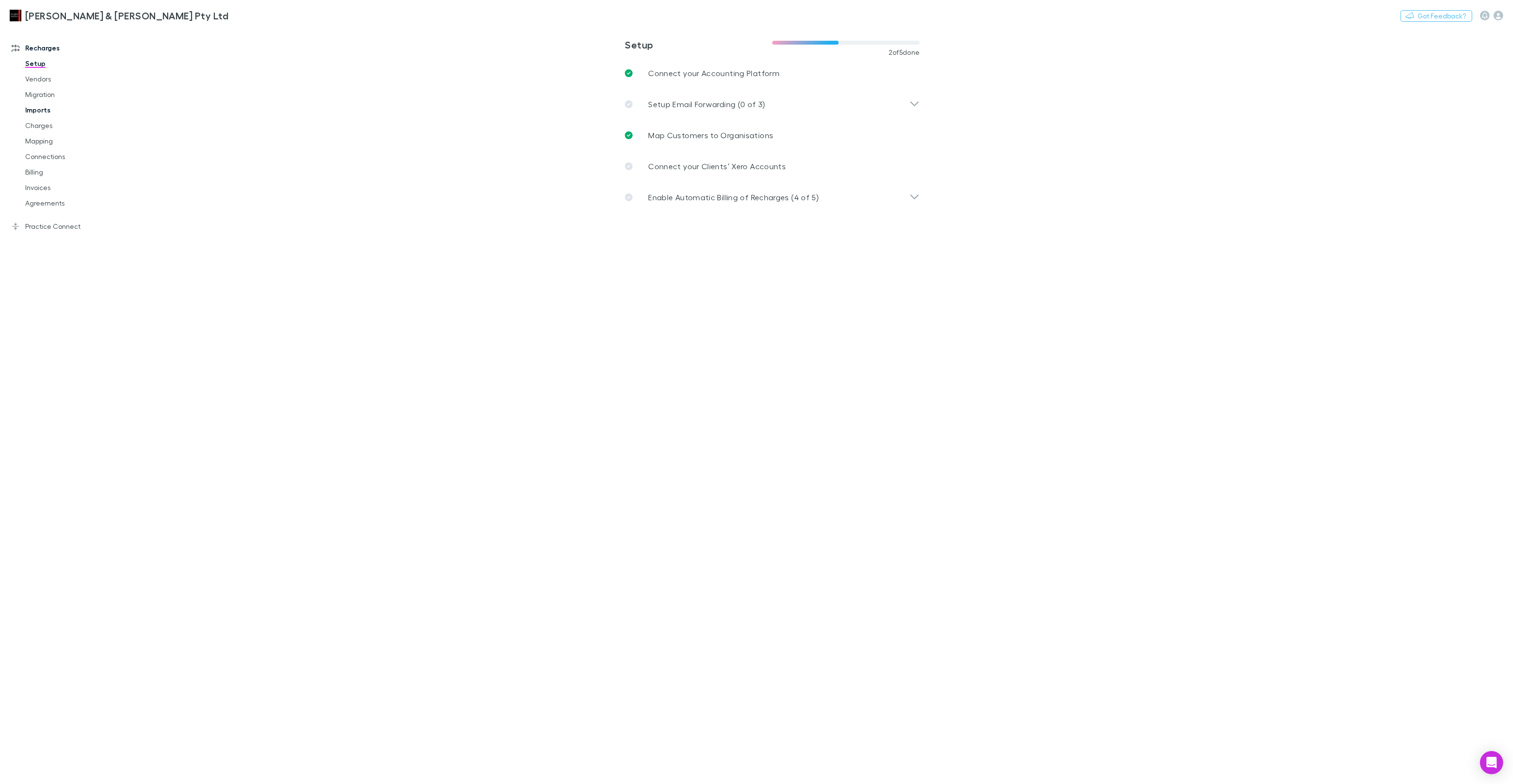
click at [48, 115] on link "Imports" at bounding box center [73, 110] width 115 height 15
click at [46, 79] on link "Vendors" at bounding box center [73, 79] width 115 height 15
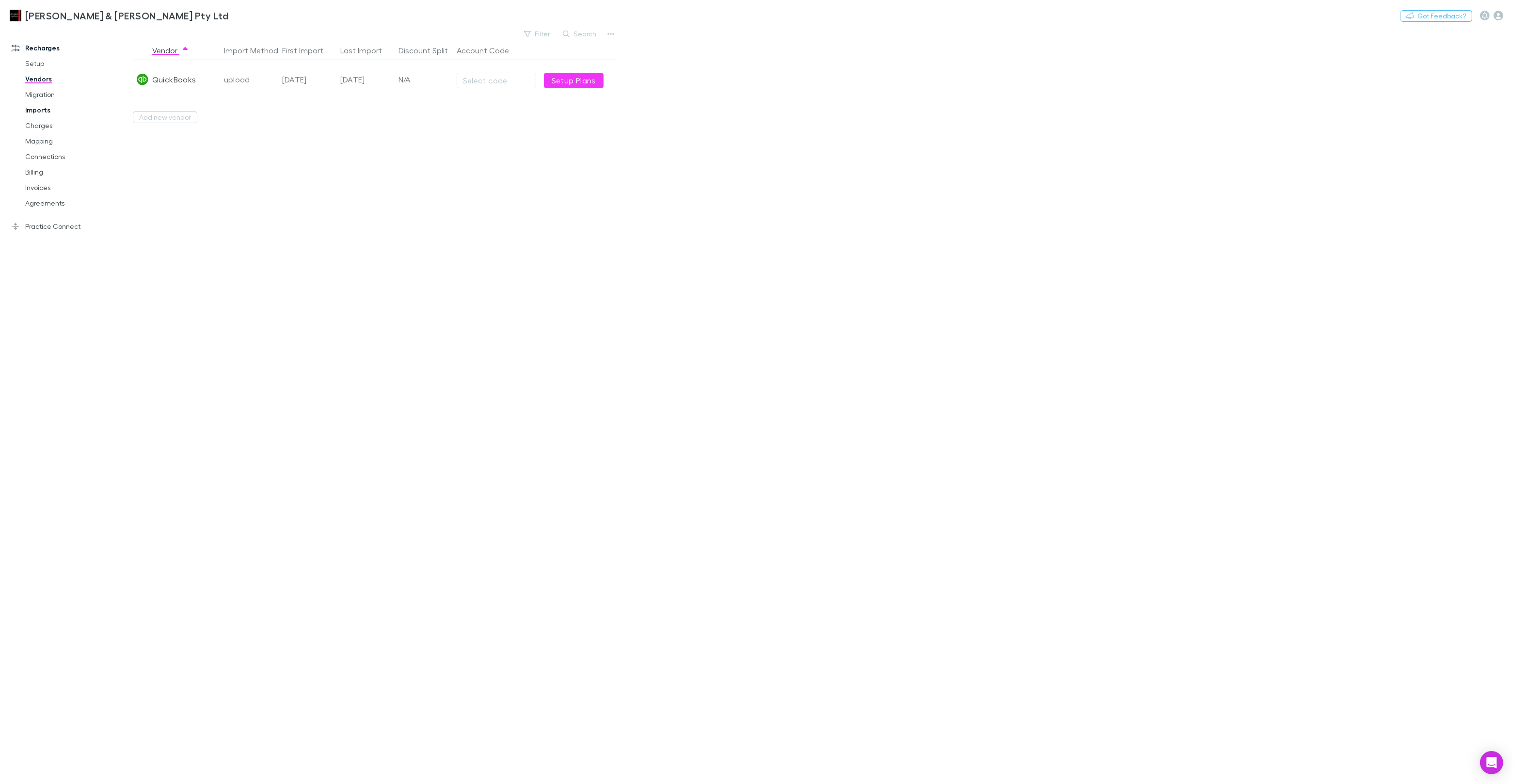
click at [44, 112] on link "Imports" at bounding box center [73, 110] width 115 height 15
click at [45, 82] on link "Vendors" at bounding box center [73, 79] width 115 height 15
click at [568, 83] on link "Setup Plans" at bounding box center [574, 80] width 60 height 15
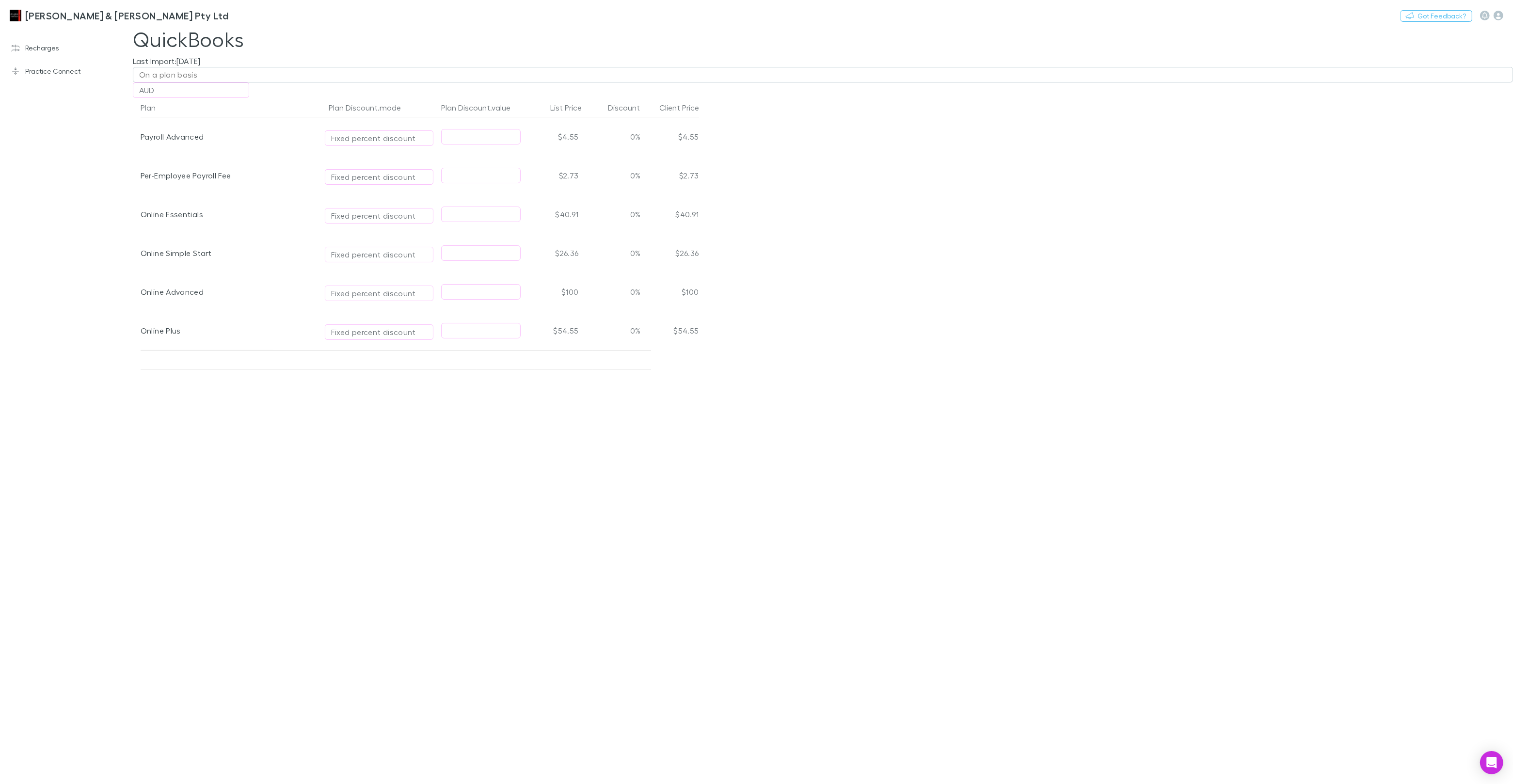
click at [167, 74] on div "On a plan basis" at bounding box center [169, 75] width 59 height 12
click at [104, 98] on div at bounding box center [757, 392] width 1513 height 784
click at [57, 51] on link "Recharges" at bounding box center [66, 48] width 129 height 15
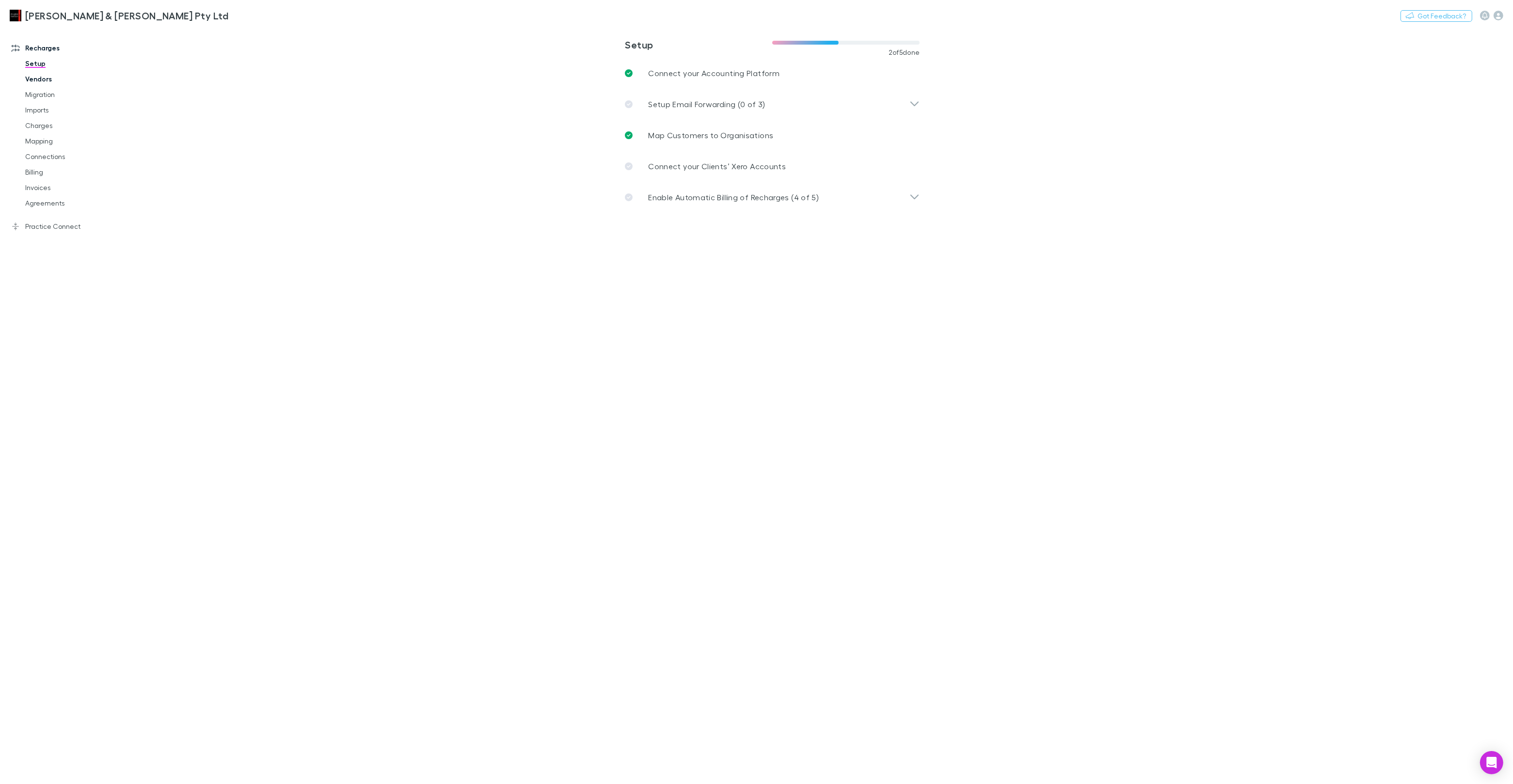
click at [48, 80] on link "Vendors" at bounding box center [73, 79] width 115 height 15
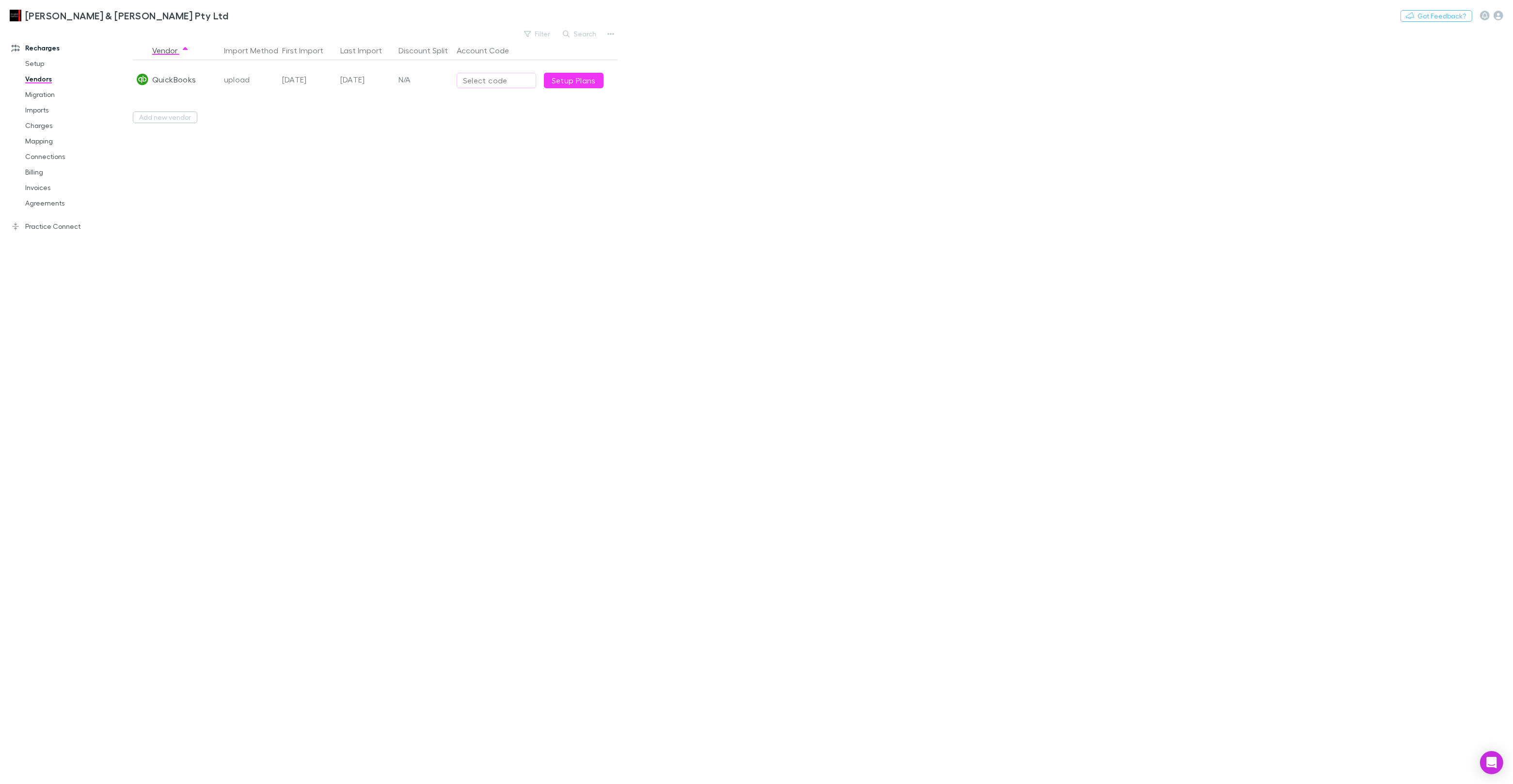
click at [486, 79] on div "Select code" at bounding box center [496, 80] width 67 height 12
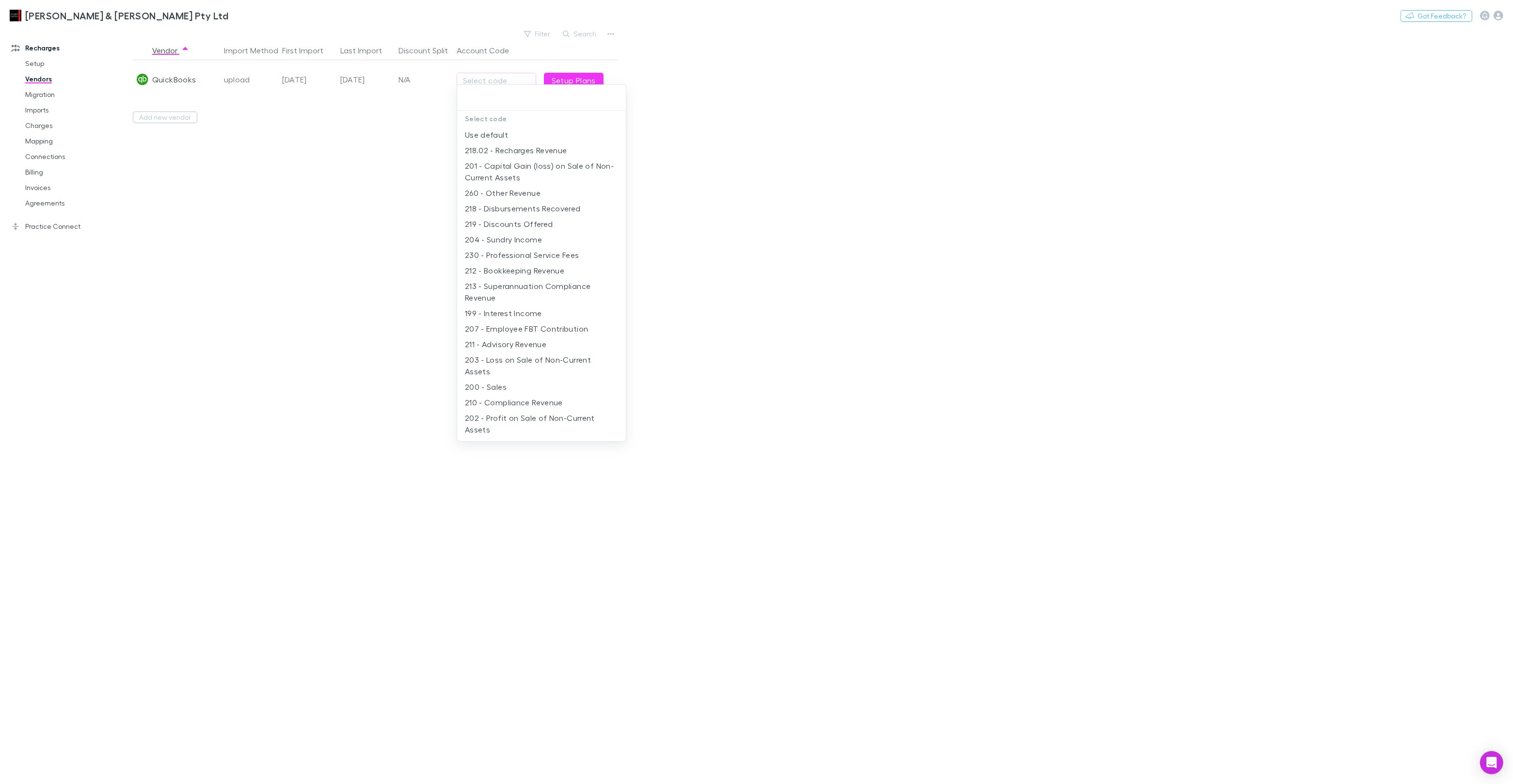
click at [417, 113] on div at bounding box center [757, 392] width 1513 height 784
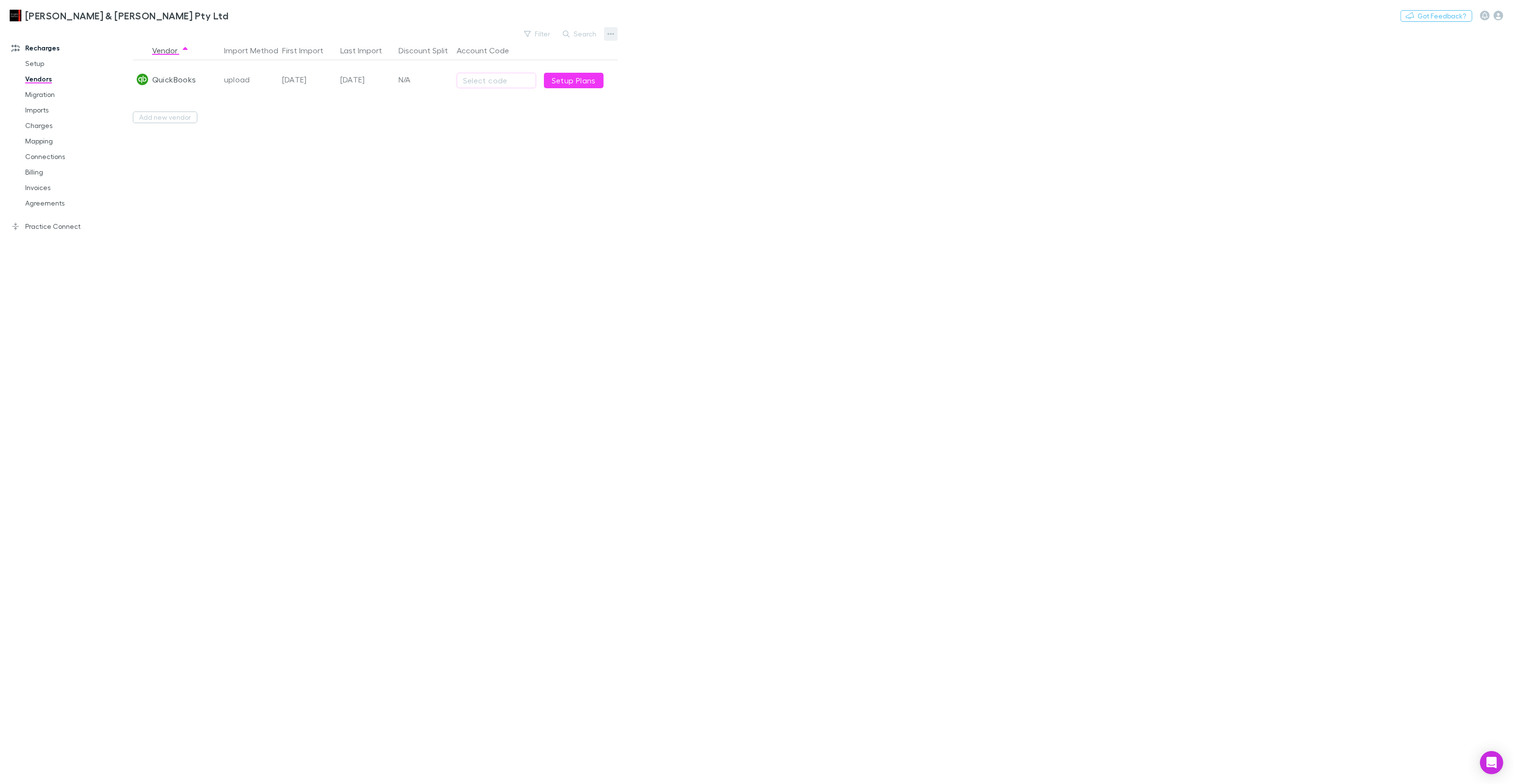
click at [608, 35] on icon "button" at bounding box center [611, 33] width 7 height 2
click at [552, 52] on p "Add New Vendor" at bounding box center [551, 53] width 118 height 12
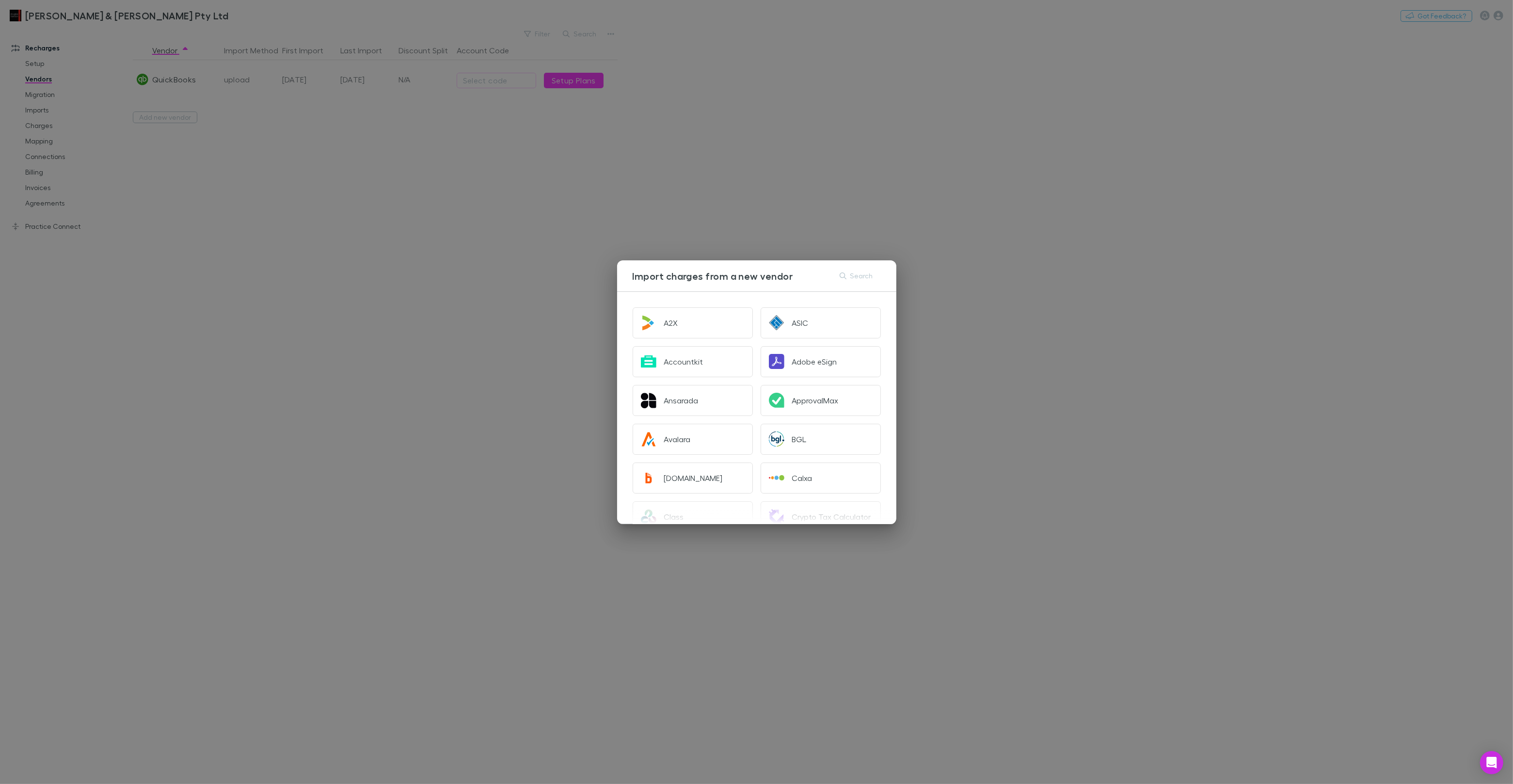
click at [868, 279] on button "Search" at bounding box center [856, 276] width 44 height 12
type input "*"
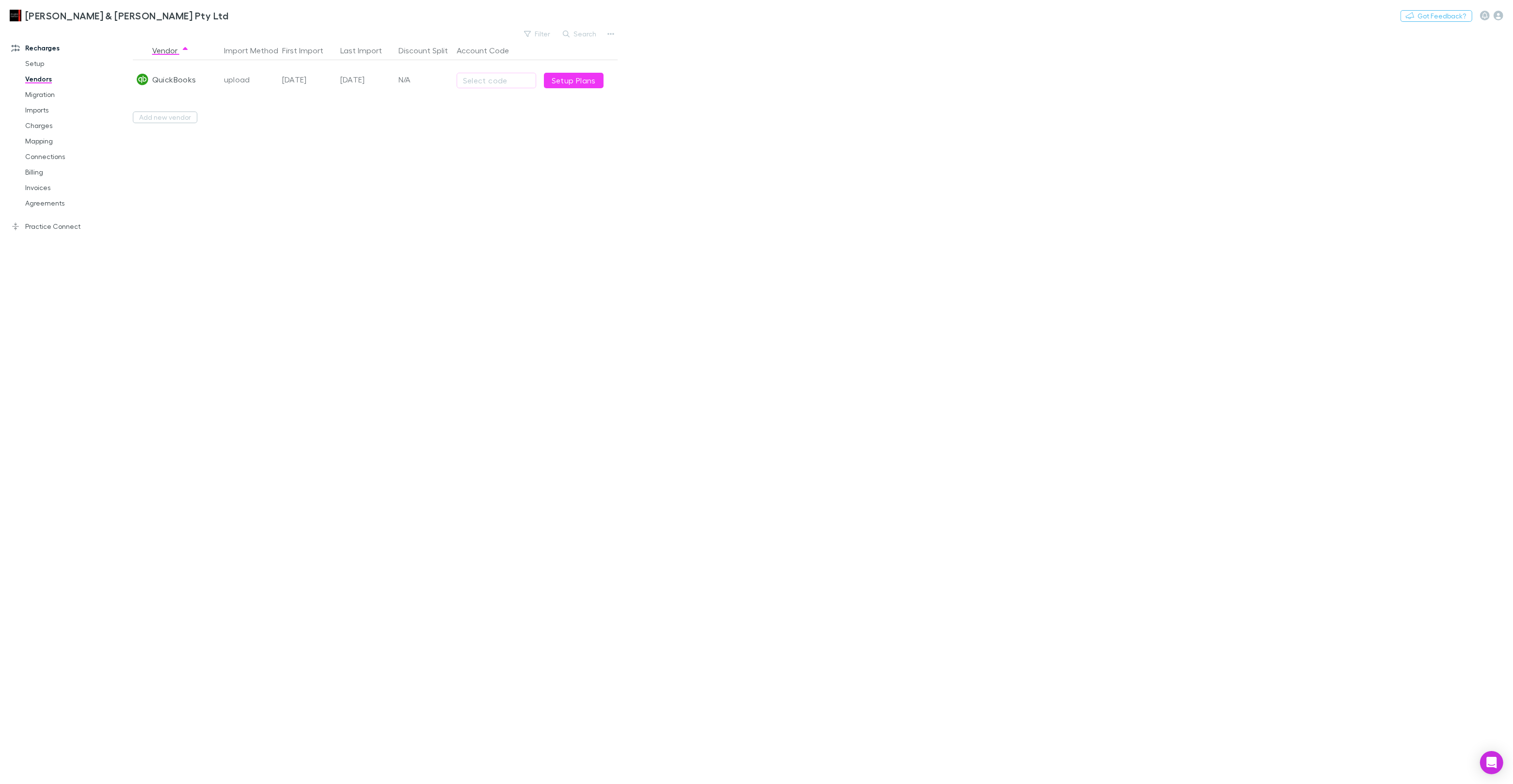
click at [600, 210] on div "Vendor Import Method First Import Last Import Discount Split Account Code Quick…" at bounding box center [375, 412] width 485 height 743
click at [442, 79] on div "N/A" at bounding box center [423, 79] width 58 height 39
click at [448, 80] on div "Select code" at bounding box center [489, 79] width 88 height 39
click at [432, 80] on div "N/A" at bounding box center [405, 79] width 58 height 39
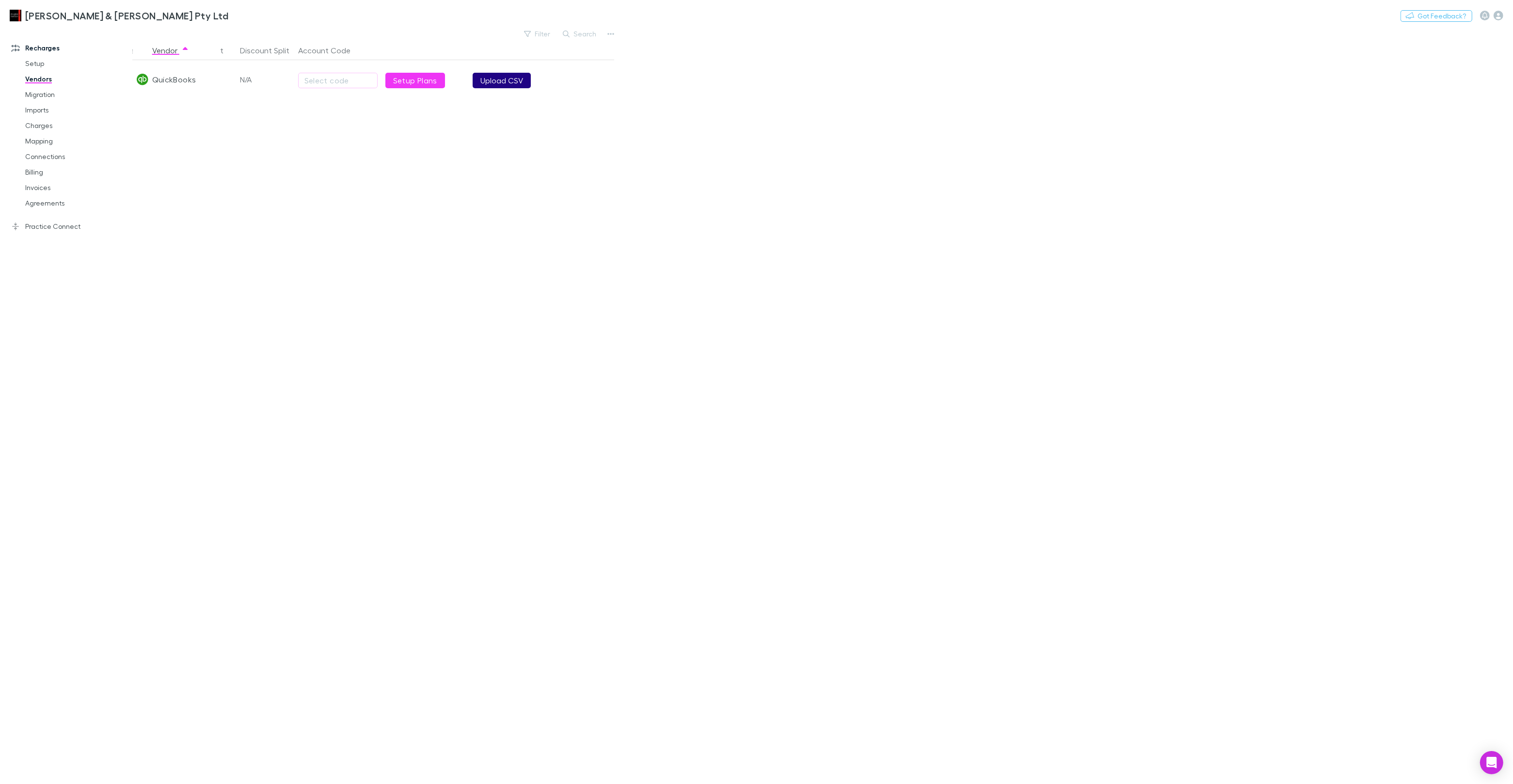
click at [496, 80] on button "Upload CSV" at bounding box center [502, 80] width 58 height 15
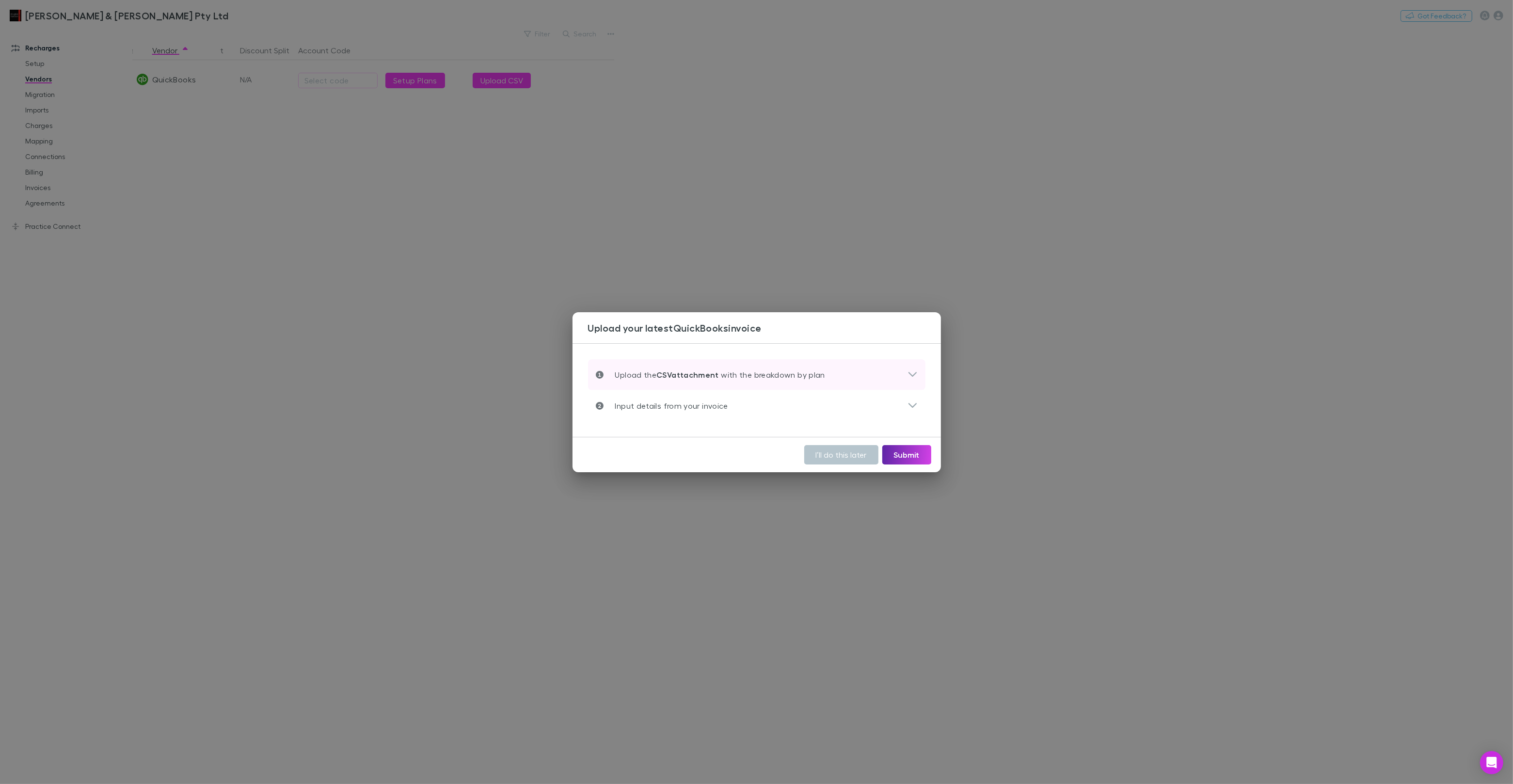
click at [732, 376] on p "Upload the CSV attachment with the breakdown by plan" at bounding box center [714, 375] width 221 height 12
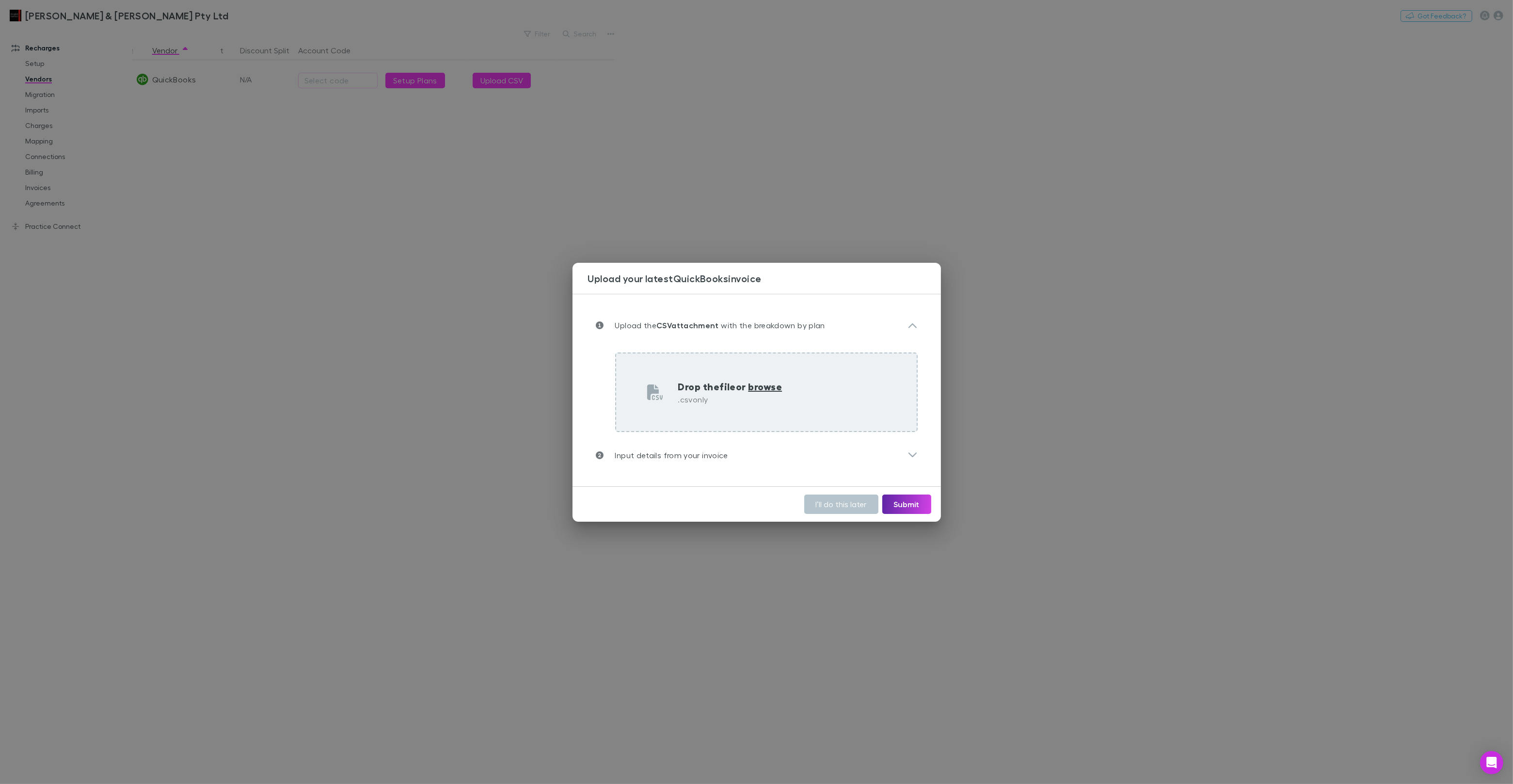
click at [750, 377] on div "Drop the file or browse .csv only" at bounding box center [766, 392] width 302 height 79
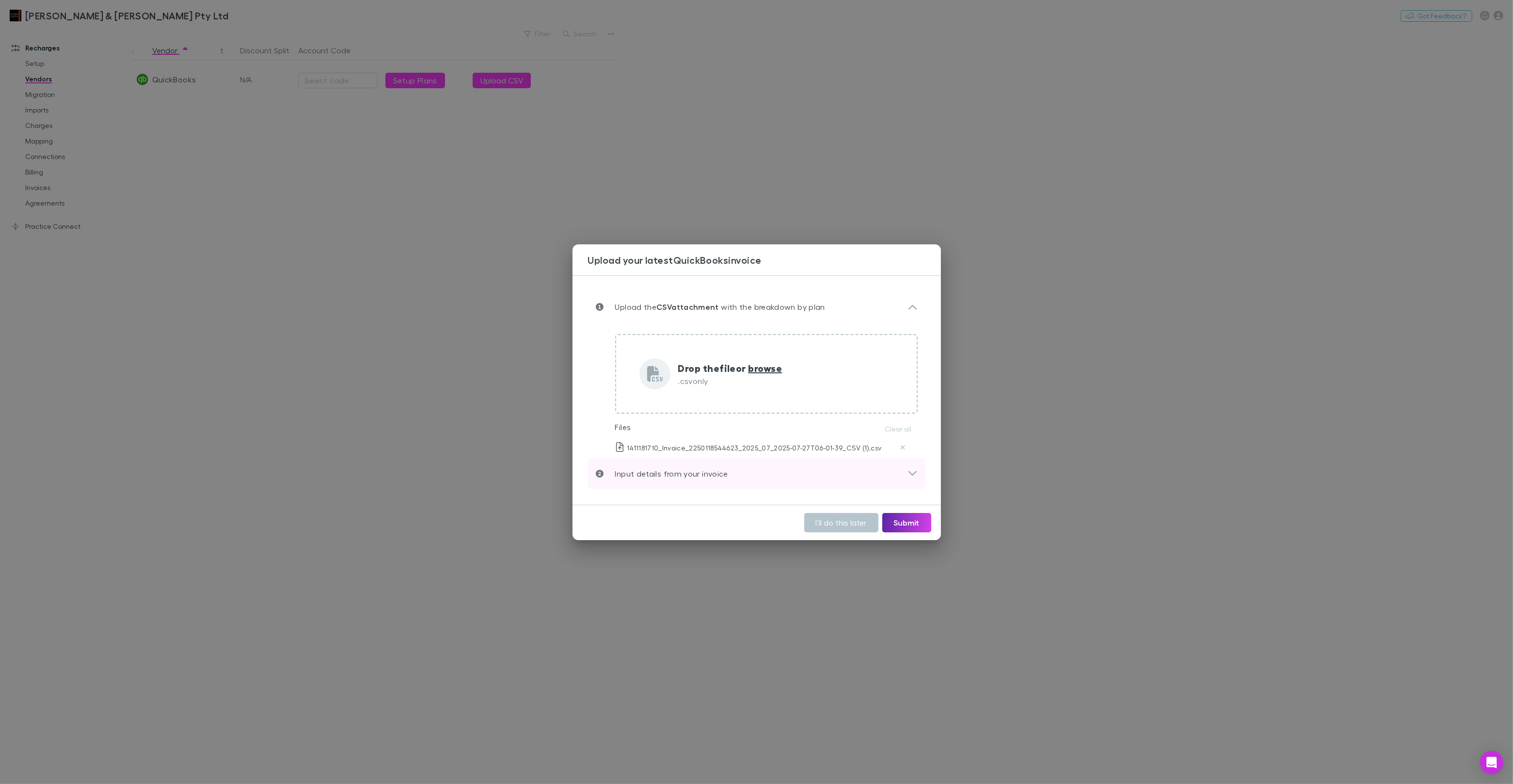
click at [718, 472] on p "Input details from your invoice" at bounding box center [666, 473] width 125 height 12
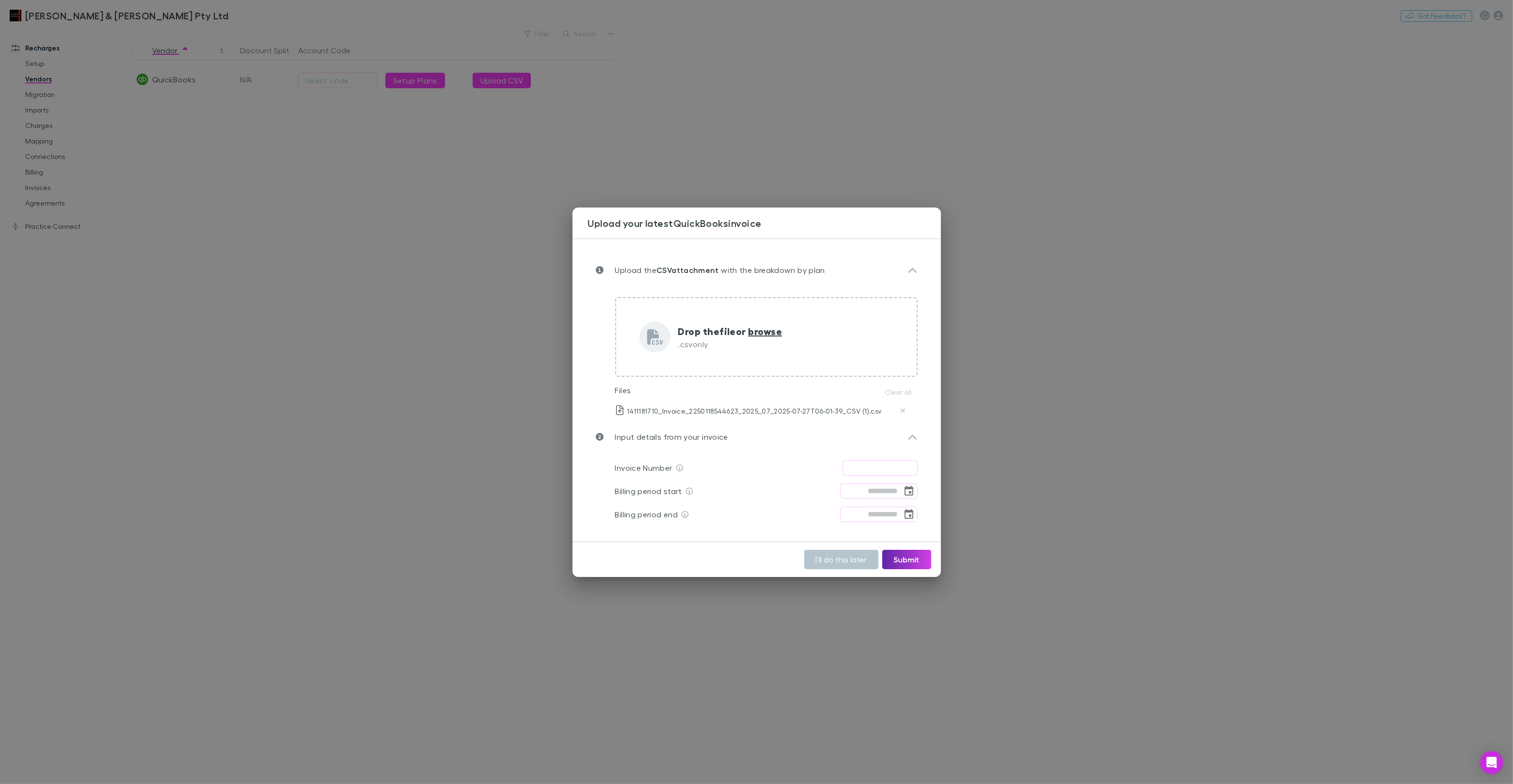
click at [876, 467] on input "text" at bounding box center [880, 467] width 75 height 15
paste input "**********"
type input "**********"
click at [908, 490] on icon "Choose date" at bounding box center [909, 491] width 12 height 12
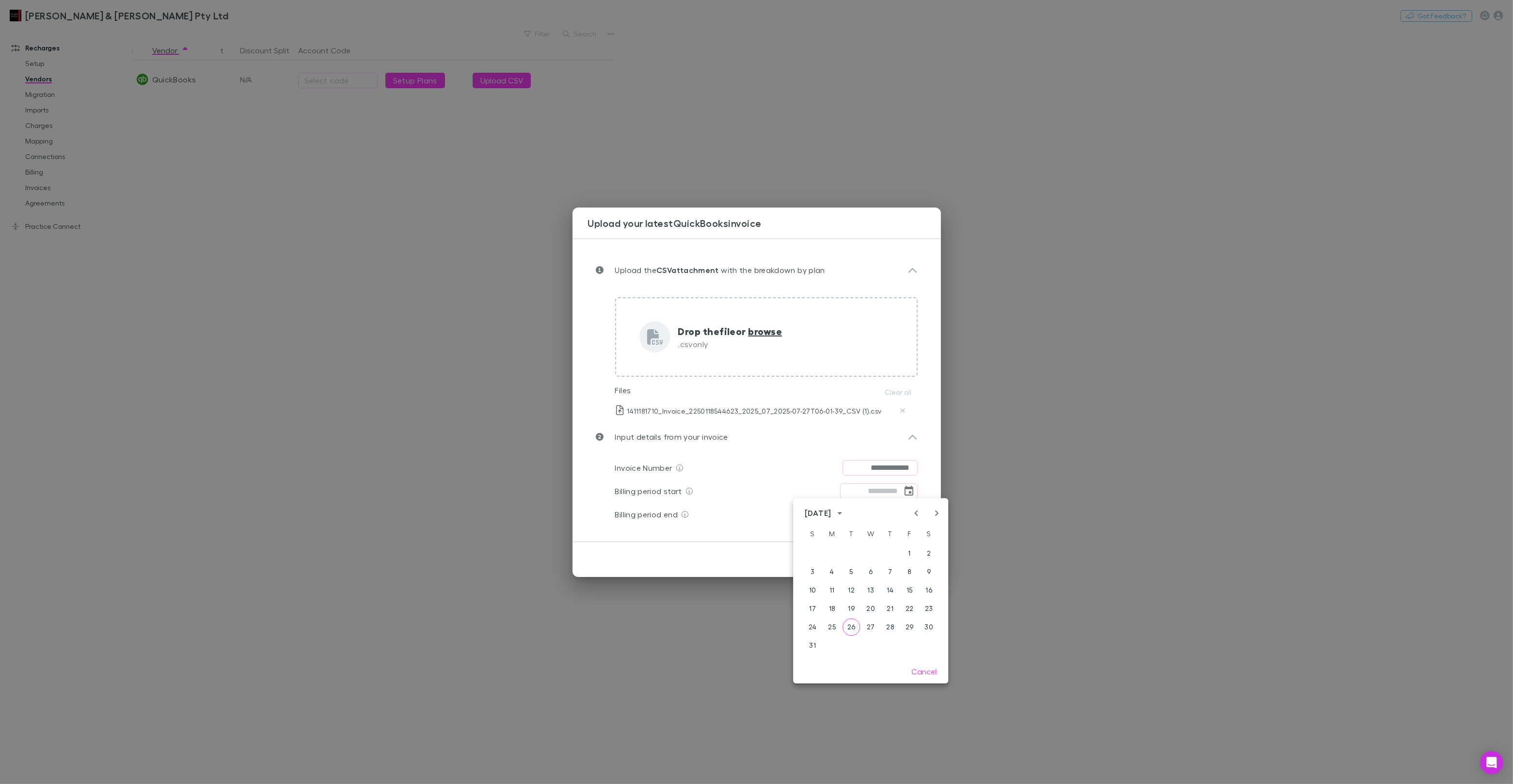
click at [914, 515] on icon "Previous month" at bounding box center [916, 513] width 12 height 12
click at [812, 626] on button "27" at bounding box center [812, 627] width 18 height 18
type input "**********"
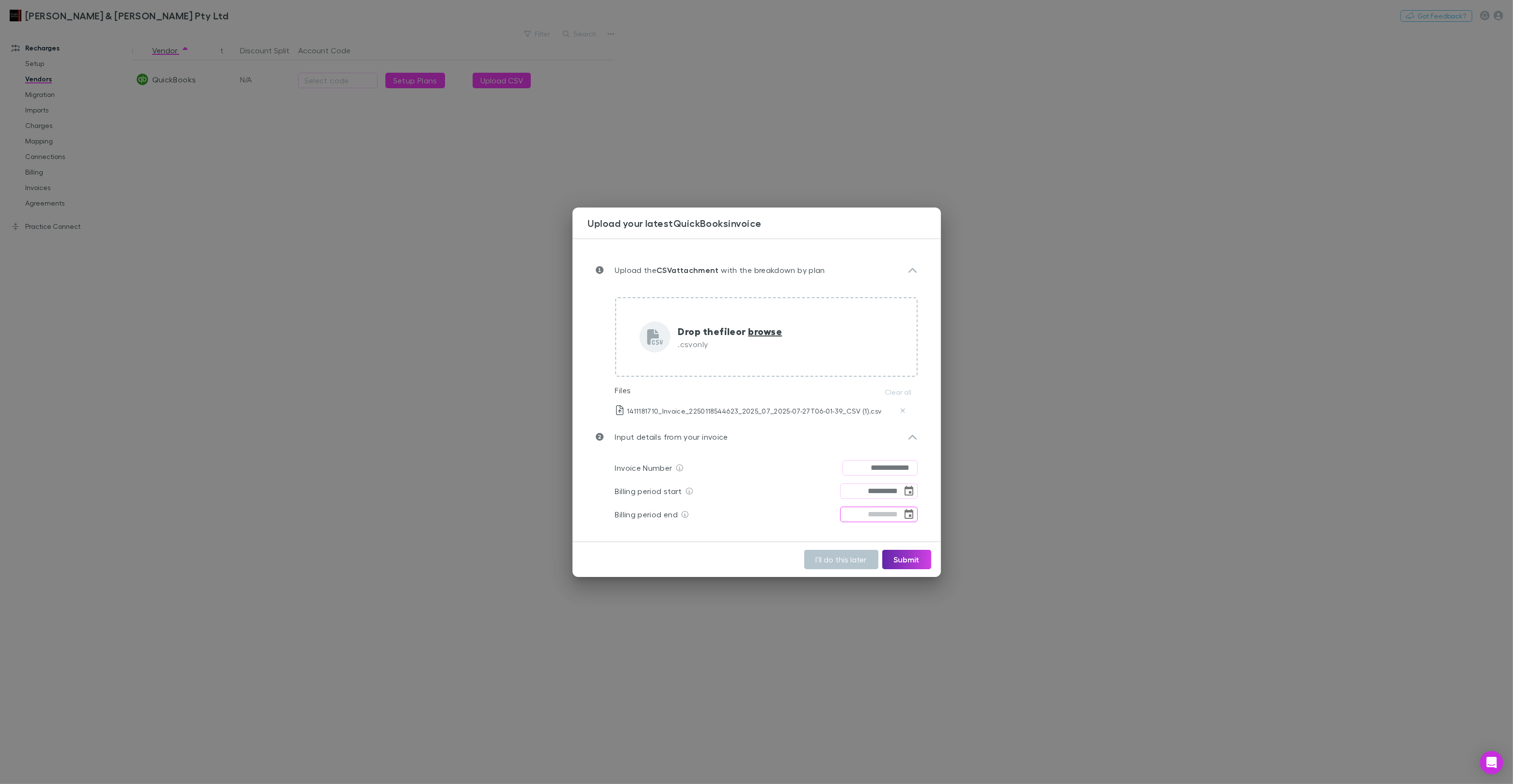
click at [907, 515] on icon "Choose date" at bounding box center [909, 514] width 12 height 12
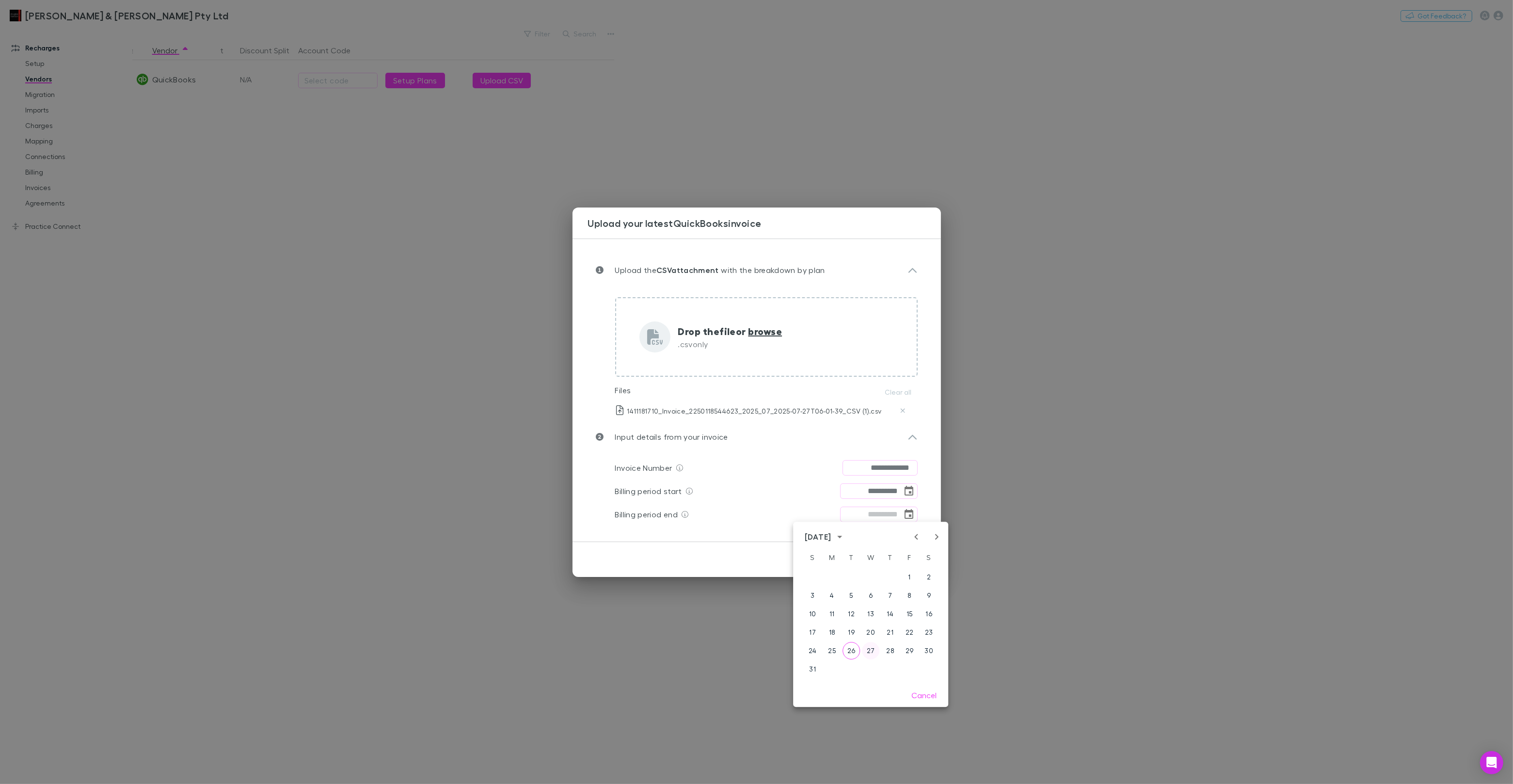
click at [870, 648] on button "27" at bounding box center [871, 651] width 18 height 18
type input "**********"
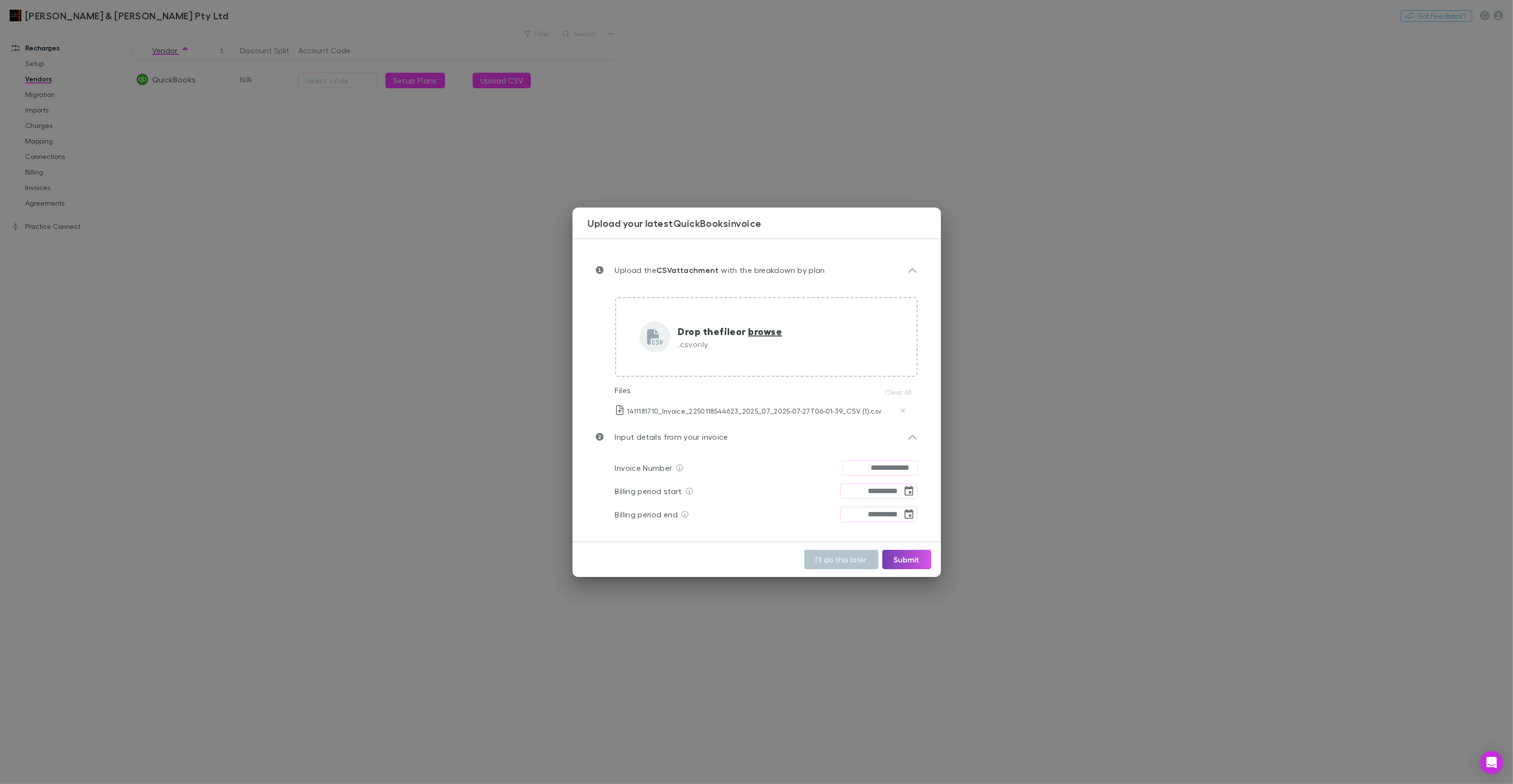
click at [920, 556] on button "Submit" at bounding box center [906, 559] width 49 height 19
click at [910, 469] on input "**********" at bounding box center [880, 467] width 75 height 15
type input "**********"
drag, startPoint x: 917, startPoint y: 553, endPoint x: 905, endPoint y: 540, distance: 17.7
click at [917, 553] on button "Submit" at bounding box center [906, 559] width 49 height 19
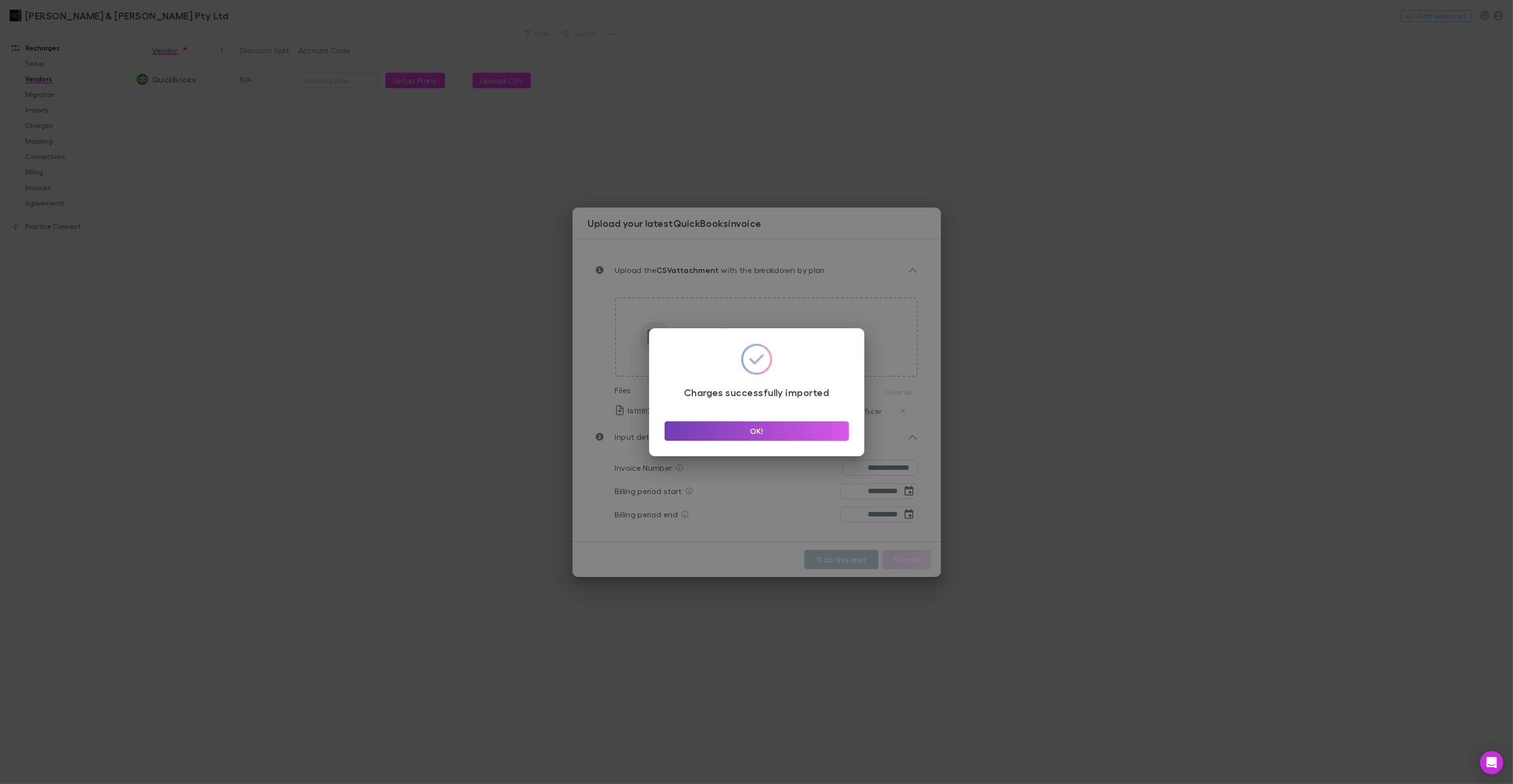
click at [796, 429] on button "OK!" at bounding box center [757, 430] width 184 height 19
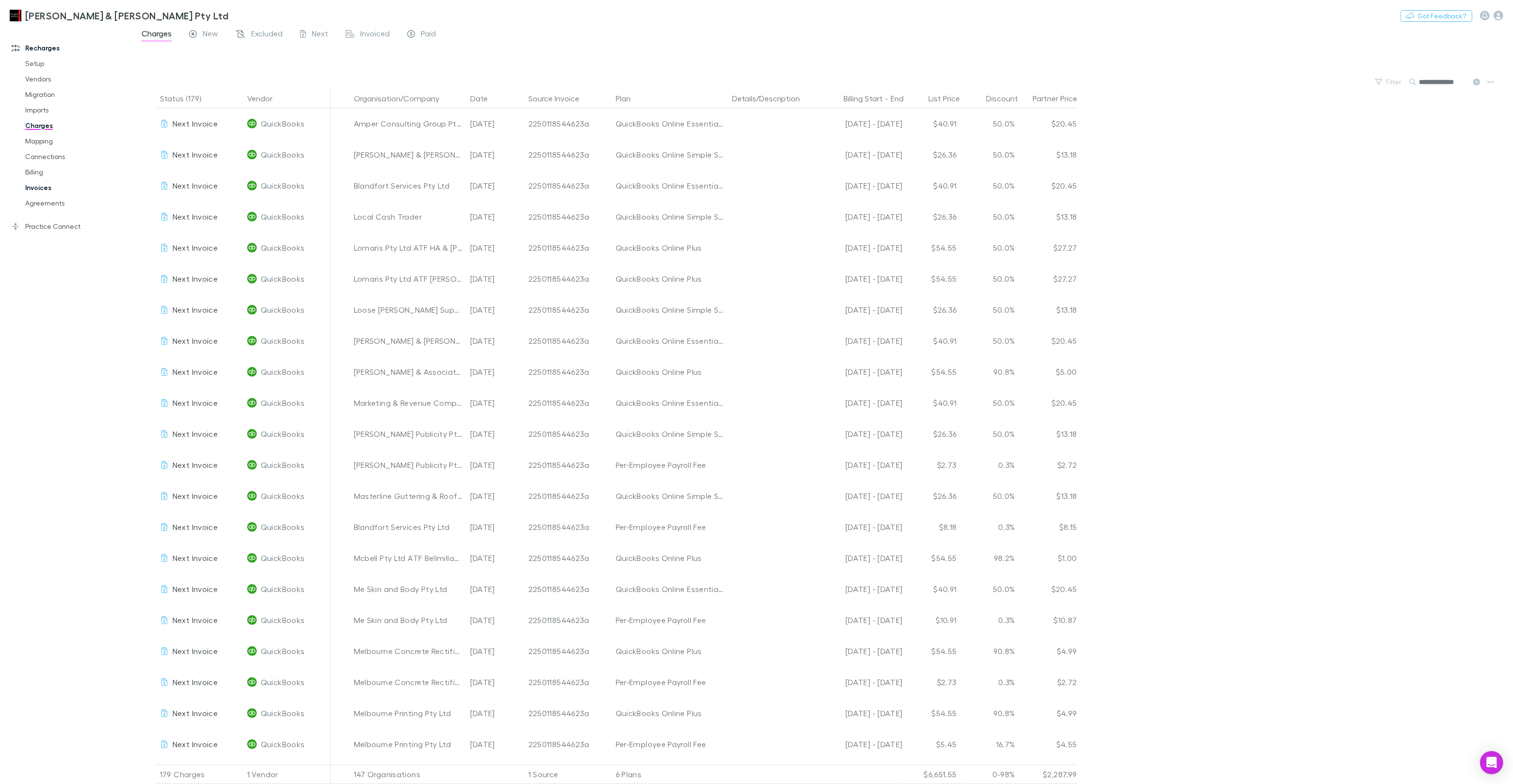
click at [38, 189] on link "Invoices" at bounding box center [73, 187] width 115 height 15
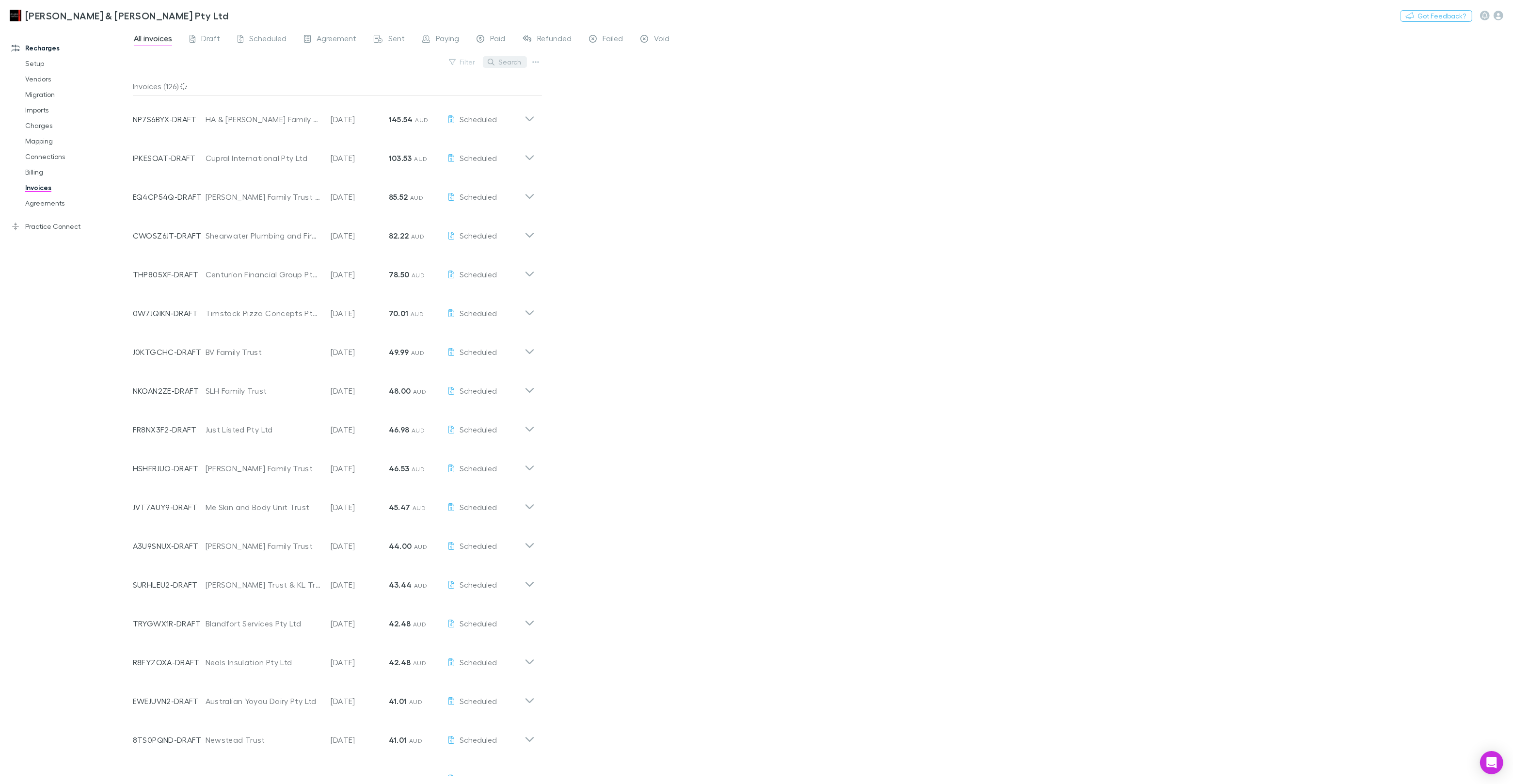
click at [512, 66] on button "Search" at bounding box center [505, 62] width 44 height 12
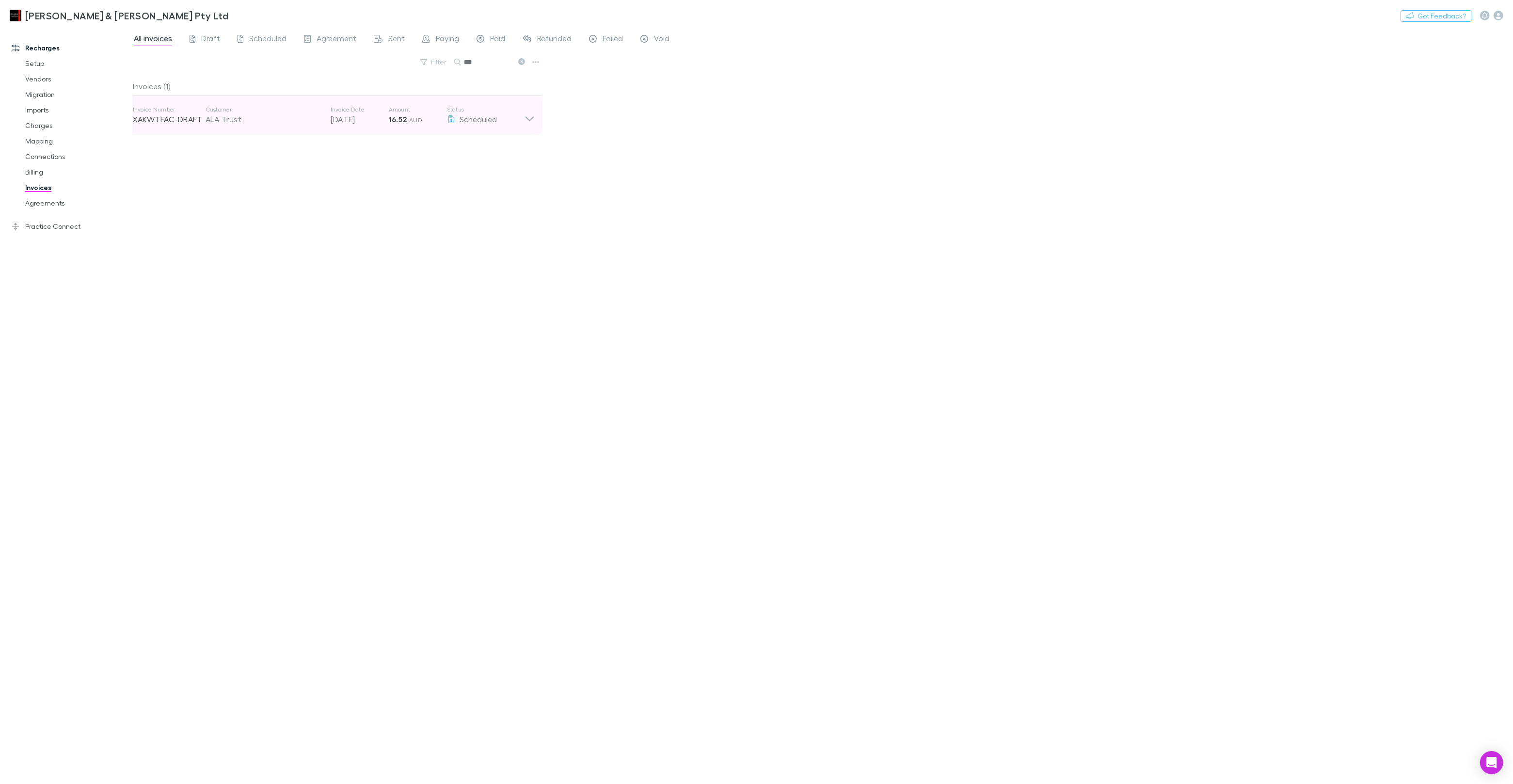
click at [395, 116] on strong "16.52" at bounding box center [398, 119] width 18 height 10
click at [470, 62] on input "***" at bounding box center [488, 62] width 49 height 14
type input "**"
click at [407, 116] on p "39.47 AUD" at bounding box center [418, 119] width 58 height 12
